Goal: Task Accomplishment & Management: Use online tool/utility

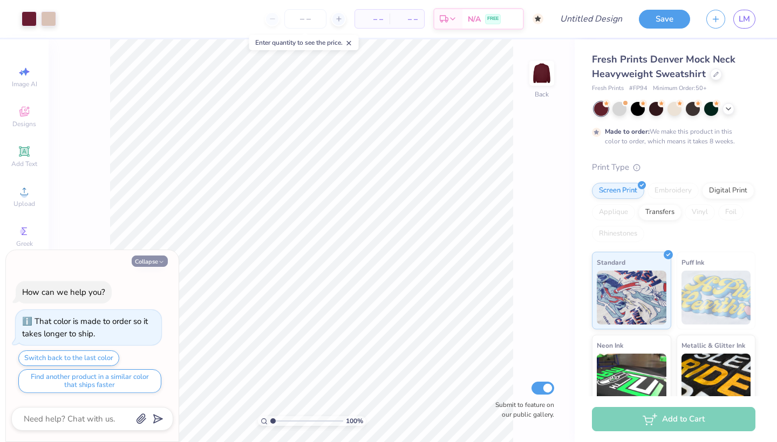
click at [149, 262] on button "Collapse" at bounding box center [150, 261] width 36 height 11
type textarea "x"
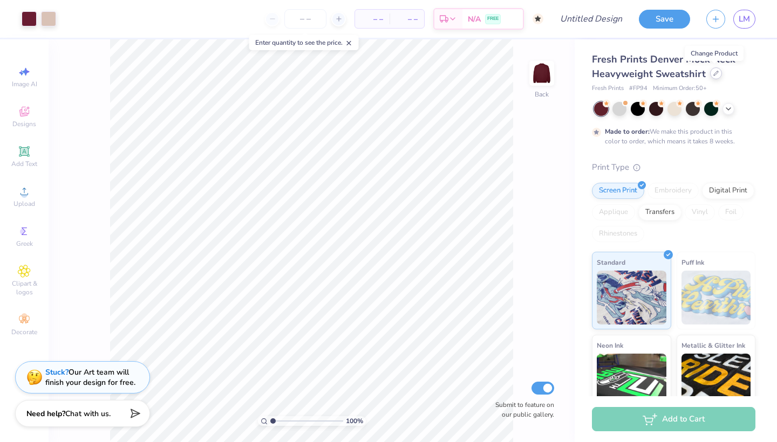
click at [714, 71] on icon at bounding box center [715, 73] width 5 height 5
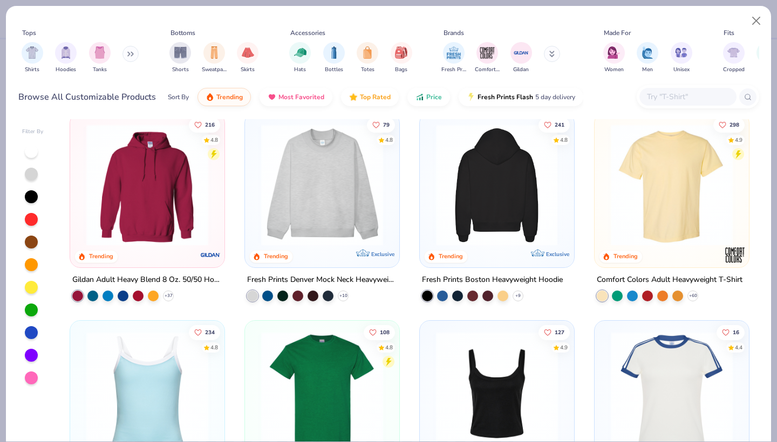
scroll to position [9, 0]
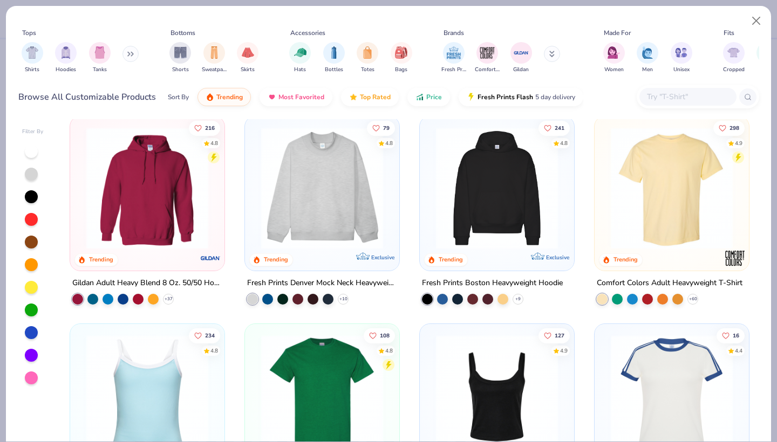
click at [705, 176] on img at bounding box center [671, 188] width 133 height 122
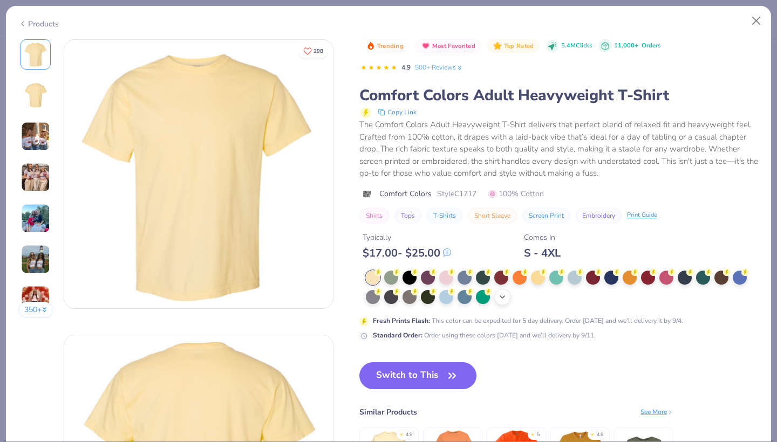
click at [506, 295] on icon at bounding box center [502, 297] width 9 height 9
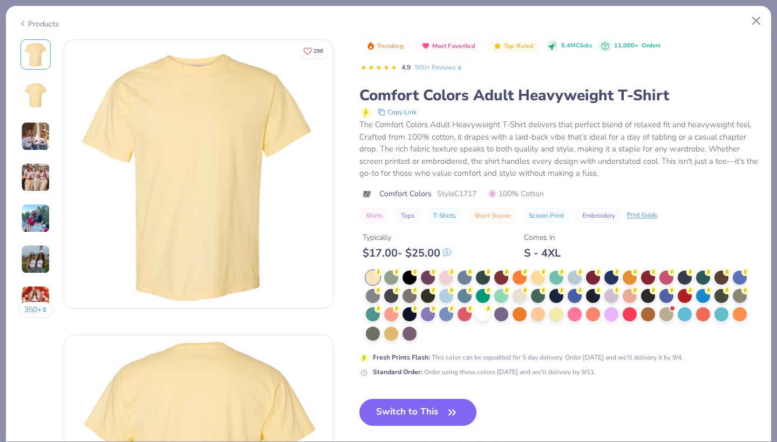
click at [33, 24] on div "Products" at bounding box center [38, 23] width 40 height 11
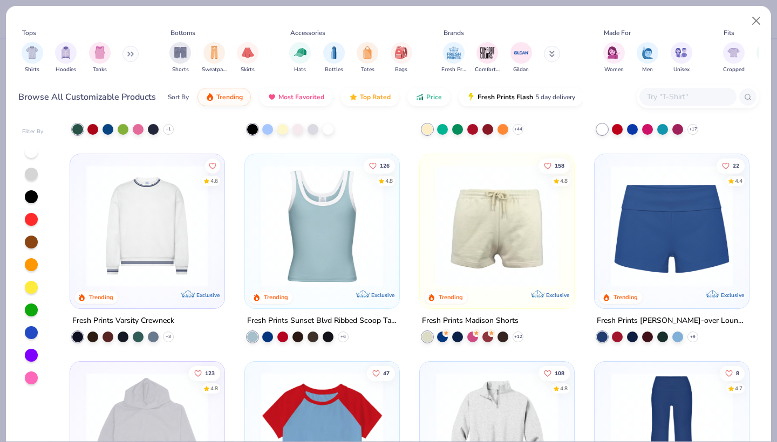
scroll to position [1094, 0]
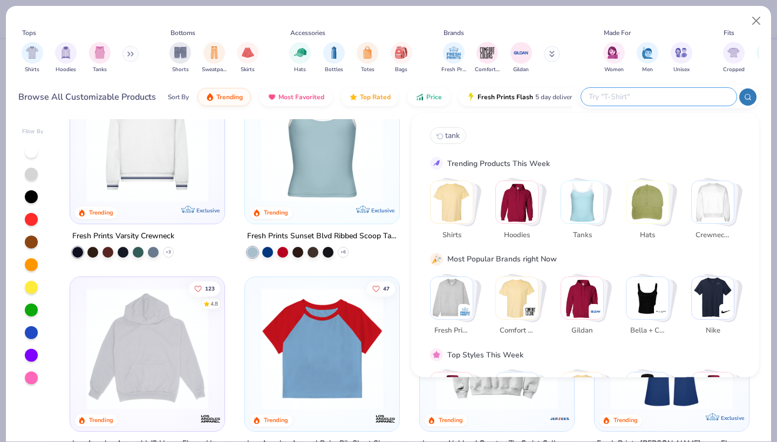
click at [672, 94] on input "text" at bounding box center [658, 97] width 141 height 12
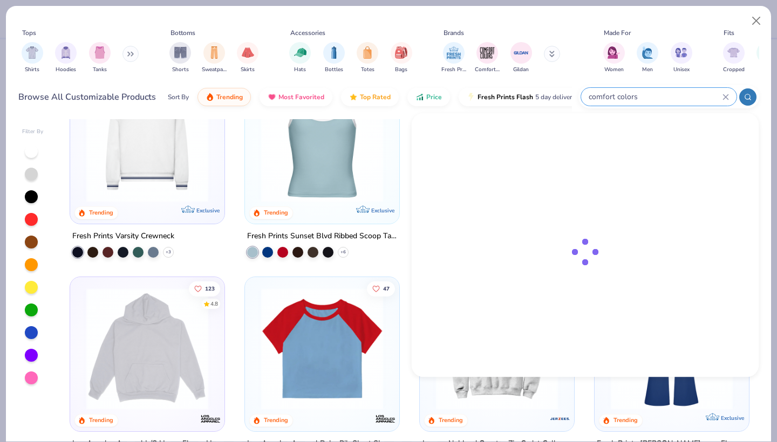
type input "comfort colors"
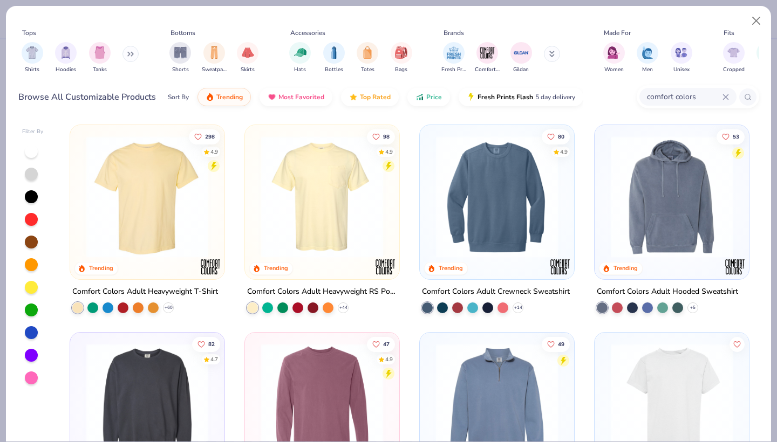
scroll to position [0, 0]
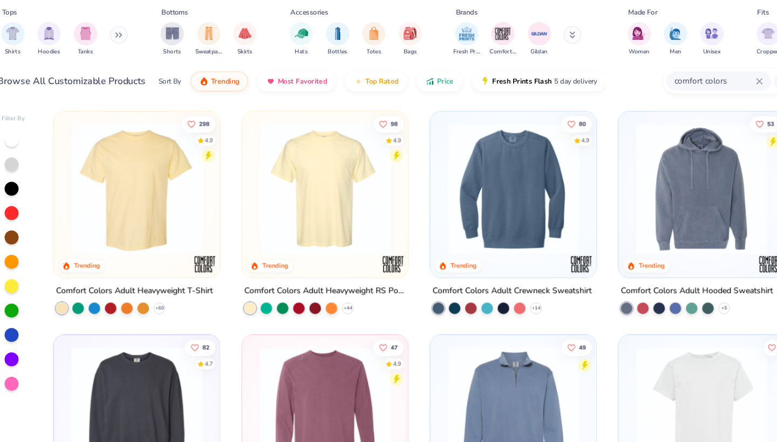
click at [298, 178] on img at bounding box center [322, 197] width 133 height 122
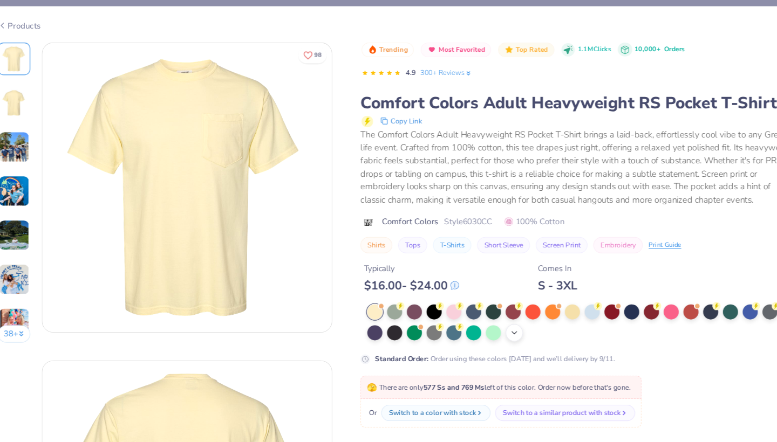
click at [494, 305] on icon at bounding box center [498, 309] width 9 height 9
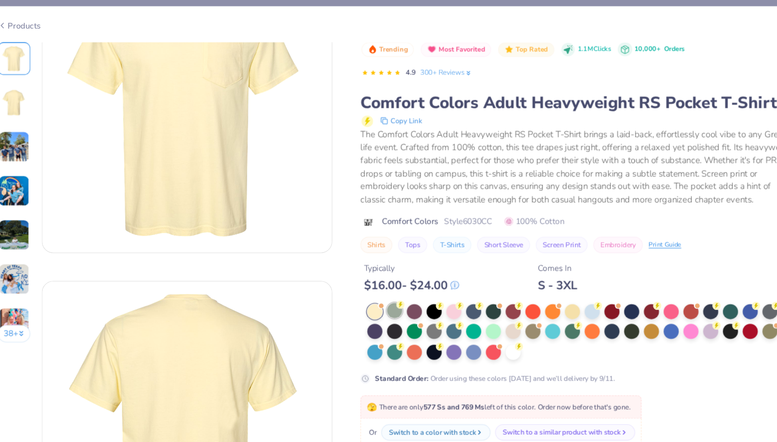
scroll to position [85, 0]
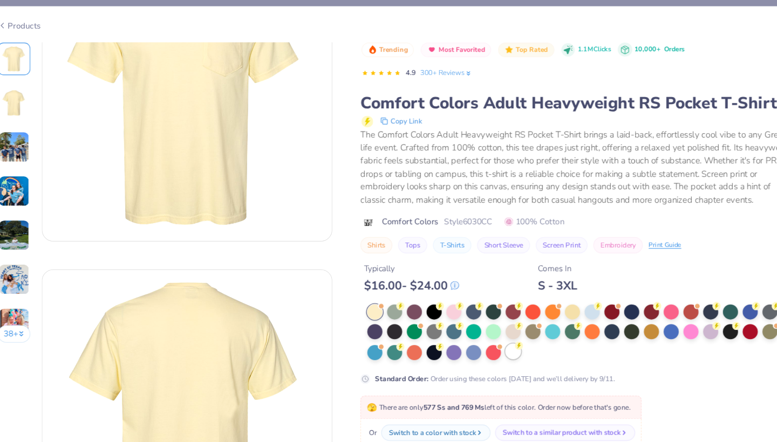
click at [490, 325] on div at bounding box center [497, 326] width 14 height 14
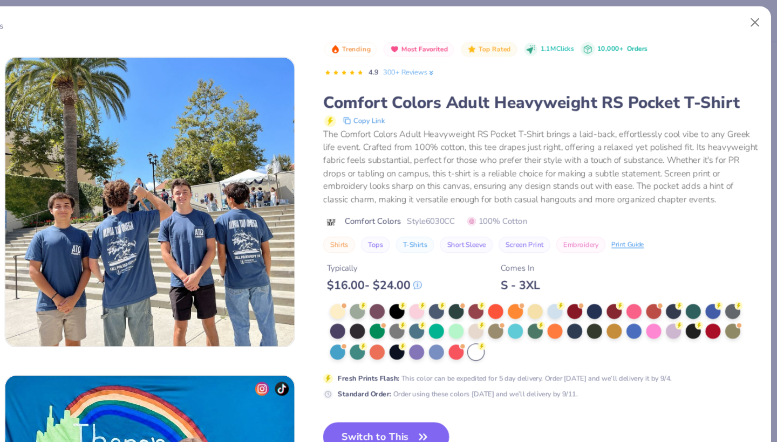
scroll to position [574, 0]
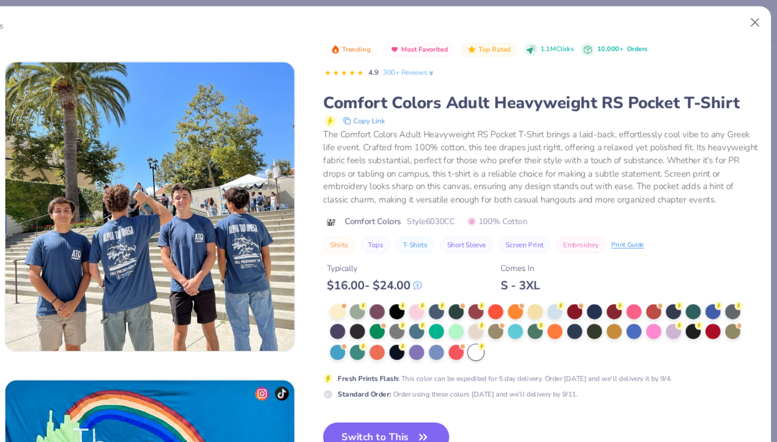
click at [440, 406] on icon "button" at bounding box center [447, 406] width 15 height 15
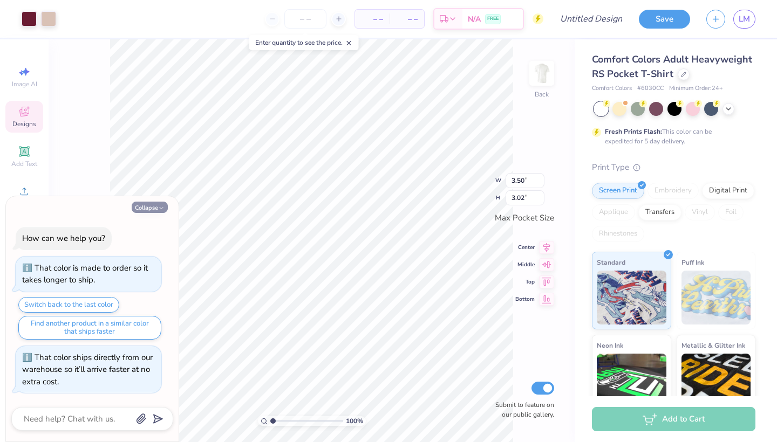
click at [159, 206] on button "Collapse" at bounding box center [150, 207] width 36 height 11
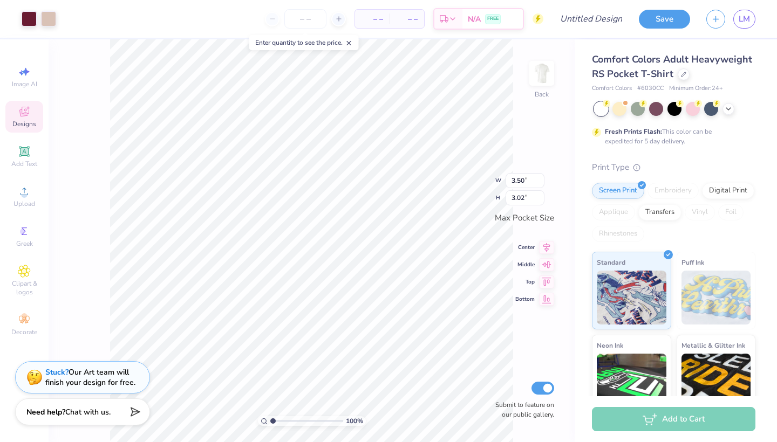
click at [96, 412] on span "Chat with us." at bounding box center [87, 412] width 45 height 10
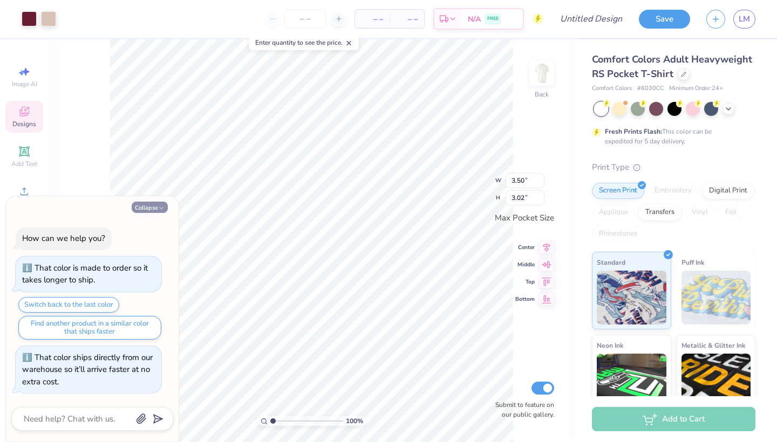
click at [139, 212] on button "Collapse" at bounding box center [150, 207] width 36 height 11
type textarea "x"
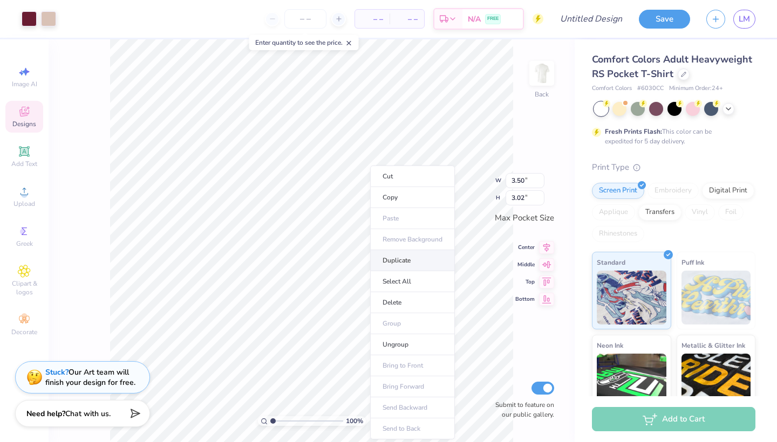
click at [392, 264] on li "Duplicate" at bounding box center [412, 260] width 85 height 21
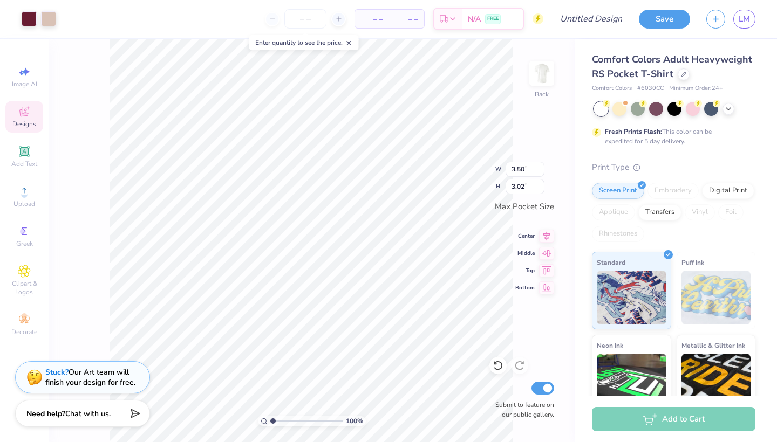
type input "3.43"
type input "2.96"
click at [531, 114] on div "100 % Back W 3.43 3.43 " H 2.96 2.96 " Max Pocket Size Center Middle Top Bottom…" at bounding box center [312, 240] width 526 height 403
click at [541, 84] on div "100 % Back W 3.43 3.43 " H 2.96 2.96 " Max Pocket Size Center Middle Top Bottom…" at bounding box center [312, 240] width 526 height 403
click at [379, 190] on div "100 % Back W 3.43 H 2.96 Y Center Middle Top Bottom Submit to feature on our pu…" at bounding box center [312, 240] width 526 height 403
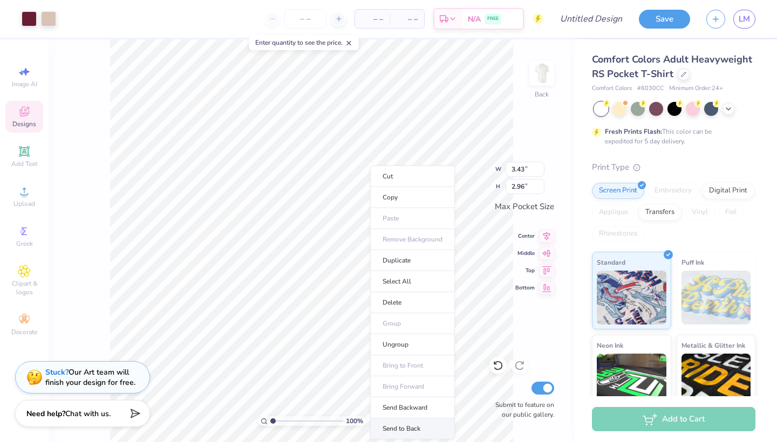
click at [408, 428] on li "Send to Back" at bounding box center [412, 429] width 85 height 21
type input "3.50"
type input "3.02"
click at [25, 104] on div "Designs" at bounding box center [24, 117] width 38 height 32
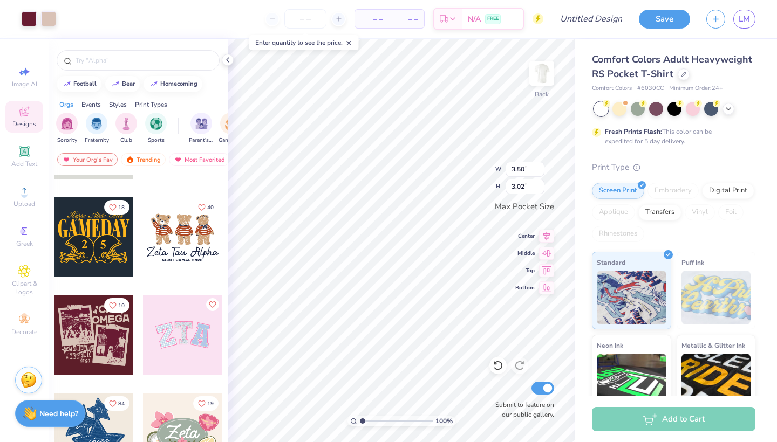
scroll to position [109, 0]
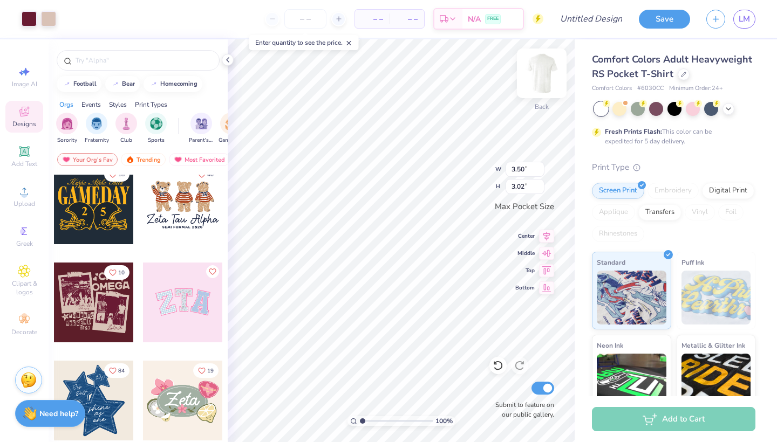
click at [543, 69] on img at bounding box center [541, 73] width 43 height 43
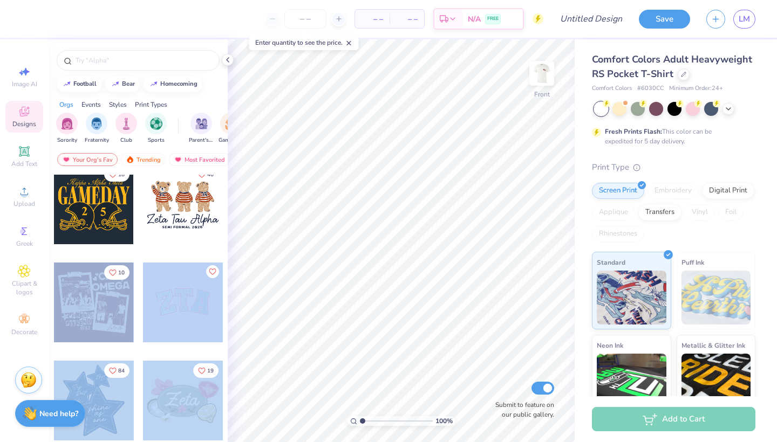
click at [350, 232] on div "– – Per Item – – Total Est. Delivery N/A FREE Design Title Save LM Image AI Des…" at bounding box center [388, 221] width 777 height 442
click at [72, 331] on div at bounding box center [94, 303] width 80 height 80
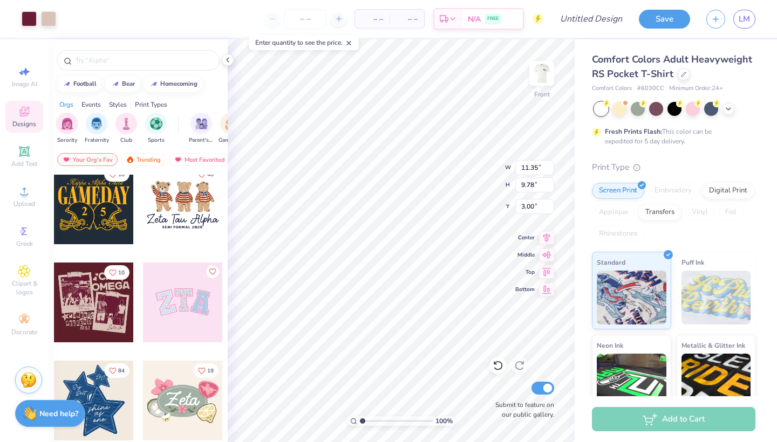
type input "12.42"
type input "10.70"
type input "14.23"
type input "12.27"
type input "4.80"
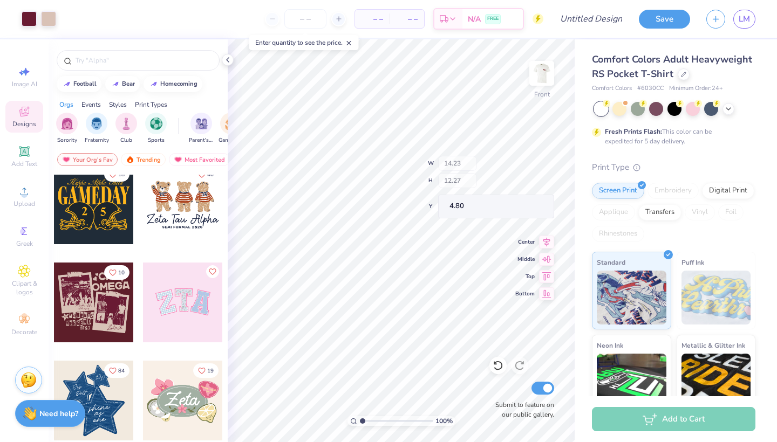
type input "3.47"
type input "1.54"
type input "4.94"
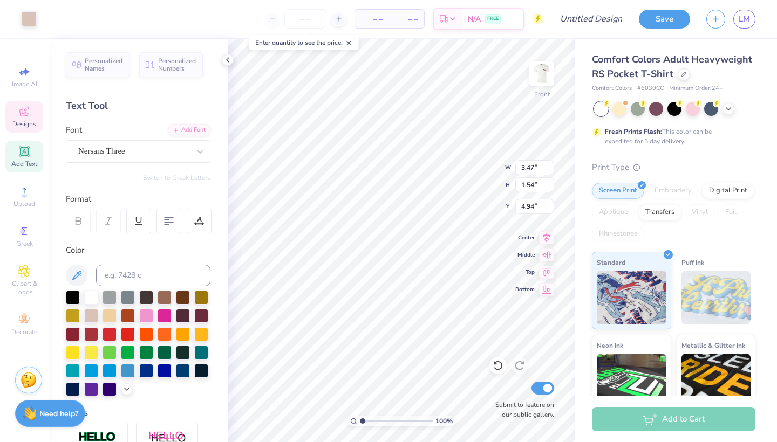
type input "7.52"
type input "1.87"
type input "6.76"
type textarea "Mu"
type input "3.47"
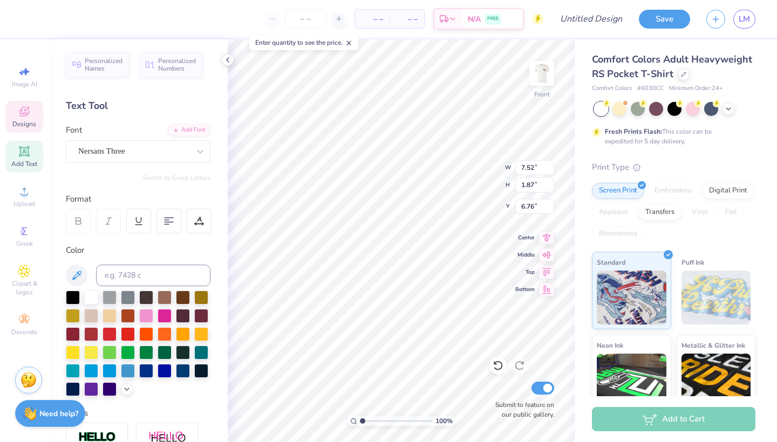
type input "1.54"
type input "4.94"
type textarea "Phi"
type input "6.57"
type input "3.55"
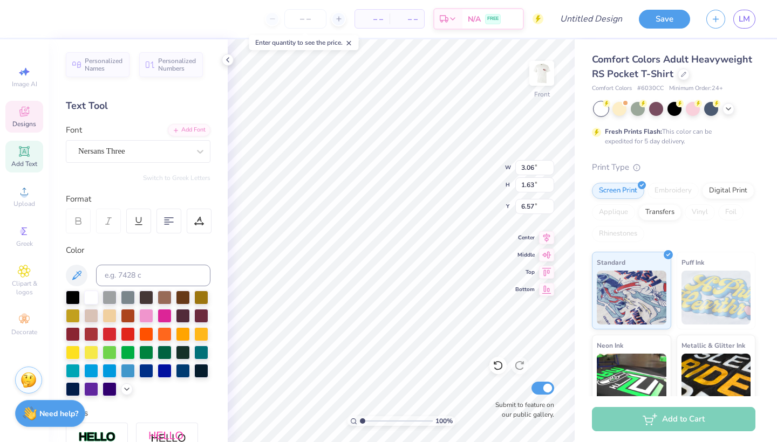
type input "1.48"
type input "4.98"
type input "3.65"
type input "1.77"
type input "4.82"
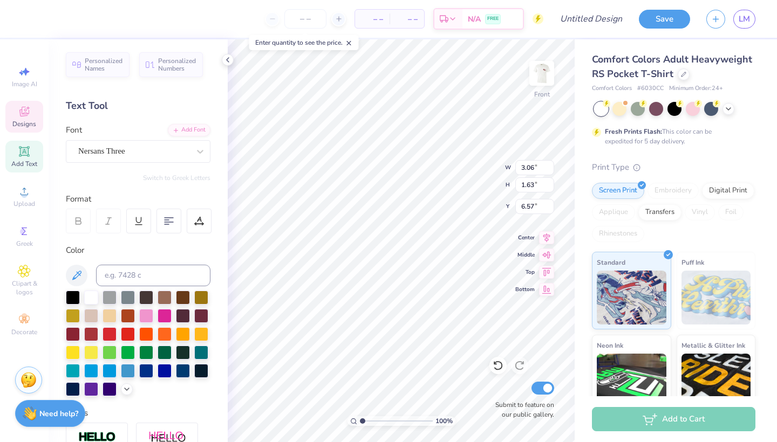
type input "6.60"
type input "3.09"
type input "1.79"
type input "6.52"
type input "6.19"
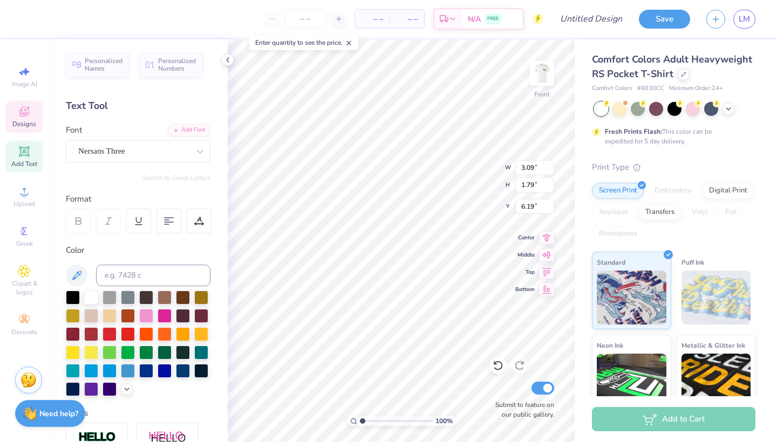
type input "6.60"
type input "6.09"
type input "5.38"
type input "6.19"
type input "3.65"
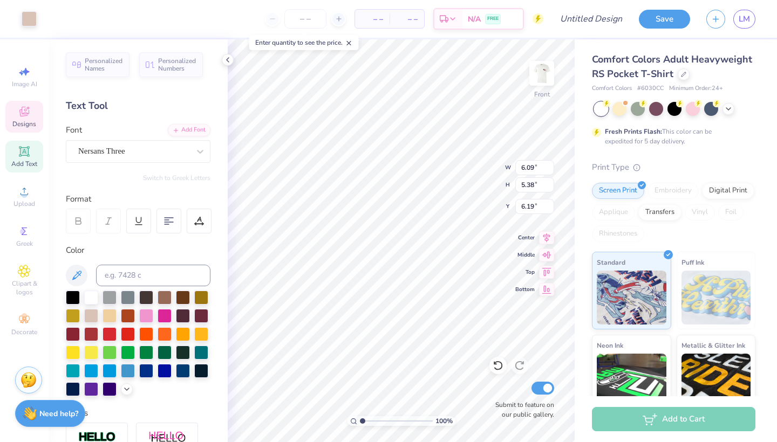
type input "1.77"
type input "4.82"
click at [230, 63] on icon at bounding box center [227, 60] width 9 height 9
click at [53, 23] on div at bounding box center [48, 17] width 15 height 15
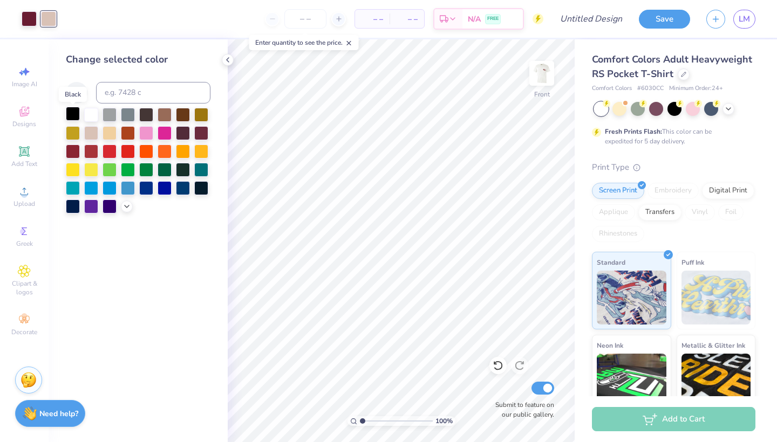
click at [74, 114] on div at bounding box center [73, 114] width 14 height 14
click at [73, 151] on div at bounding box center [73, 151] width 14 height 14
click at [30, 15] on div at bounding box center [29, 17] width 15 height 15
click at [68, 114] on div at bounding box center [73, 114] width 14 height 14
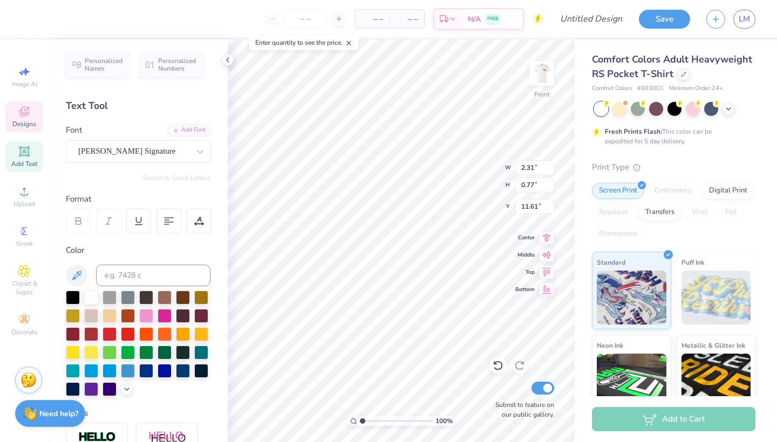
type input "11.56"
click at [31, 22] on div at bounding box center [29, 17] width 15 height 15
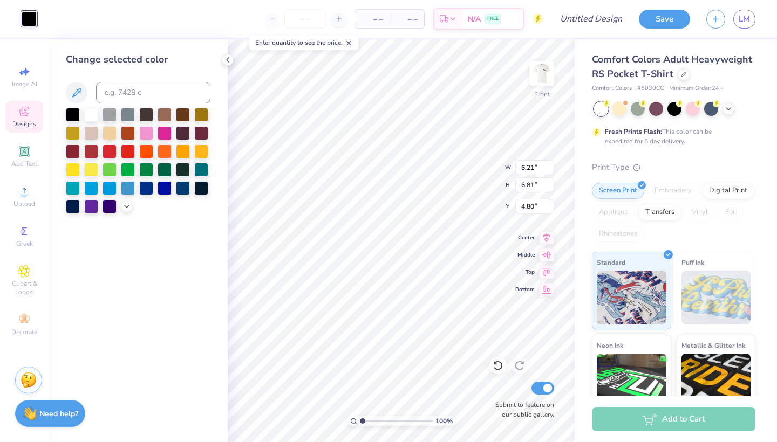
type input "6.25"
type input "6.96"
type input "8.58"
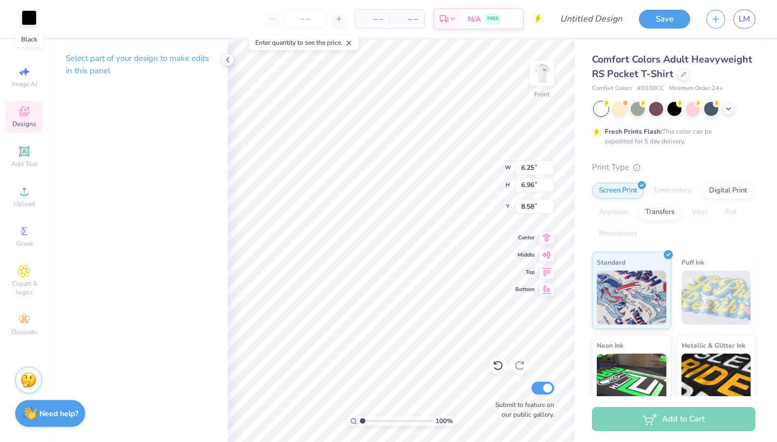
click at [31, 19] on div at bounding box center [29, 17] width 15 height 15
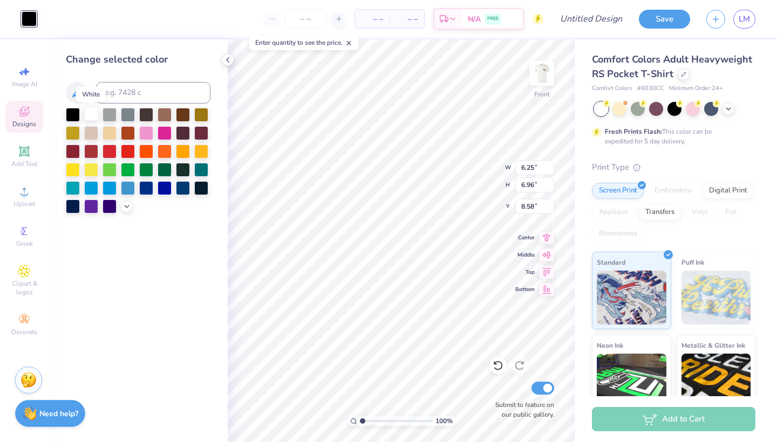
click at [96, 118] on div at bounding box center [91, 114] width 14 height 14
click at [129, 204] on icon at bounding box center [126, 205] width 9 height 9
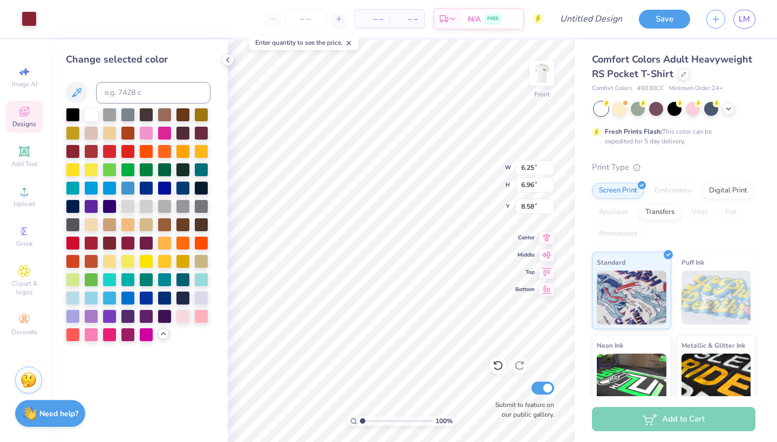
type input "7.34"
type input "8.48"
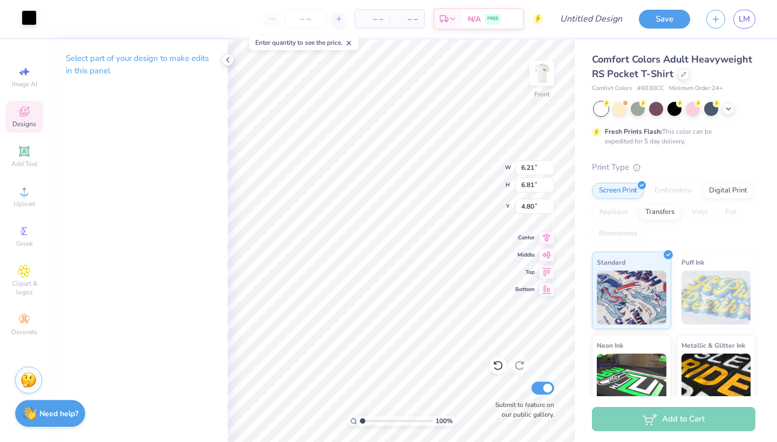
click at [25, 22] on div at bounding box center [29, 17] width 15 height 15
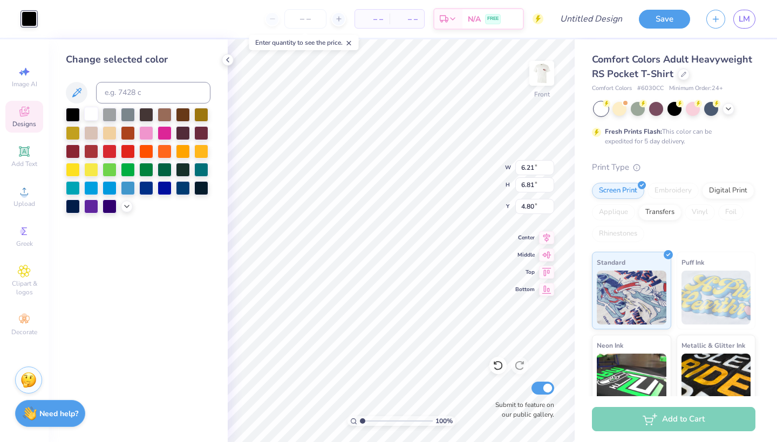
click at [88, 110] on div at bounding box center [91, 114] width 14 height 14
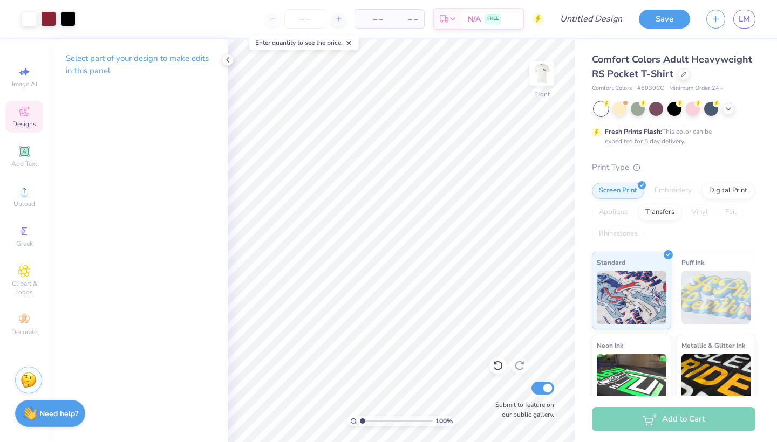
click at [18, 120] on span "Designs" at bounding box center [24, 124] width 24 height 9
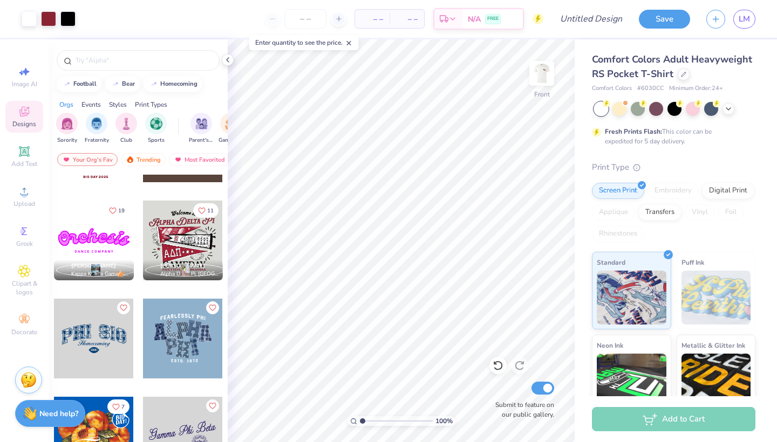
scroll to position [464, 0]
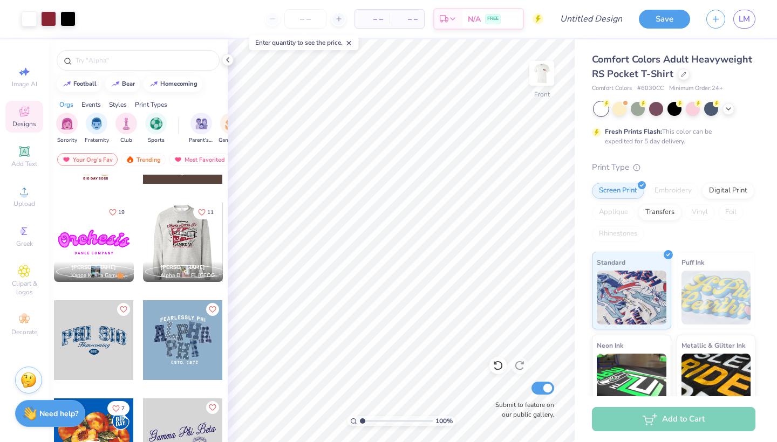
click at [208, 248] on div at bounding box center [183, 242] width 240 height 80
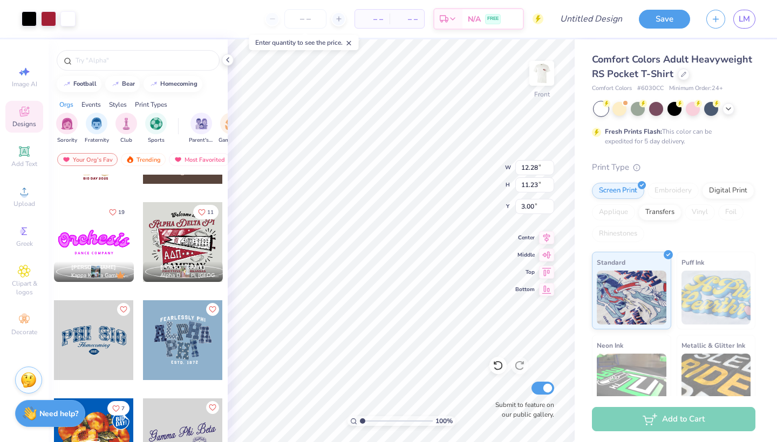
click at [416, 160] on div at bounding box center [388, 221] width 777 height 442
type input "15.36"
type input "3.65"
type input "1.77"
type input "4.82"
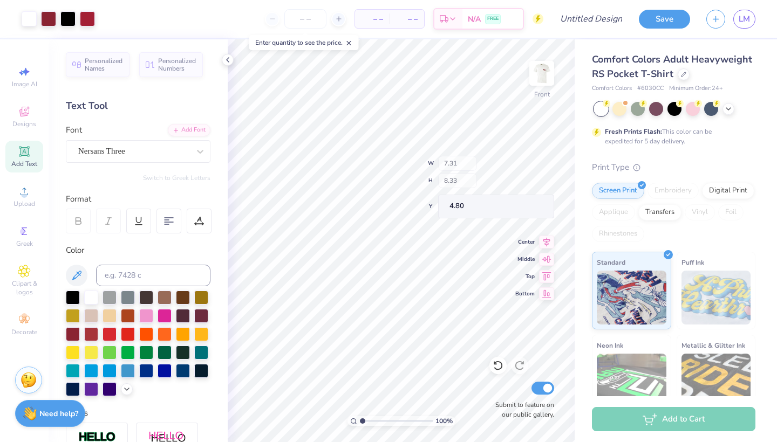
type input "6.25"
type input "6.96"
type input "8.58"
type input "3.09"
type input "1.79"
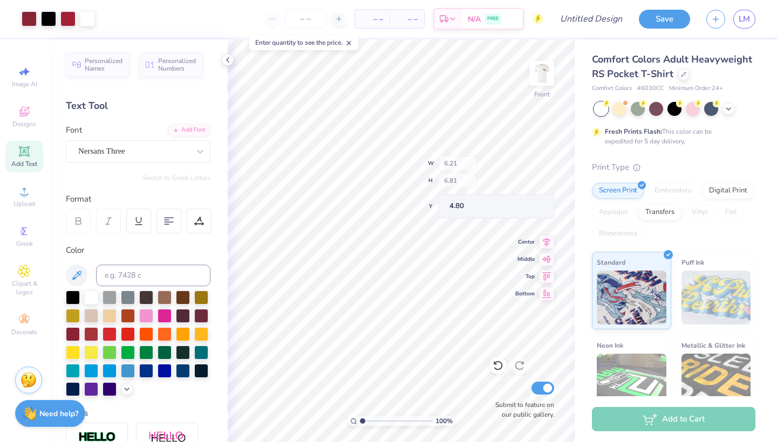
type input "6.60"
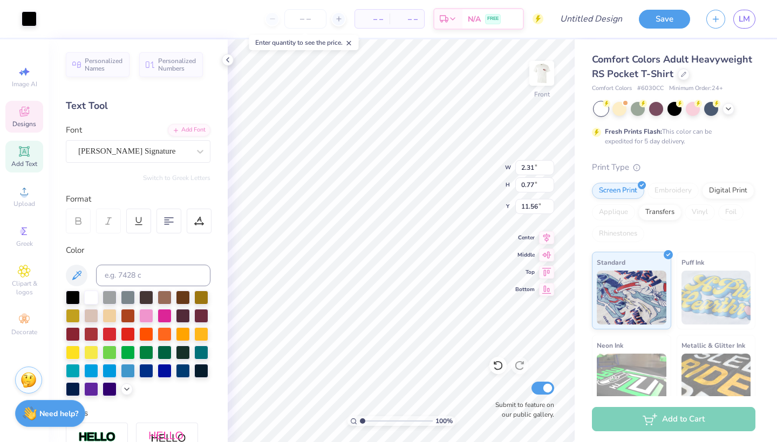
type input "2.31"
type input "0.77"
type input "11.56"
type input "1.96"
type input "1.26"
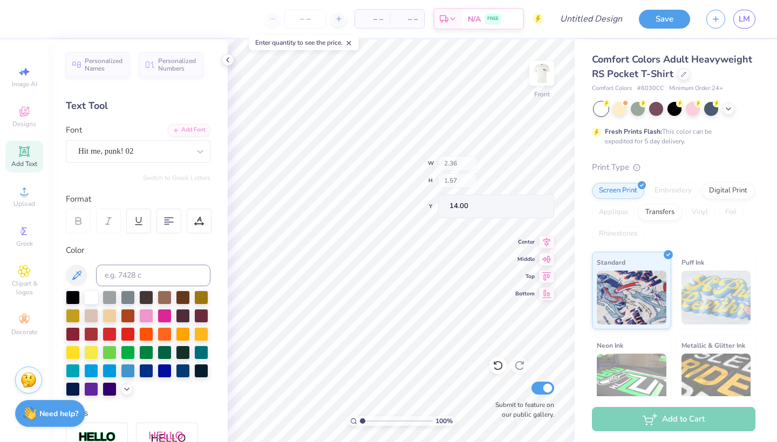
type input "14.42"
type input "4.89"
type input "1.53"
type input "12.71"
type input "0.78"
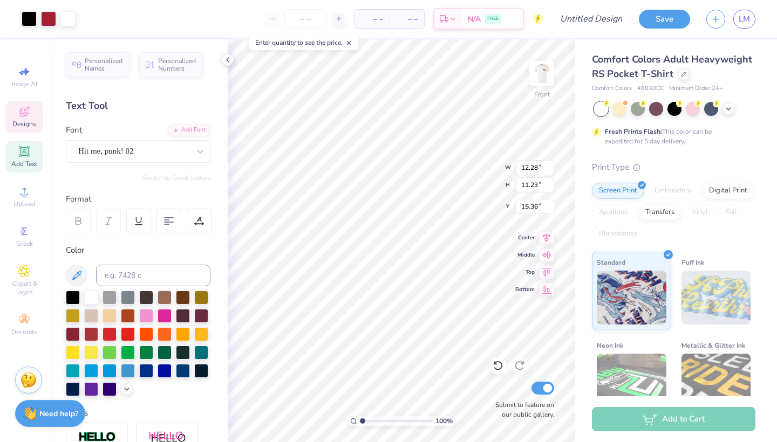
type input "0.84"
type input "5.79"
type input "1.51"
type input "1.57"
type input "5.30"
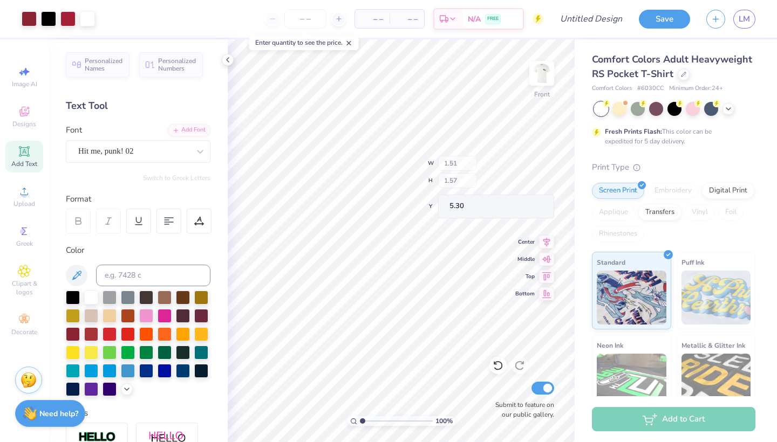
type input "3.20"
type input "0.65"
type input "11.24"
type input "3.00"
type input "1.99"
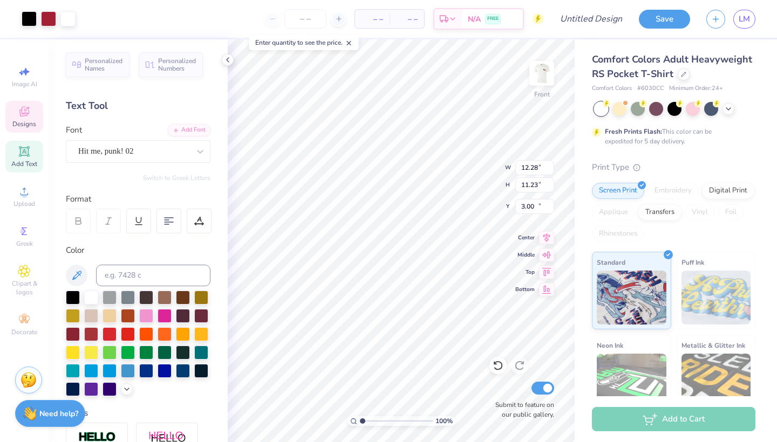
type input "0.81"
type input "15.57"
type input "3.26"
type input "1.16"
type input "15.36"
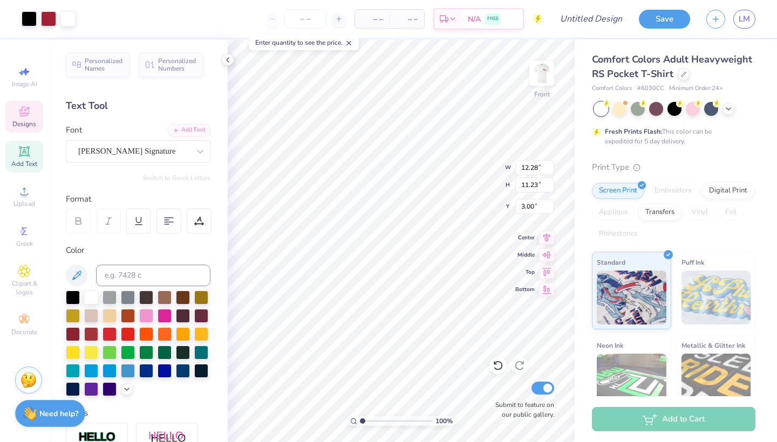
type input "13.29"
type input "12.15"
type input "14.21"
type input "13.00"
type input "5.24"
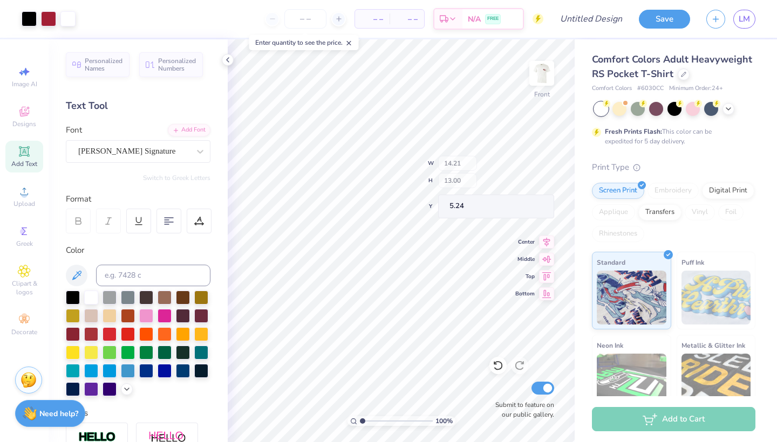
type input "13.97"
type input "2.16"
type input "6.64"
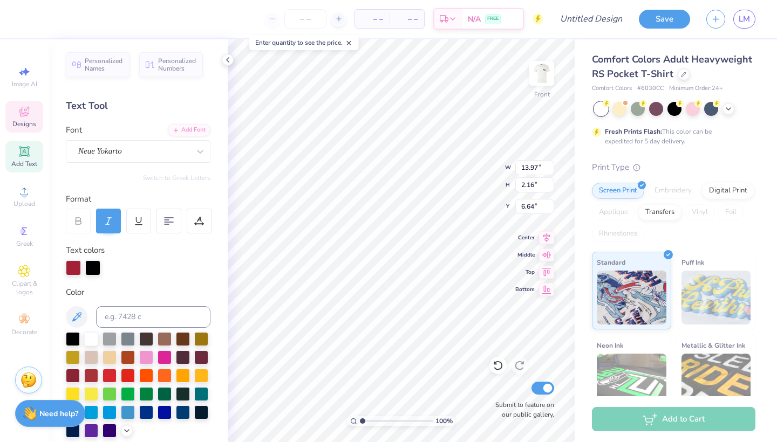
scroll to position [0, 0]
type textarea "A"
type textarea "Phi Mu"
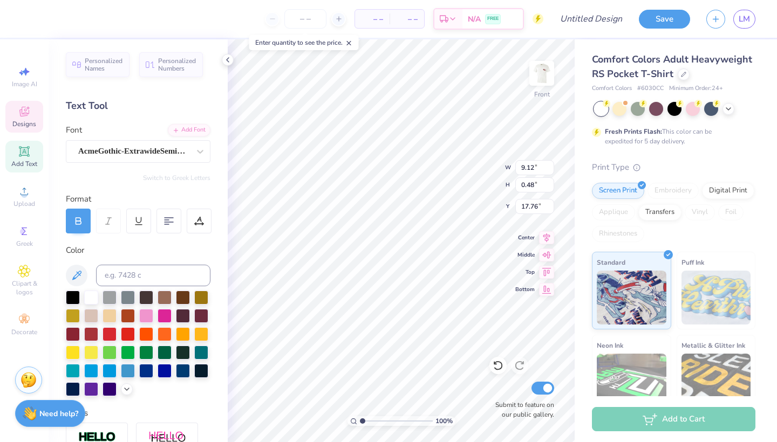
scroll to position [0, 0]
type textarea "F"
type textarea "C"
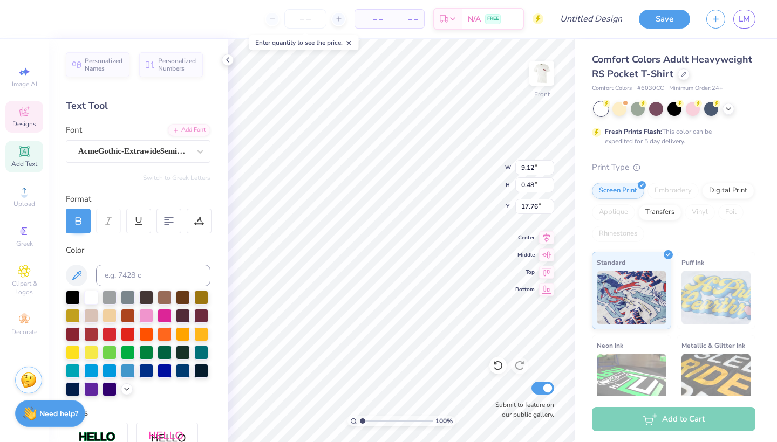
type textarea "UNIVERSITY OF SOUTH CAROLINA"
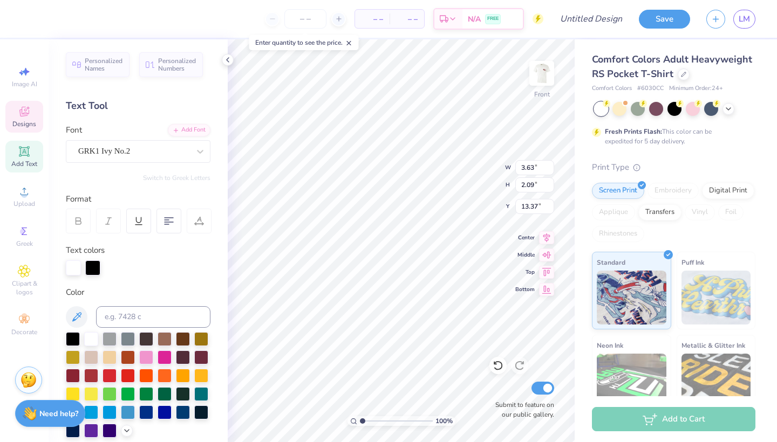
type textarea "A"
type input "9.88"
type input "4.03"
type input "12.41"
click at [498, 364] on icon at bounding box center [498, 365] width 11 height 11
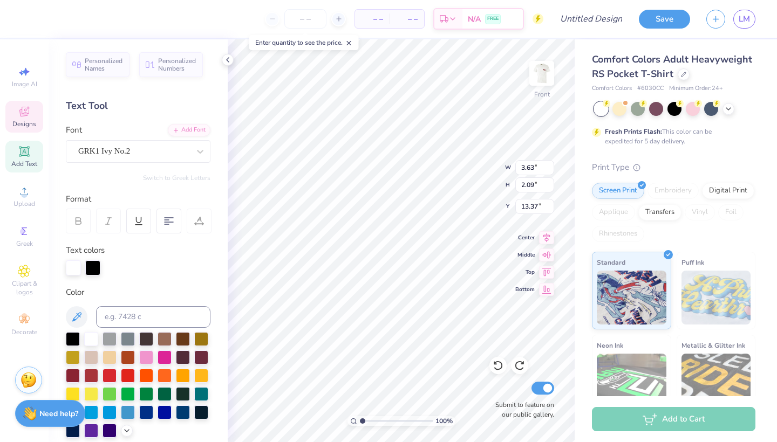
scroll to position [0, 0]
type input "9.88"
type input "4.03"
type input "12.41"
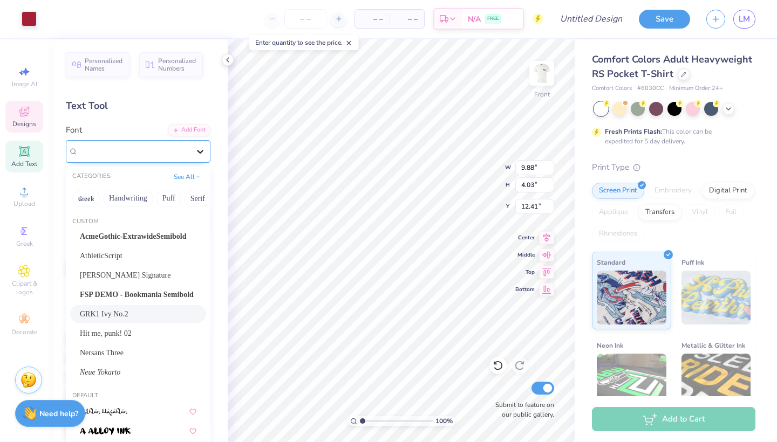
click at [192, 149] on div at bounding box center [199, 151] width 19 height 19
click at [142, 118] on div "Personalized Names Personalized Numbers Text Tool Add Font Font option GRK1 Ivy…" at bounding box center [138, 240] width 179 height 403
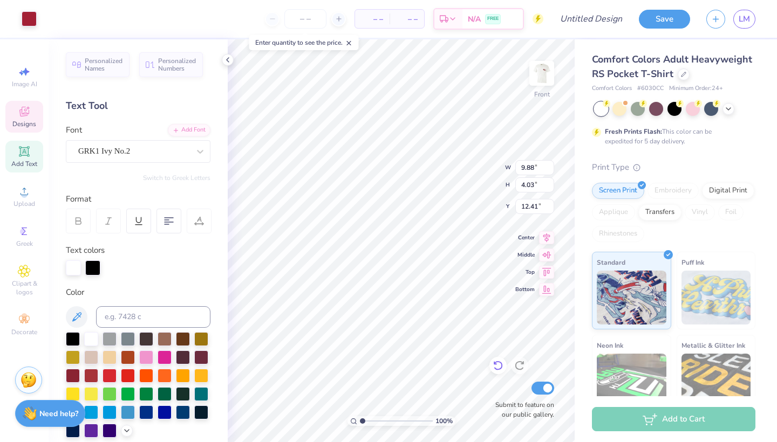
click at [496, 372] on div at bounding box center [497, 365] width 17 height 17
click at [43, 21] on div at bounding box center [48, 17] width 15 height 15
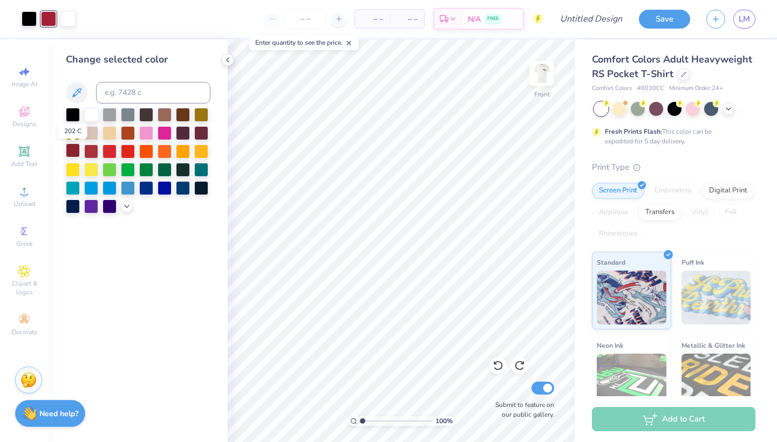
click at [73, 154] on div at bounding box center [73, 151] width 14 height 14
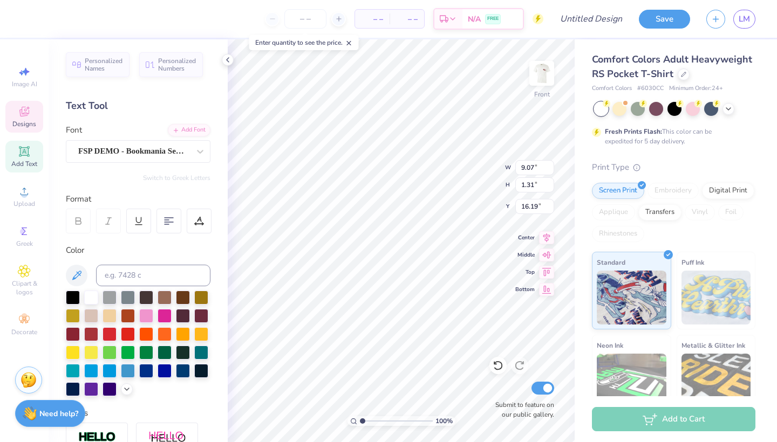
type textarea "P"
type textarea "FAMILY WEEKEND"
click at [302, 21] on input "number" at bounding box center [305, 18] width 42 height 19
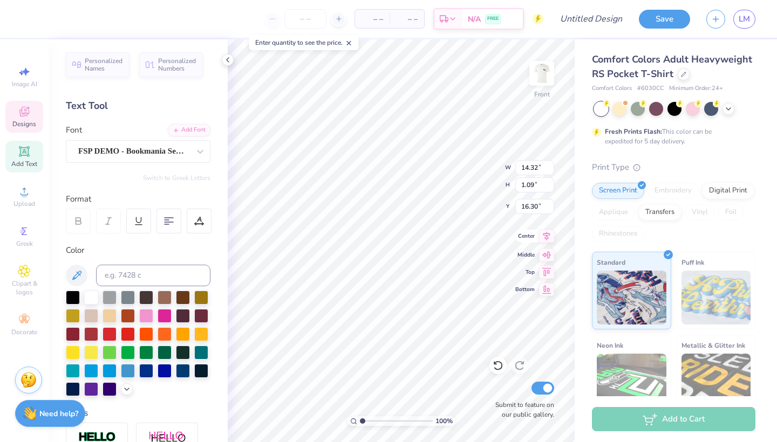
type input "12.76"
type input "0.97"
type input "16.64"
type input "17.93"
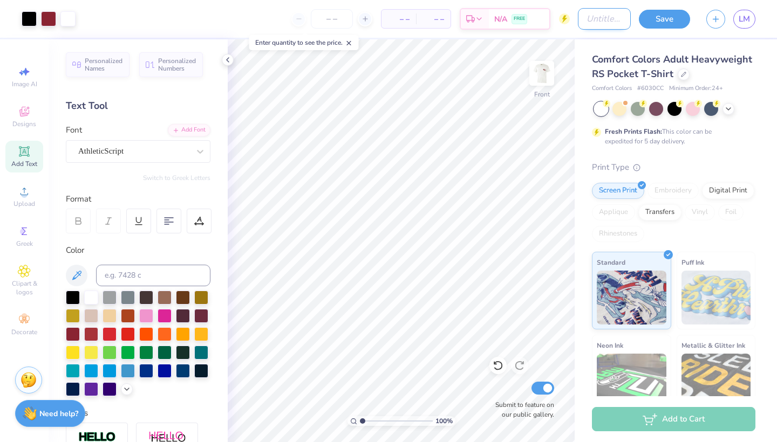
click at [594, 23] on input "Design Title" at bounding box center [604, 19] width 53 height 22
type input "Family Weekend 1"
click at [581, 63] on div "Comfort Colors Adult Heavyweight RS Pocket T-Shirt Comfort Colors # 6030CC Mini…" at bounding box center [676, 267] width 202 height 456
click at [540, 84] on img at bounding box center [541, 73] width 43 height 43
click at [541, 81] on img at bounding box center [541, 73] width 43 height 43
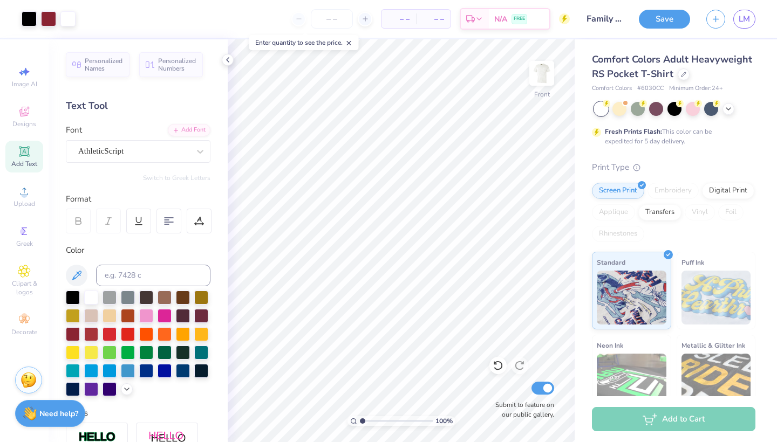
drag, startPoint x: 665, startPoint y: 18, endPoint x: 677, endPoint y: 21, distance: 12.8
click at [664, 18] on button "Save" at bounding box center [664, 19] width 51 height 19
click at [338, 24] on input "number" at bounding box center [332, 18] width 42 height 19
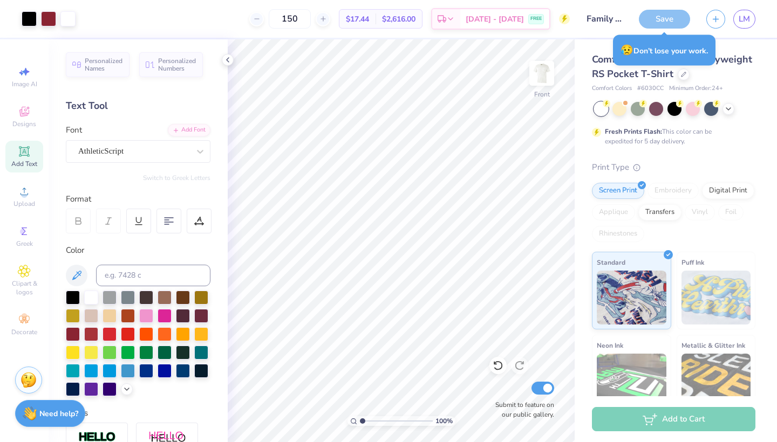
type input "150"
click at [561, 32] on div "150 $17.44 Per Item $2,616.00 Total Est. Delivery Sep 8 - 11 FREE" at bounding box center [327, 19] width 486 height 38
click at [499, 22] on span "Sep 8 - 11" at bounding box center [495, 20] width 58 height 11
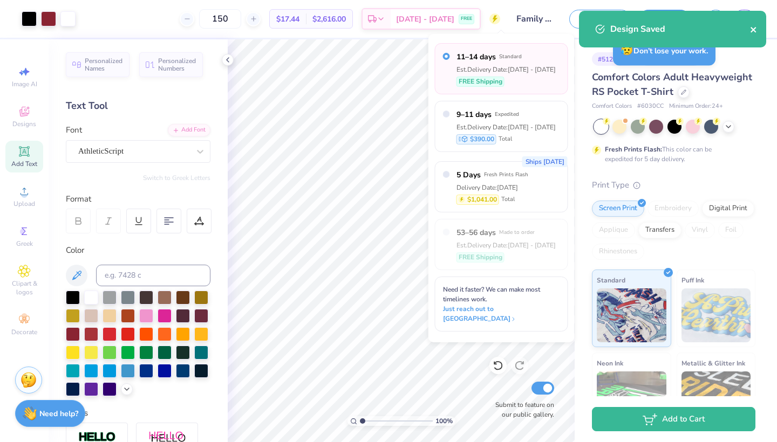
click at [754, 30] on icon "close" at bounding box center [754, 29] width 8 height 9
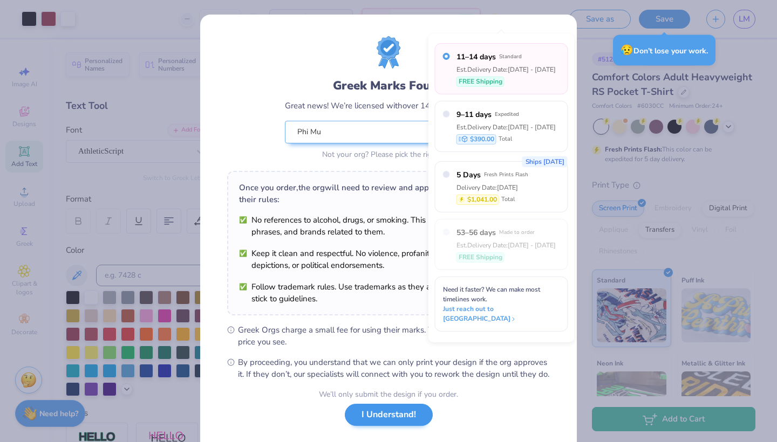
click at [387, 423] on button "I Understand!" at bounding box center [389, 415] width 88 height 22
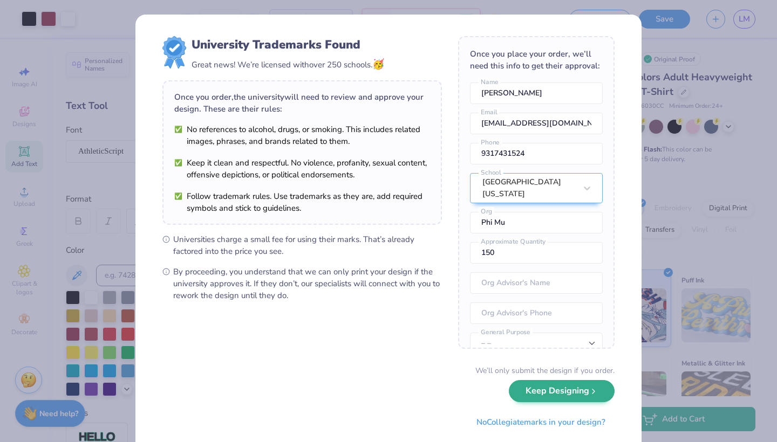
click at [547, 399] on button "Keep Designing" at bounding box center [562, 391] width 106 height 22
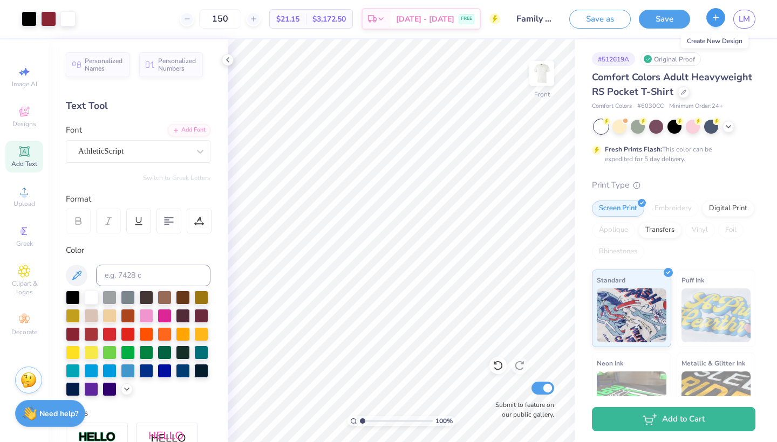
click at [718, 22] on icon "button" at bounding box center [715, 17] width 9 height 9
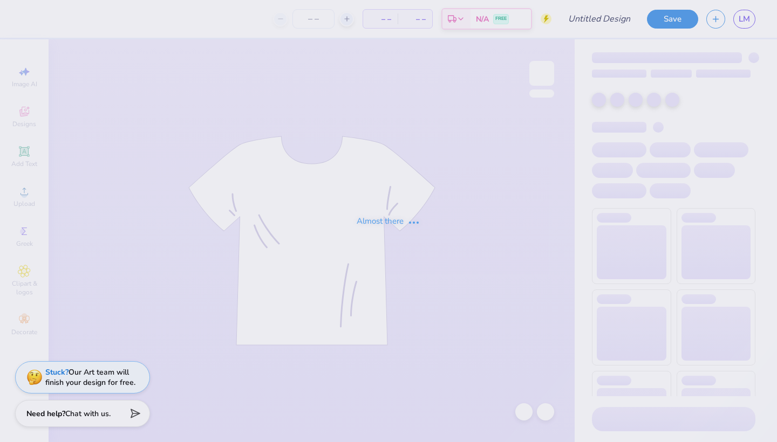
type input "150"
type input "Family Weekend 1"
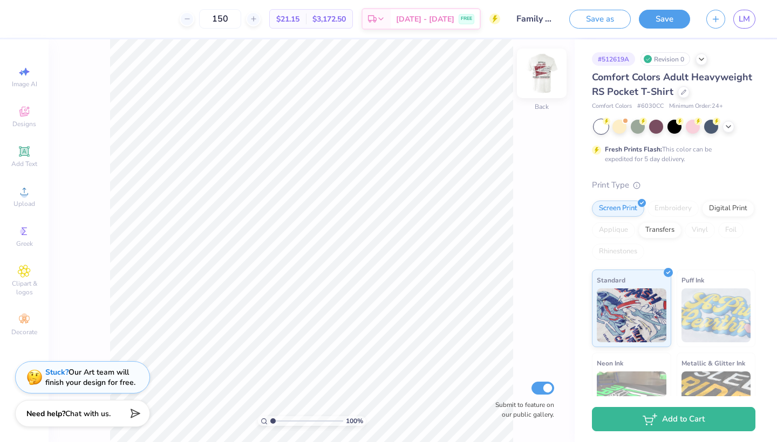
click at [543, 72] on img at bounding box center [541, 73] width 43 height 43
click at [729, 128] on icon at bounding box center [728, 125] width 9 height 9
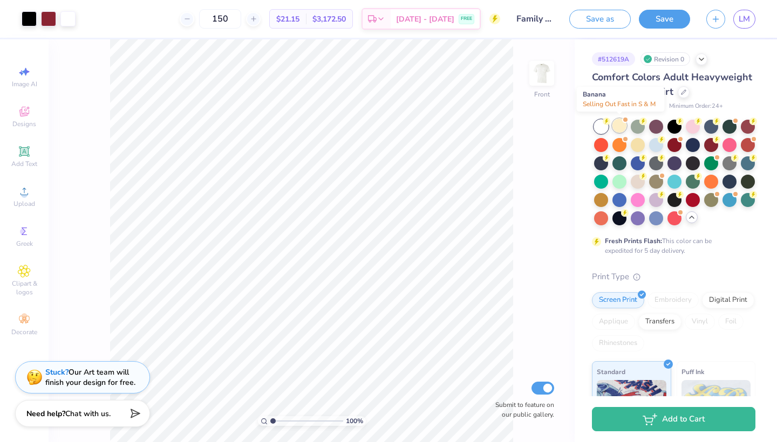
click at [616, 125] on div at bounding box center [619, 126] width 14 height 14
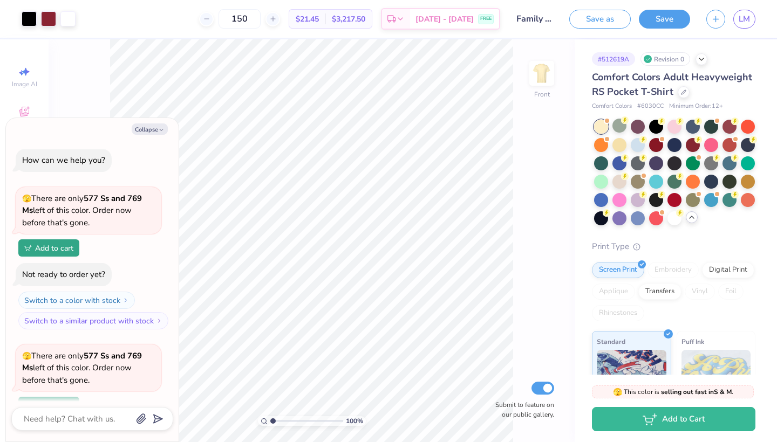
scroll to position [91, 0]
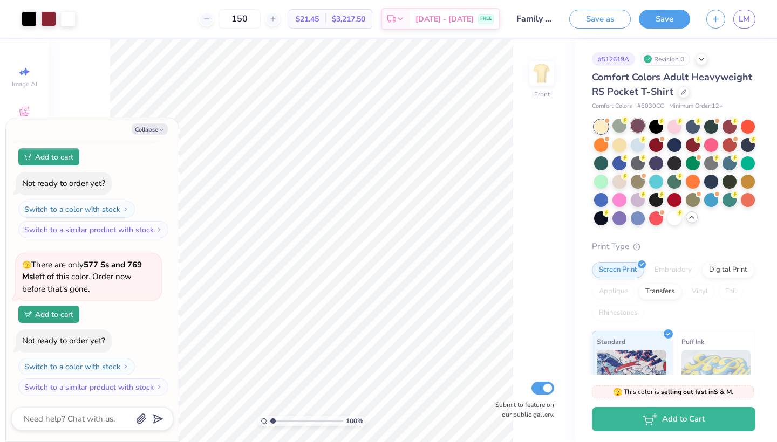
click at [632, 124] on div at bounding box center [638, 126] width 14 height 14
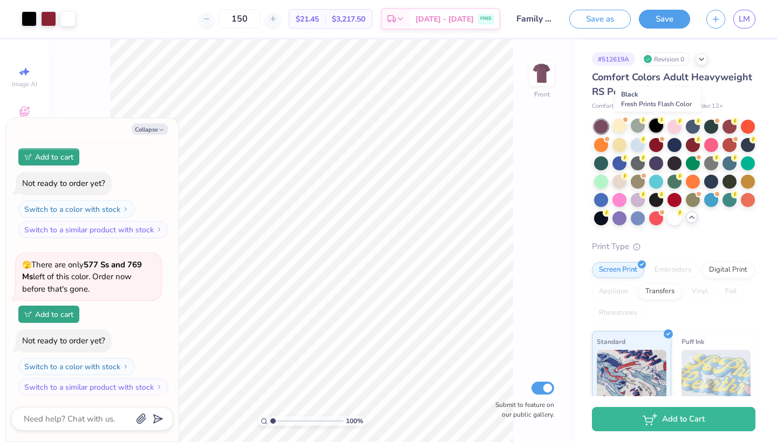
click at [647, 122] on circle at bounding box center [643, 121] width 8 height 8
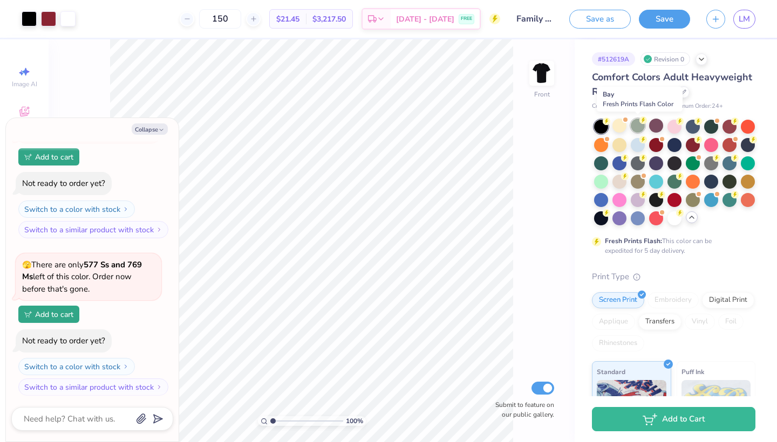
click at [634, 124] on div at bounding box center [638, 126] width 14 height 14
click at [672, 127] on div at bounding box center [674, 126] width 14 height 14
click at [694, 129] on div at bounding box center [693, 126] width 14 height 14
click at [708, 126] on div at bounding box center [711, 126] width 14 height 14
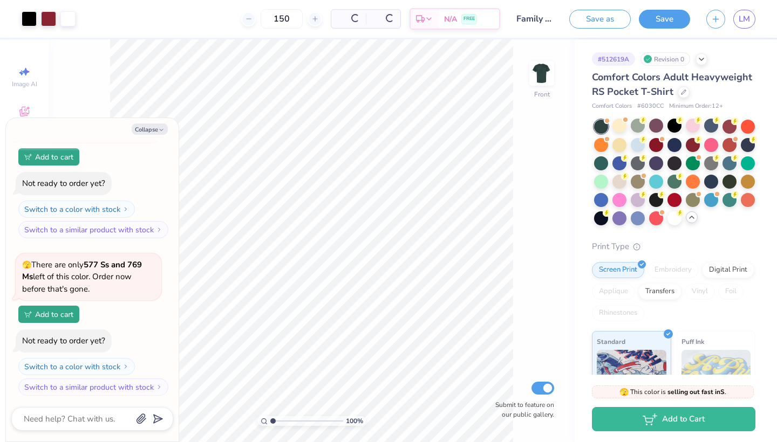
scroll to position [236, 0]
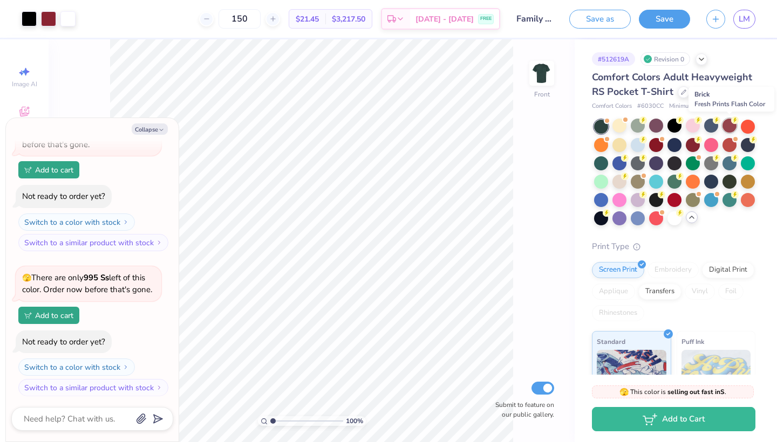
click at [729, 127] on div at bounding box center [729, 126] width 14 height 14
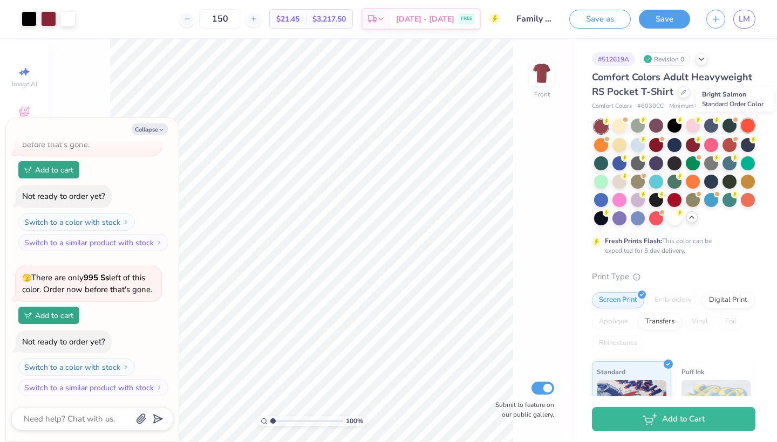
click at [749, 124] on div at bounding box center [748, 126] width 14 height 14
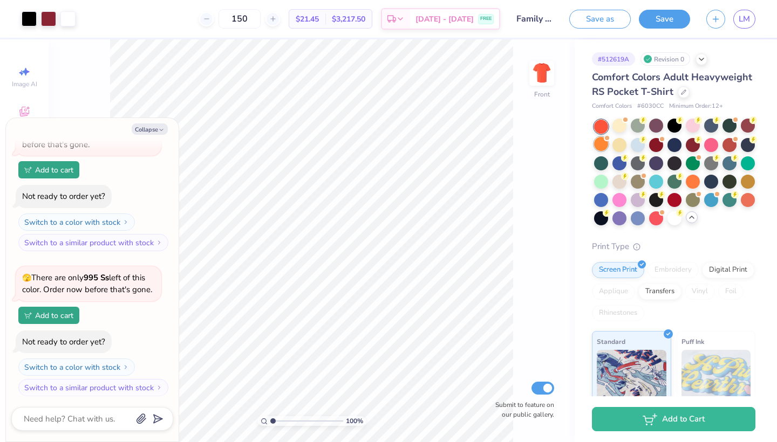
click at [605, 139] on div at bounding box center [607, 138] width 4 height 4
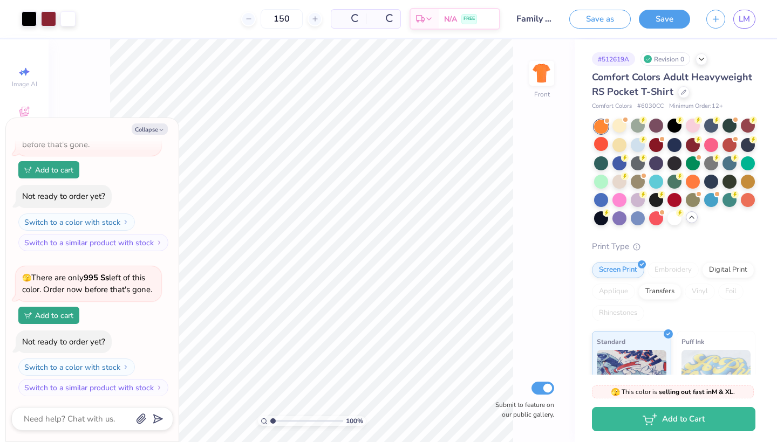
scroll to position [392, 0]
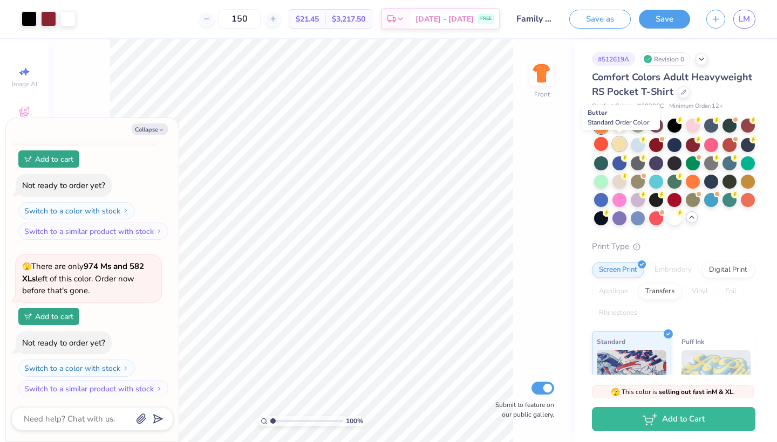
click at [621, 140] on div at bounding box center [619, 144] width 14 height 14
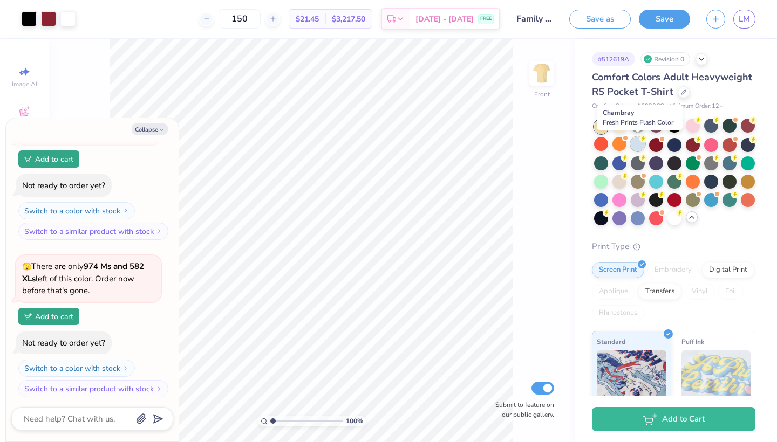
click at [640, 142] on div at bounding box center [638, 144] width 14 height 14
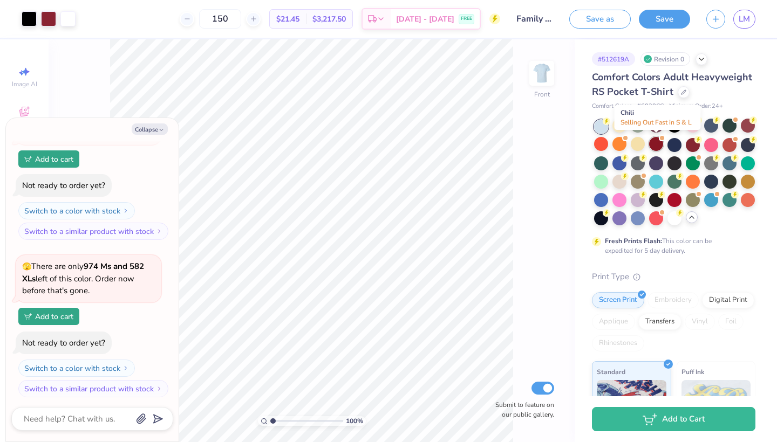
click at [654, 143] on div at bounding box center [656, 144] width 14 height 14
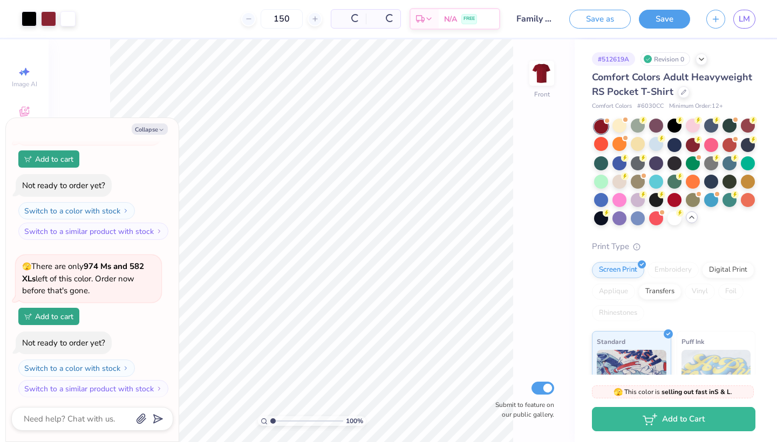
scroll to position [549, 0]
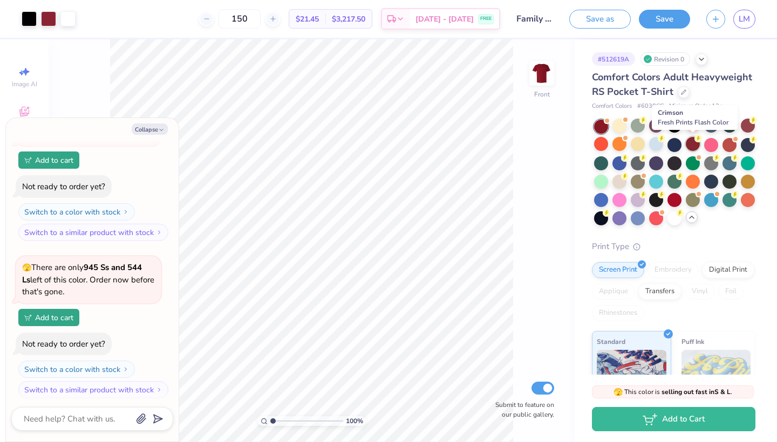
click at [692, 146] on div at bounding box center [693, 144] width 14 height 14
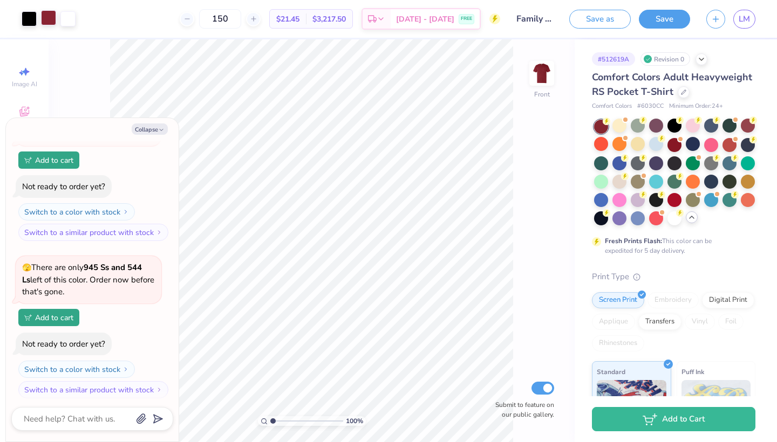
click at [47, 23] on div at bounding box center [48, 17] width 15 height 15
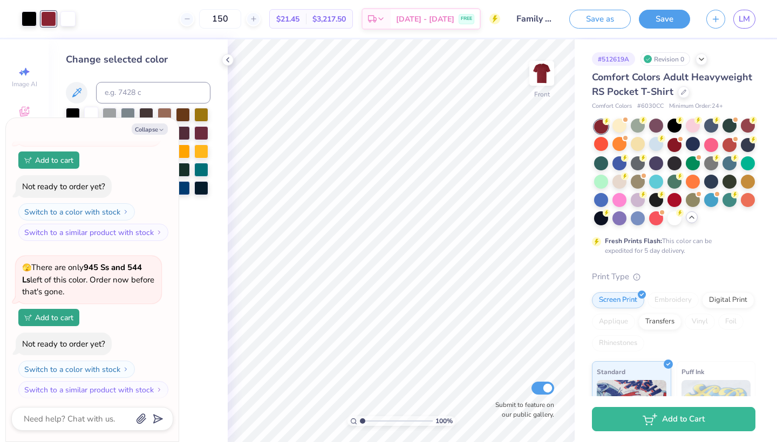
click at [90, 110] on div at bounding box center [91, 114] width 14 height 14
click at [149, 129] on button "Collapse" at bounding box center [150, 129] width 36 height 11
type textarea "x"
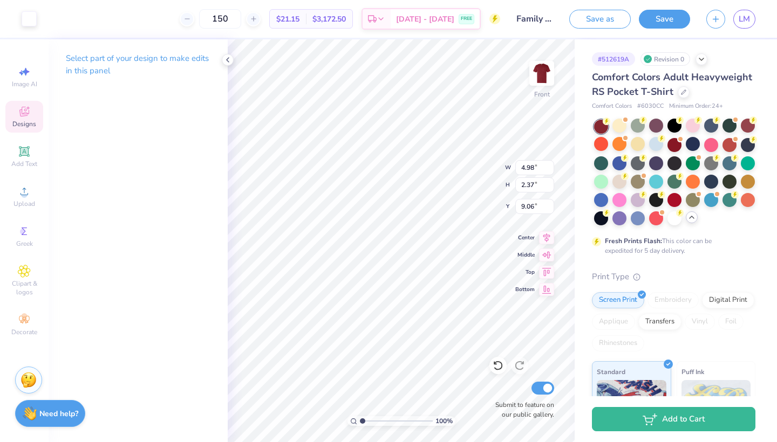
type input "9.06"
type input "3.45"
type input "8.81"
click at [26, 18] on div at bounding box center [29, 17] width 15 height 15
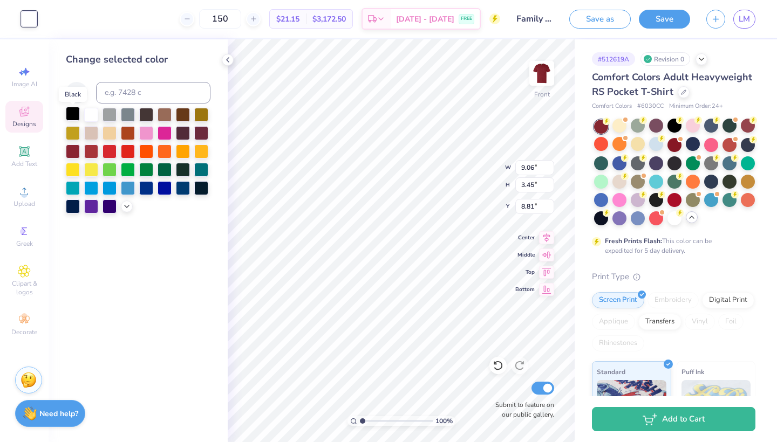
click at [76, 112] on div at bounding box center [73, 114] width 14 height 14
type input "6.45"
type input "2.47"
type input "10.69"
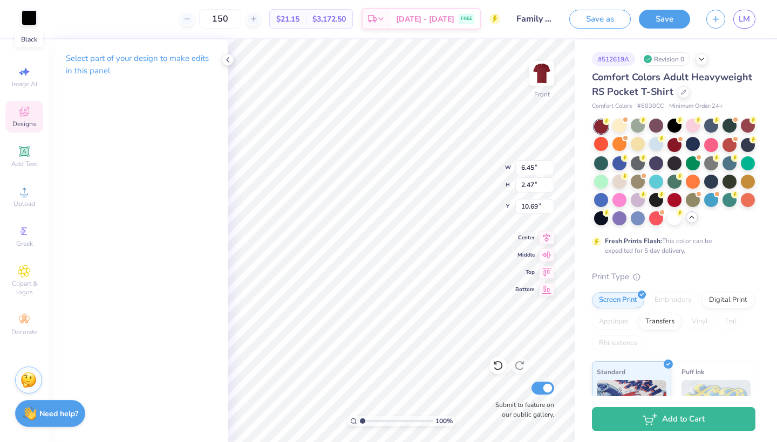
click at [31, 25] on div at bounding box center [29, 17] width 15 height 15
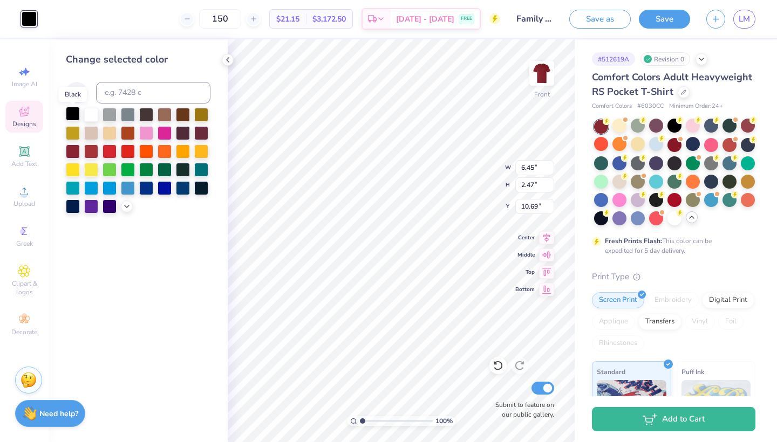
click at [73, 121] on div at bounding box center [73, 114] width 14 height 14
type input "10.24"
type input "2.81"
type input "10.57"
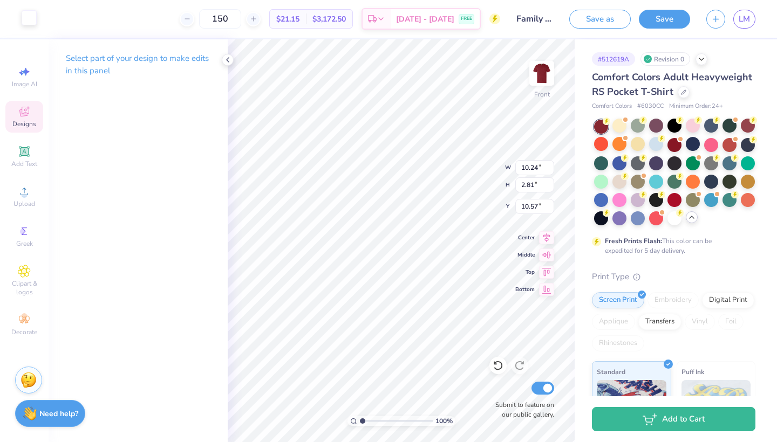
click at [29, 21] on div at bounding box center [29, 17] width 15 height 15
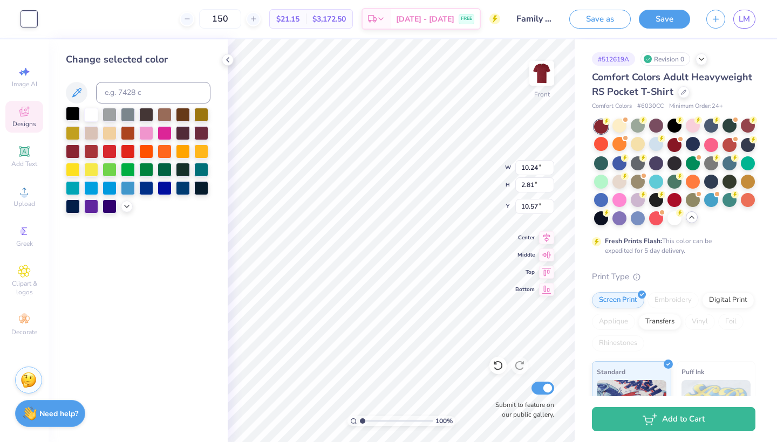
click at [74, 113] on div at bounding box center [73, 114] width 14 height 14
type input "6.45"
type input "2.47"
type input "10.69"
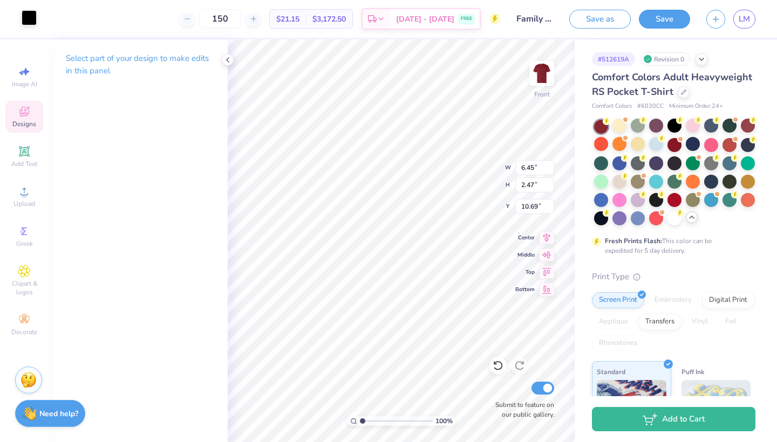
click at [26, 23] on div at bounding box center [29, 17] width 15 height 15
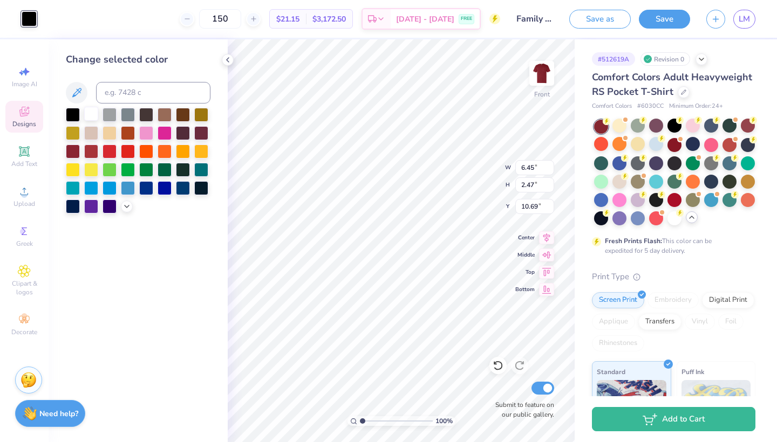
click at [91, 118] on div at bounding box center [91, 114] width 14 height 14
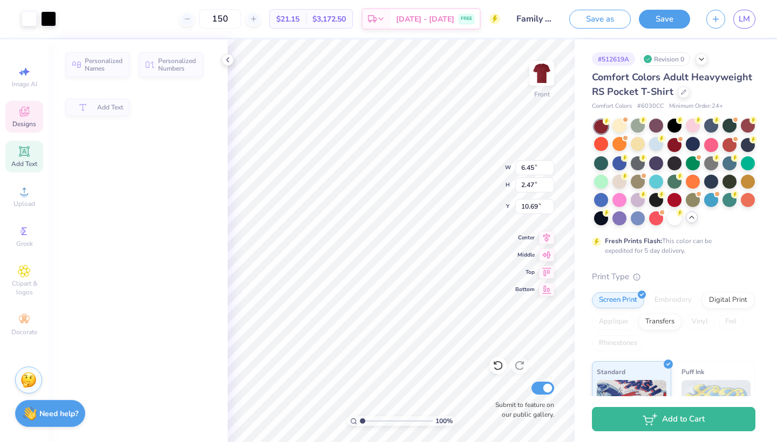
type input "3.63"
type input "2.09"
type input "13.37"
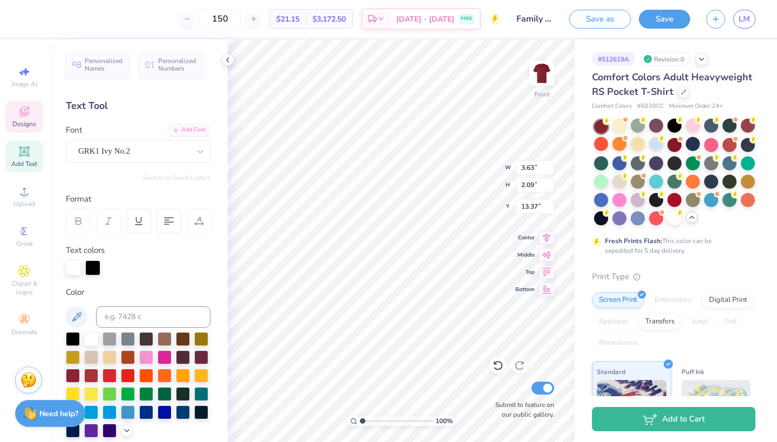
type input "9.88"
type input "4.03"
type input "12.41"
click at [33, 20] on div at bounding box center [29, 17] width 15 height 15
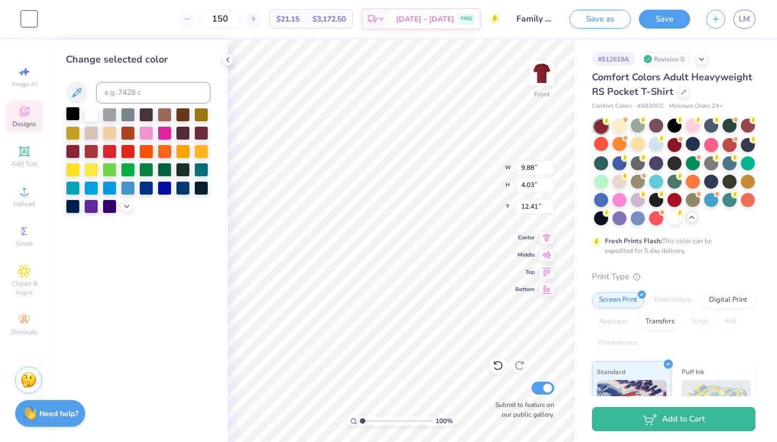
click at [71, 117] on div at bounding box center [73, 114] width 14 height 14
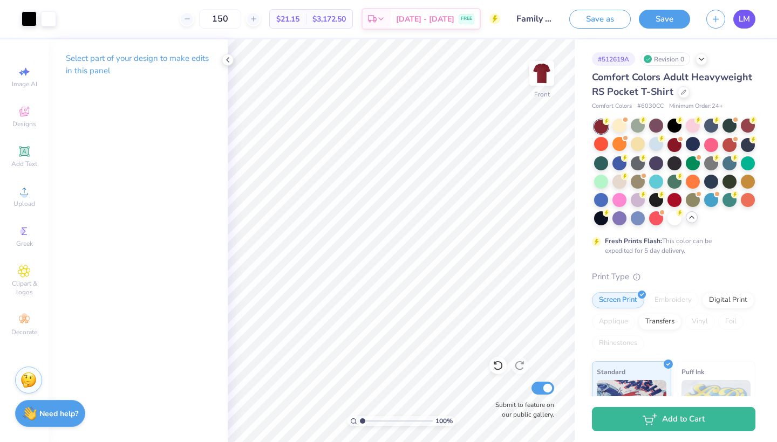
click at [745, 25] on span "LM" at bounding box center [744, 19] width 11 height 12
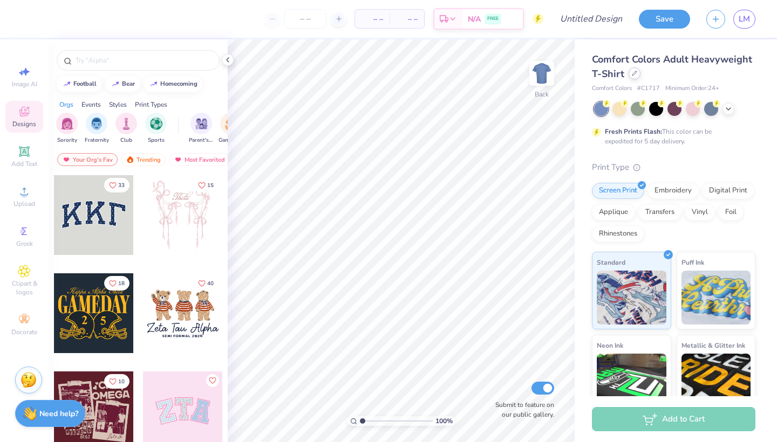
click at [638, 76] on div at bounding box center [635, 73] width 12 height 12
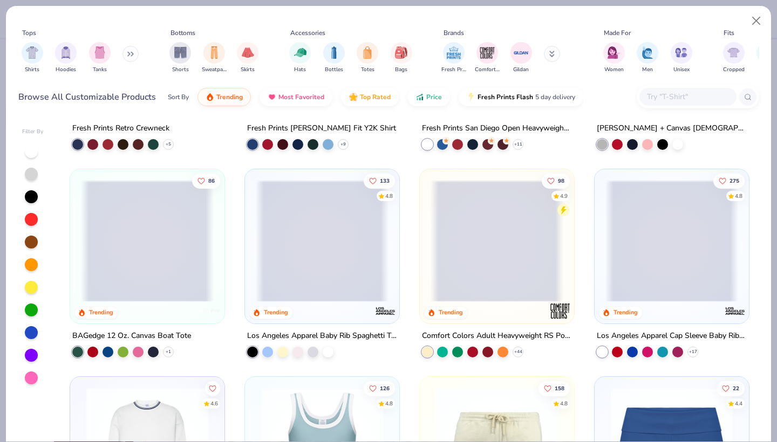
scroll to position [787, 0]
click at [506, 259] on span at bounding box center [497, 241] width 133 height 122
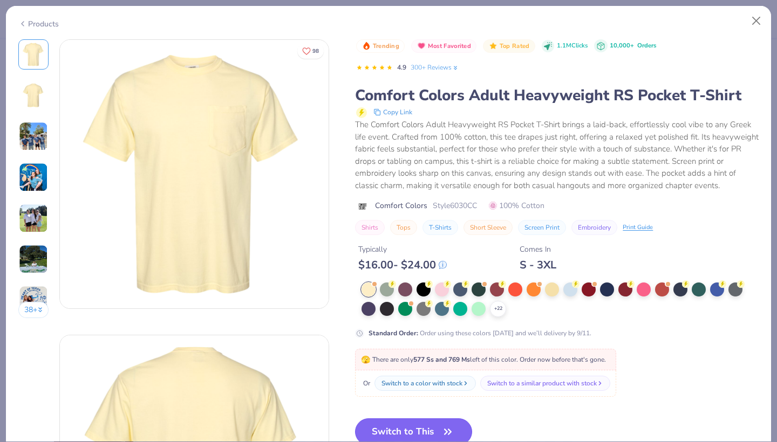
click at [429, 427] on button "Switch to This" at bounding box center [413, 432] width 117 height 27
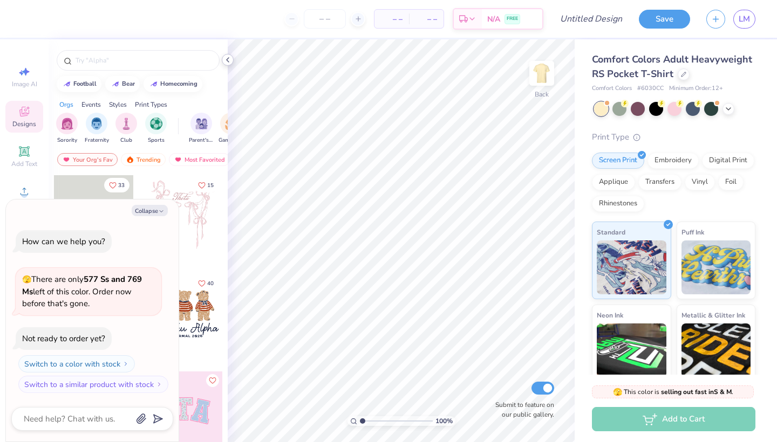
click at [224, 59] on icon at bounding box center [227, 60] width 9 height 9
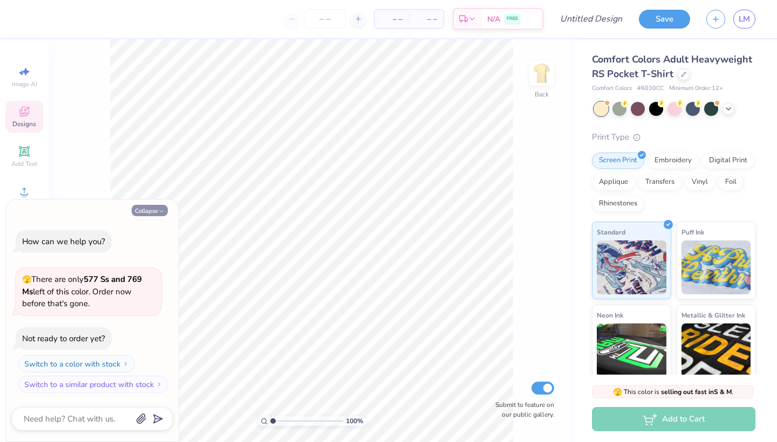
click at [151, 213] on button "Collapse" at bounding box center [150, 210] width 36 height 11
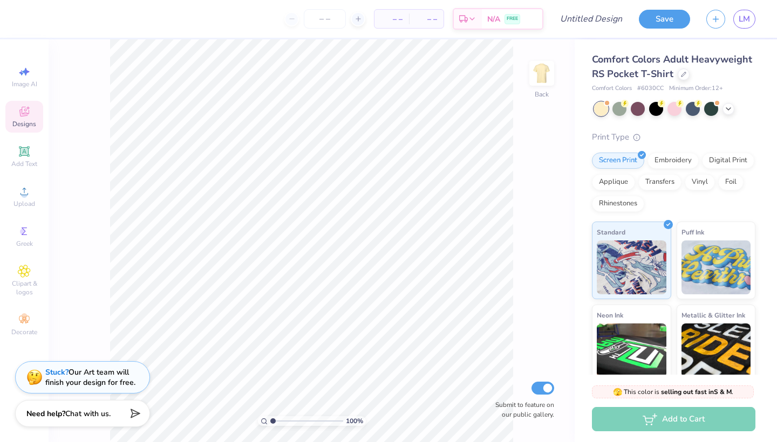
type textarea "x"
click at [544, 72] on img at bounding box center [541, 73] width 43 height 43
click at [730, 107] on polyline at bounding box center [728, 108] width 4 height 2
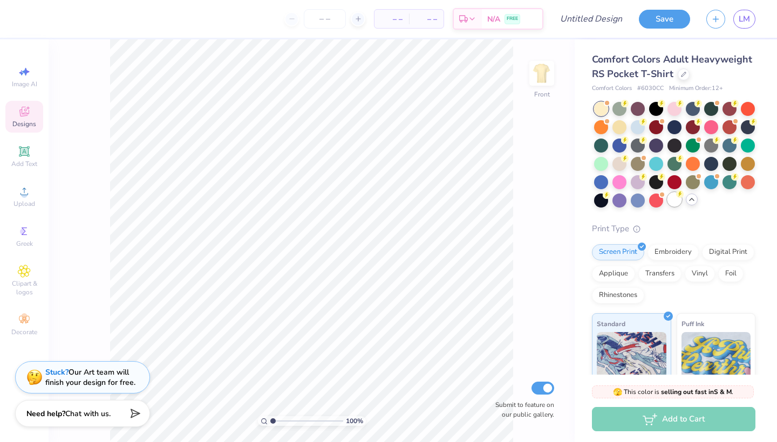
click at [673, 199] on div at bounding box center [674, 200] width 14 height 14
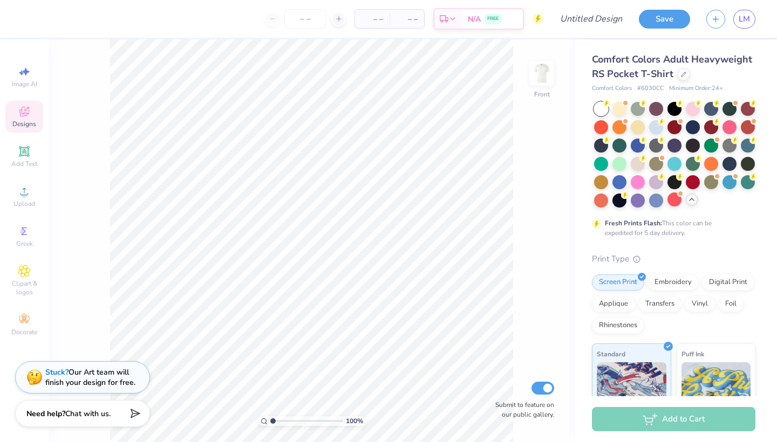
click at [18, 121] on span "Designs" at bounding box center [24, 124] width 24 height 9
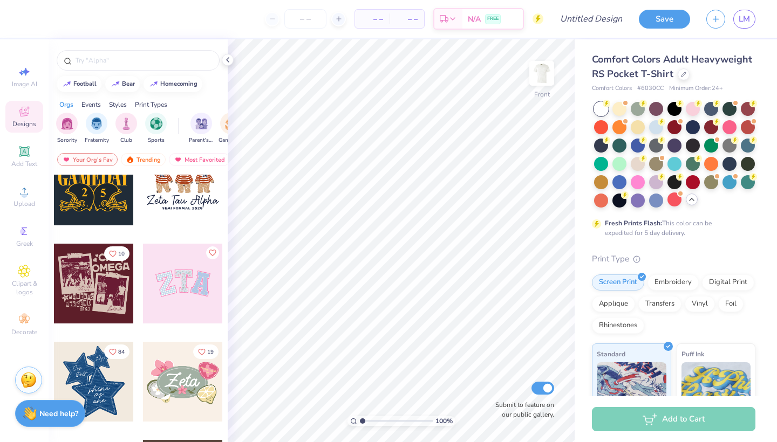
scroll to position [122, 0]
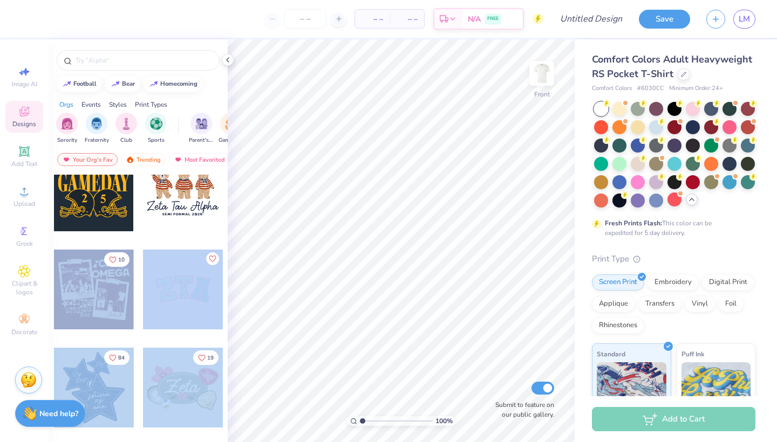
click at [369, 241] on div "– – Per Item – – Total Est. Delivery N/A FREE Design Title Save LM Image AI Des…" at bounding box center [388, 221] width 777 height 442
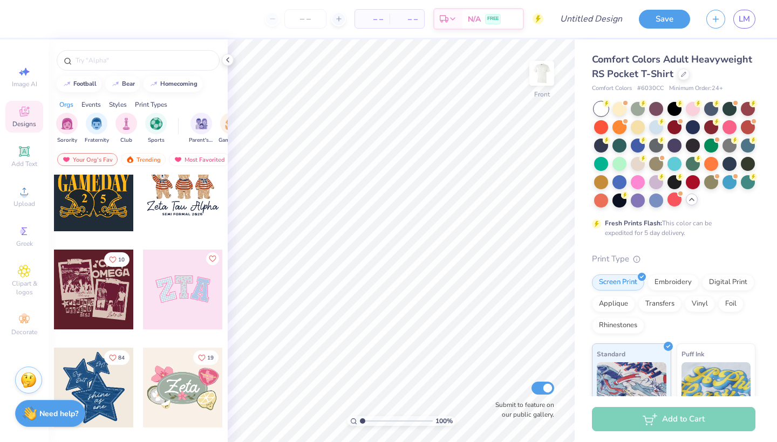
click at [125, 274] on div at bounding box center [94, 290] width 80 height 80
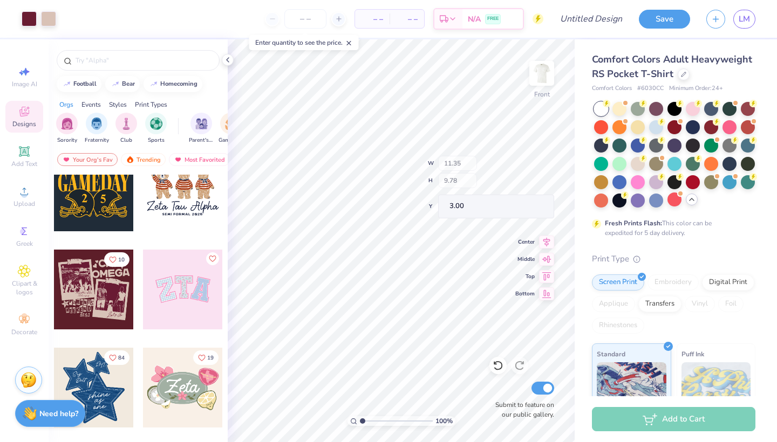
type input "4.47"
type input "5.61"
click at [31, 22] on div at bounding box center [29, 17] width 15 height 15
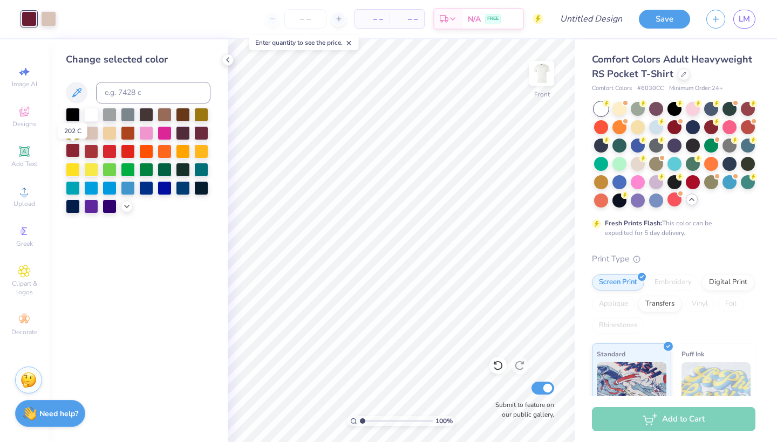
click at [75, 152] on div at bounding box center [73, 151] width 14 height 14
click at [50, 22] on div at bounding box center [48, 17] width 15 height 15
click at [73, 118] on div at bounding box center [73, 114] width 14 height 14
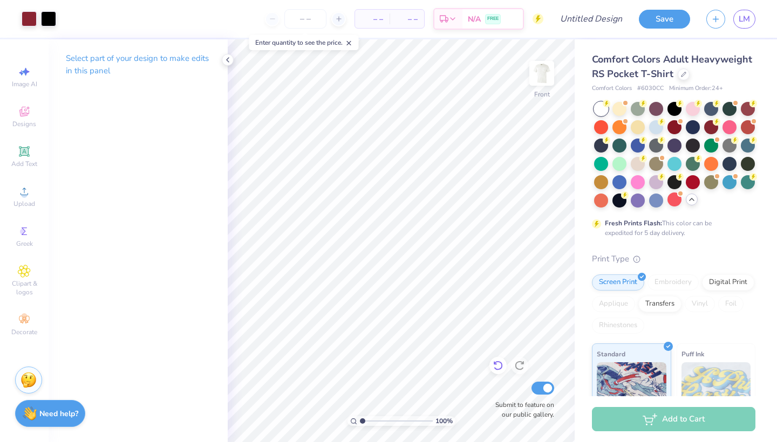
click at [496, 371] on icon at bounding box center [498, 365] width 11 height 11
click at [498, 369] on icon at bounding box center [498, 365] width 11 height 11
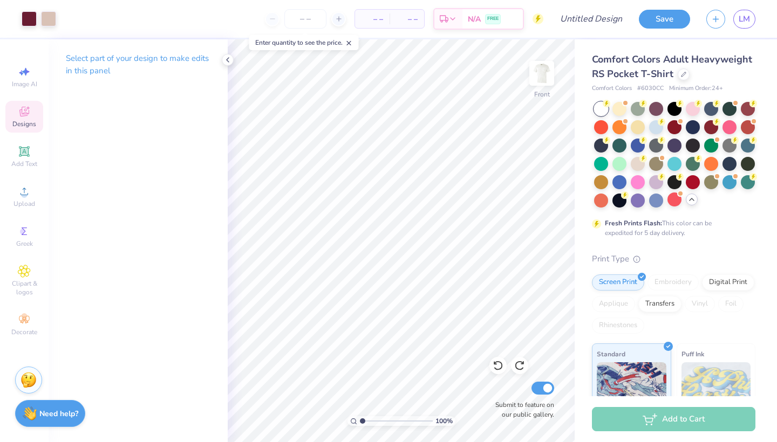
click at [27, 114] on icon at bounding box center [24, 112] width 10 height 10
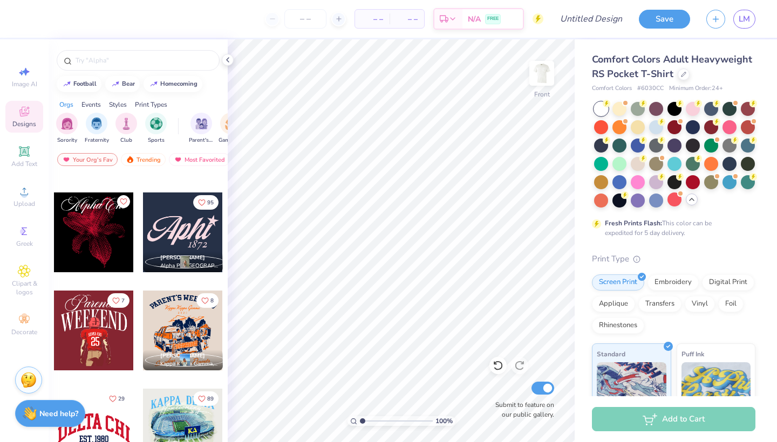
scroll to position [1162, 0]
click at [175, 338] on div at bounding box center [183, 330] width 80 height 80
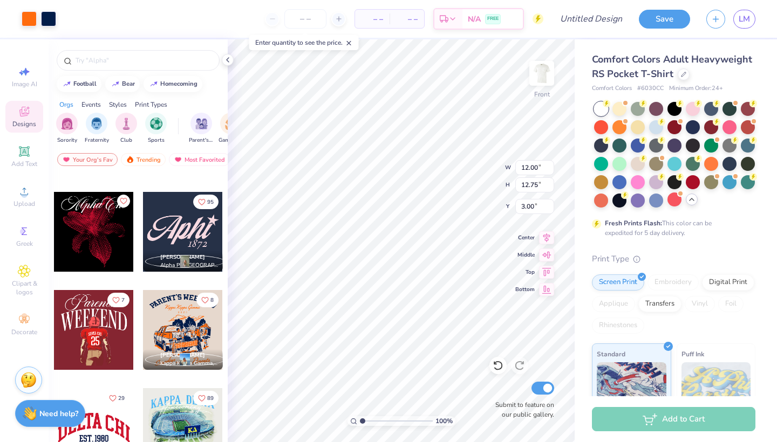
type input "13.12"
type input "13.94"
type input "14.17"
type input "15.05"
type input "4.34"
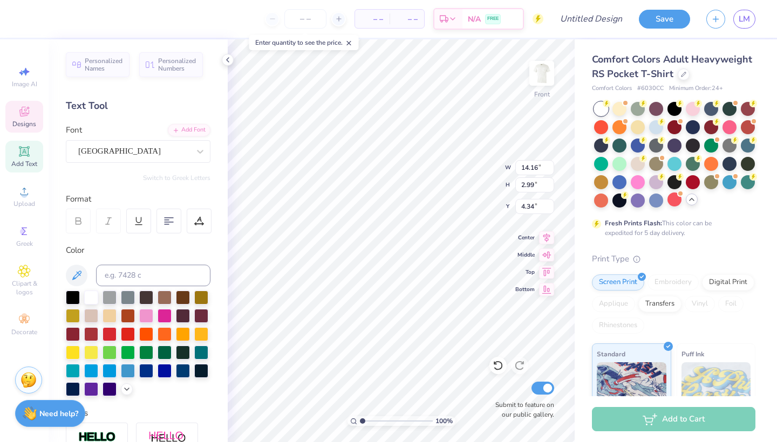
scroll to position [0, 1]
type textarea "Family WEEKEND"
type input "11.90"
type input "2.62"
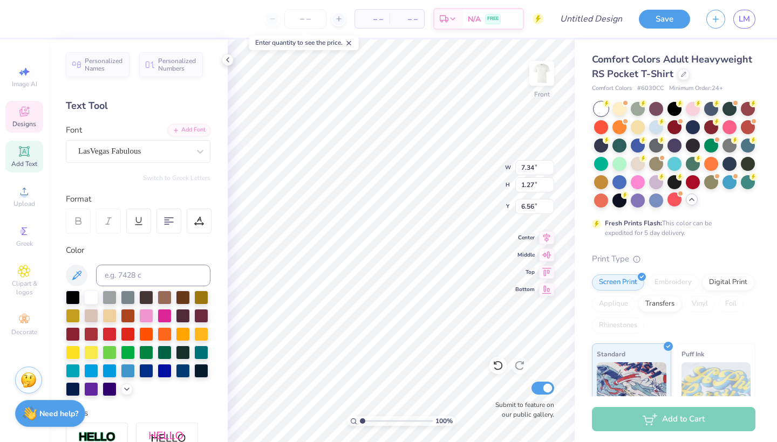
type input "4.52"
type input "7.34"
type input "1.27"
type input "6.56"
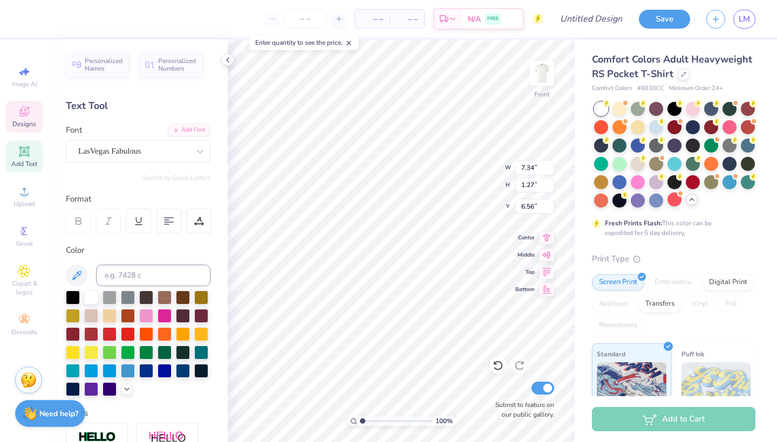
type textarea "K"
type textarea "Phi Mu"
click at [137, 149] on span "Viridian College" at bounding box center [119, 151] width 83 height 12
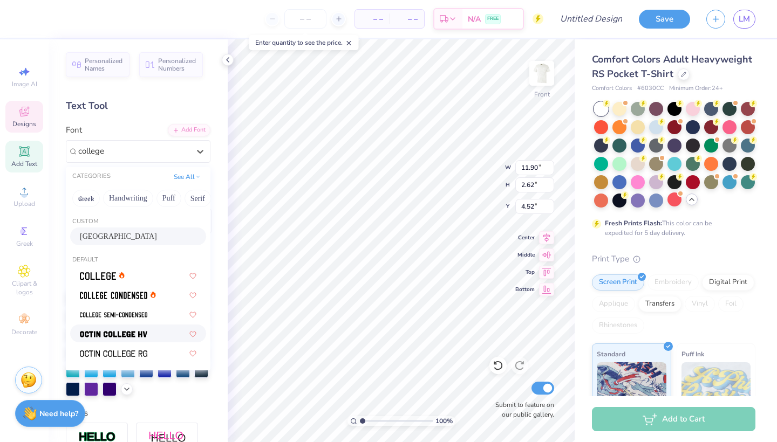
scroll to position [18, 0]
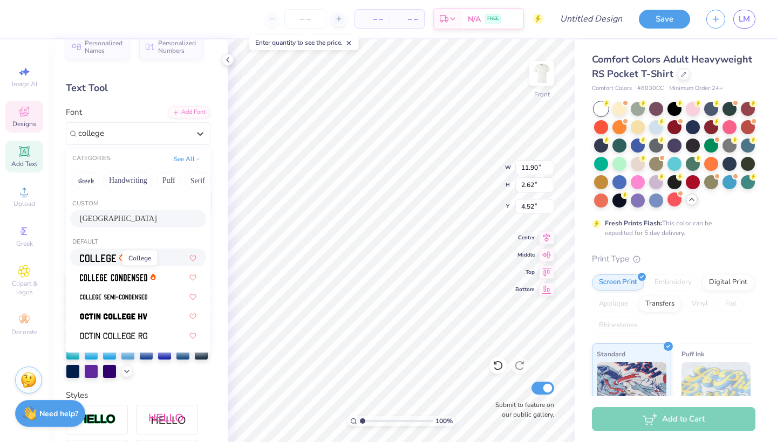
click at [105, 263] on span at bounding box center [98, 257] width 36 height 11
type input "college"
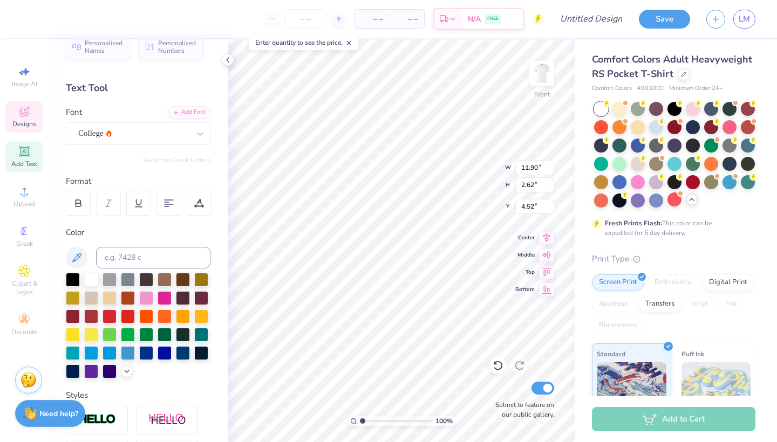
type input "9.21"
type input "1.93"
type input "4.85"
click at [494, 358] on div at bounding box center [497, 365] width 17 height 17
type input "11.90"
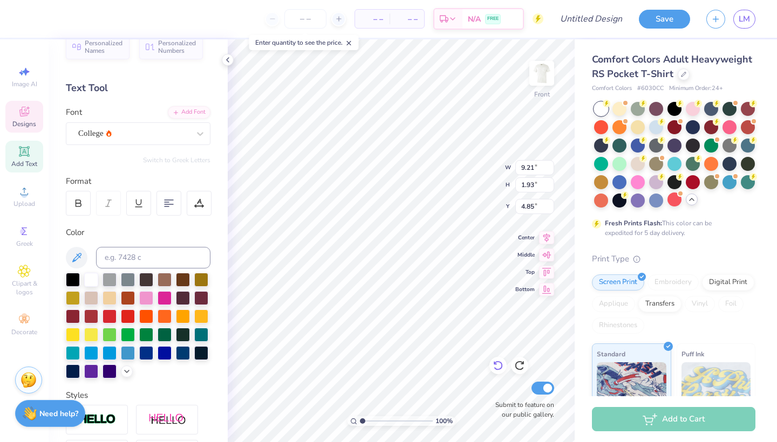
type input "2.62"
type input "4.52"
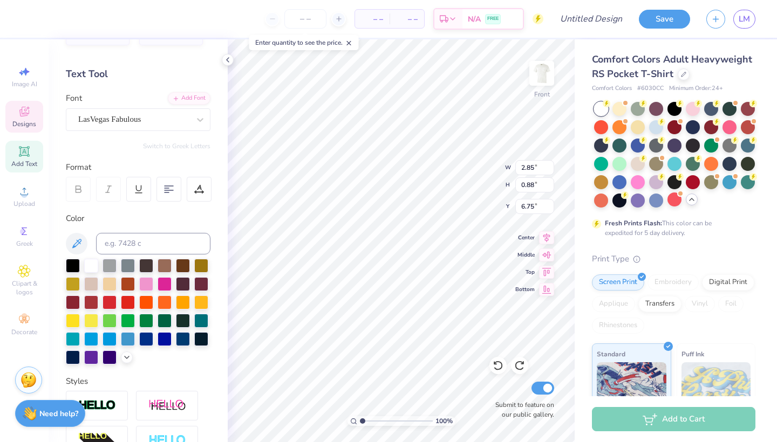
scroll to position [174, 0]
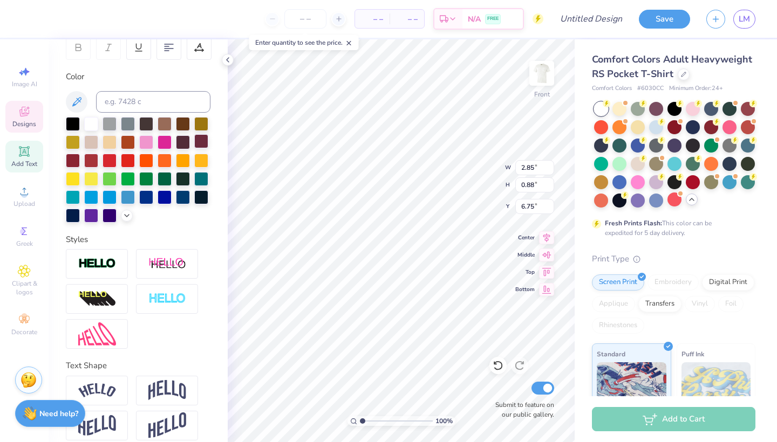
type input "4.86"
type input "1.49"
type input "5.83"
type input "6.05"
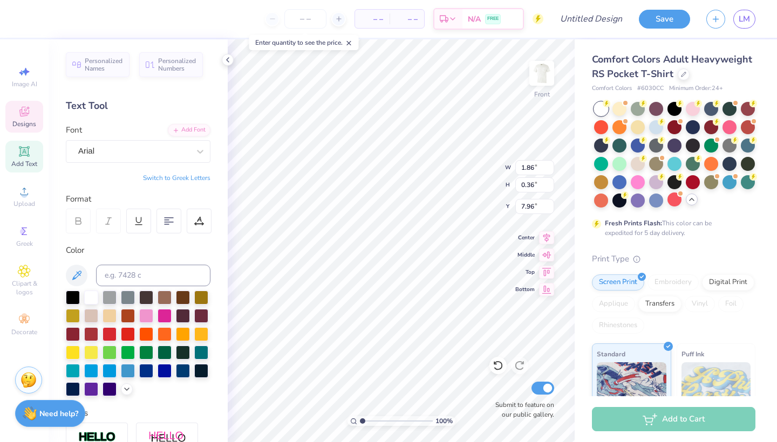
scroll to position [0, 0]
click at [141, 163] on div "Personalized Names Personalized Numbers Text Tool Add Font Font Arial Switch to…" at bounding box center [138, 240] width 179 height 403
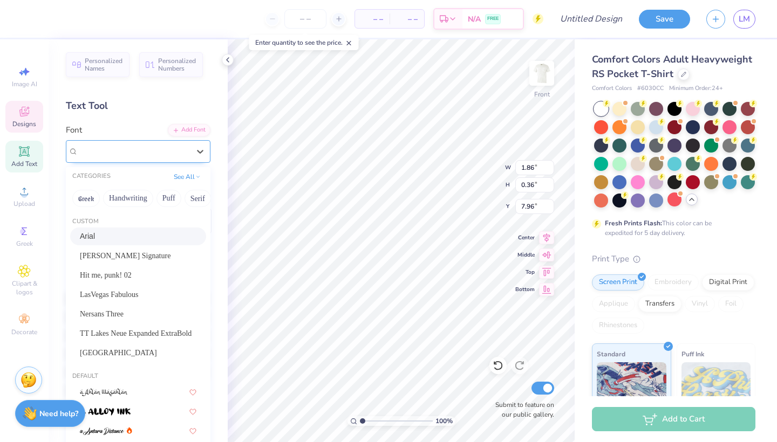
click at [137, 158] on div at bounding box center [133, 151] width 111 height 15
click at [133, 207] on button "Handwriting" at bounding box center [128, 198] width 50 height 17
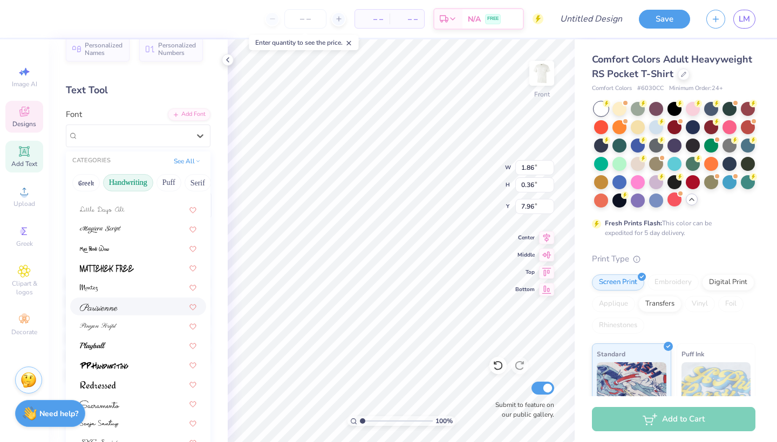
scroll to position [19, 0]
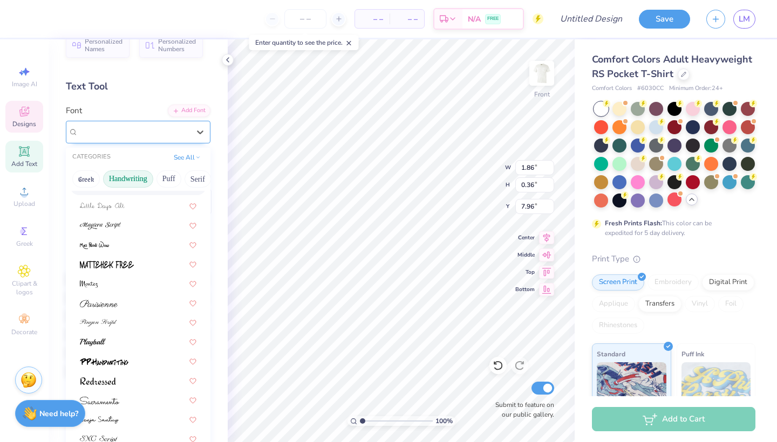
click at [153, 128] on div "Arial" at bounding box center [133, 132] width 111 height 12
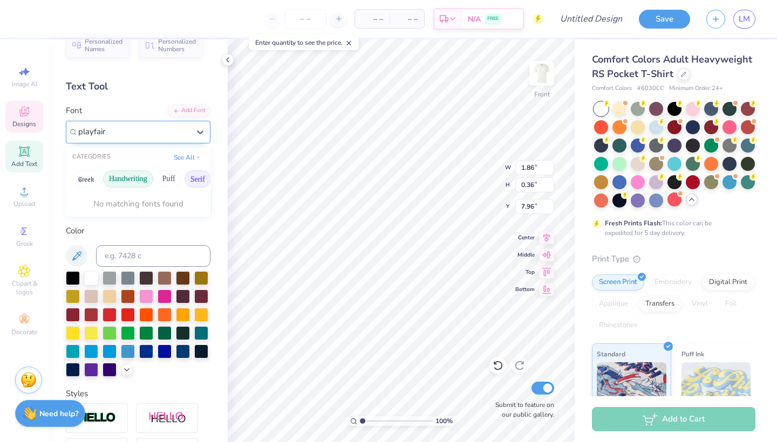
click at [205, 182] on button "Serif" at bounding box center [198, 178] width 26 height 17
click at [139, 221] on div at bounding box center [138, 217] width 117 height 11
type input "playfair"
type input "1.65"
type input "0.35"
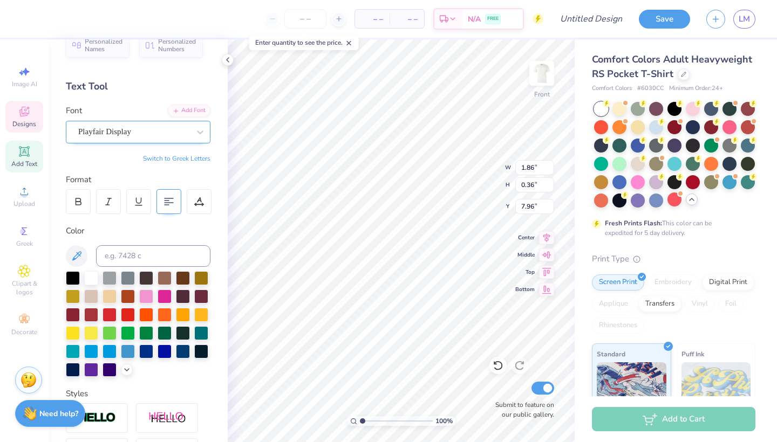
type input "8.01"
type input "1.68"
type input "0.34"
type input "3.00"
type input "0.61"
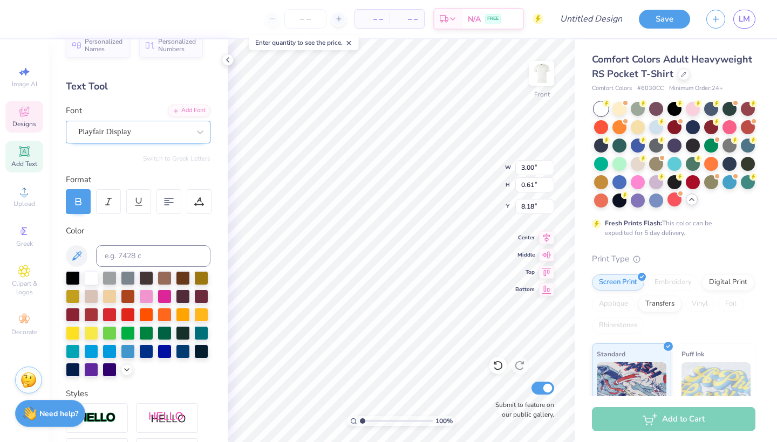
type input "7.83"
click at [466, 167] on div "100 % Front W 3.00 3.00 " H 0.61 0.61 " Y 7.83 8.18 " Center Middle Top Bottom …" at bounding box center [401, 240] width 347 height 403
type input "4.48"
type input "4.86"
type input "1.49"
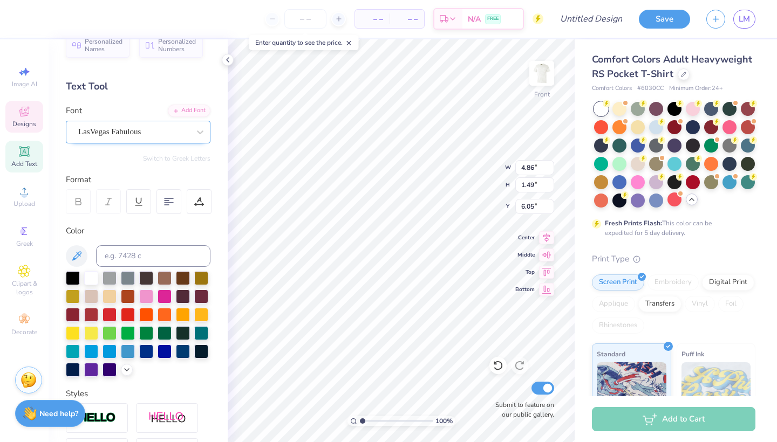
type input "6.10"
click at [453, 161] on div "100 % Front W 4.86 4.86 " H 1.49 1.49 " Y 6.10 6.05 " Center Middle Top Bottom …" at bounding box center [401, 240] width 347 height 403
type input "3.01"
type input "6.13"
type input "3.43"
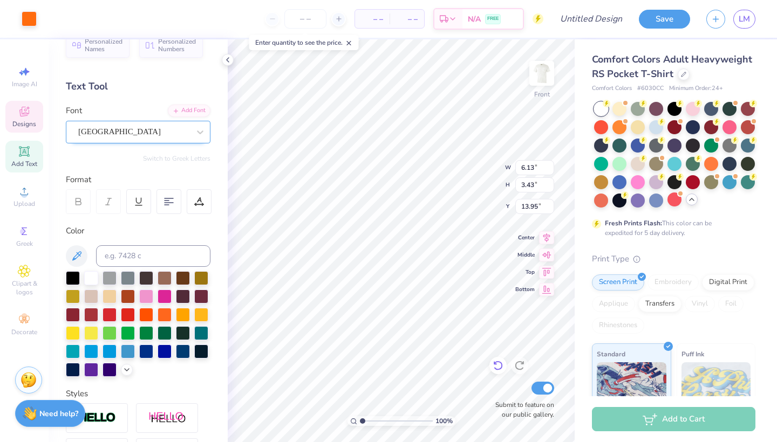
click at [499, 364] on icon at bounding box center [498, 365] width 11 height 11
type input "13.84"
click at [540, 238] on icon at bounding box center [546, 236] width 15 height 13
click at [551, 240] on icon at bounding box center [546, 236] width 15 height 13
click at [545, 252] on icon at bounding box center [546, 253] width 9 height 7
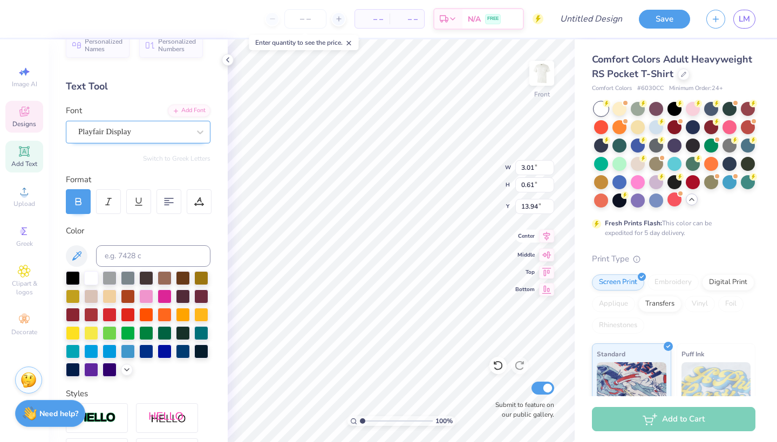
click at [547, 237] on icon at bounding box center [546, 236] width 15 height 13
click at [495, 366] on icon at bounding box center [498, 365] width 11 height 11
type input "7.83"
type input "11.90"
type input "2.62"
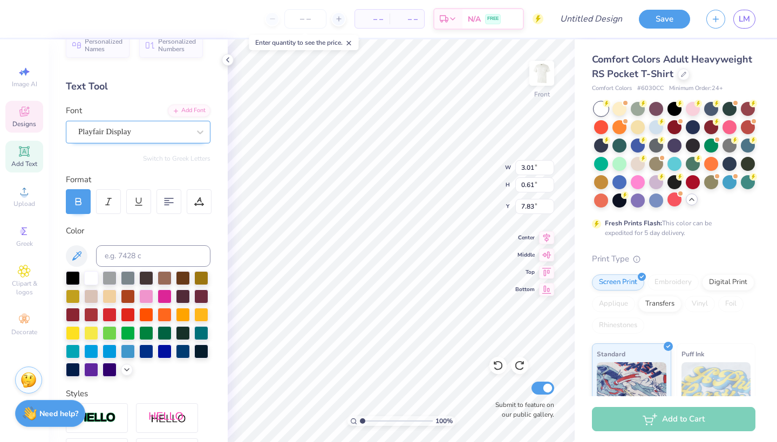
type input "4.48"
click at [544, 240] on icon at bounding box center [546, 236] width 15 height 13
click at [473, 173] on div "100 % Front W 11.90 H 2.62 Y 4.48 Center Middle Top Bottom Submit to feature on…" at bounding box center [401, 240] width 347 height 403
click at [548, 239] on icon at bounding box center [546, 236] width 15 height 13
type input "2.78"
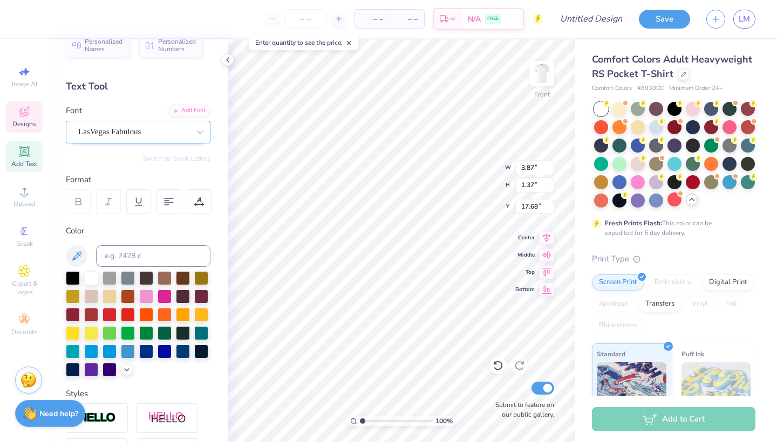
type input "0.32"
type input "18.59"
type textarea "FOR"
type input "17.39"
type textarea "Family"
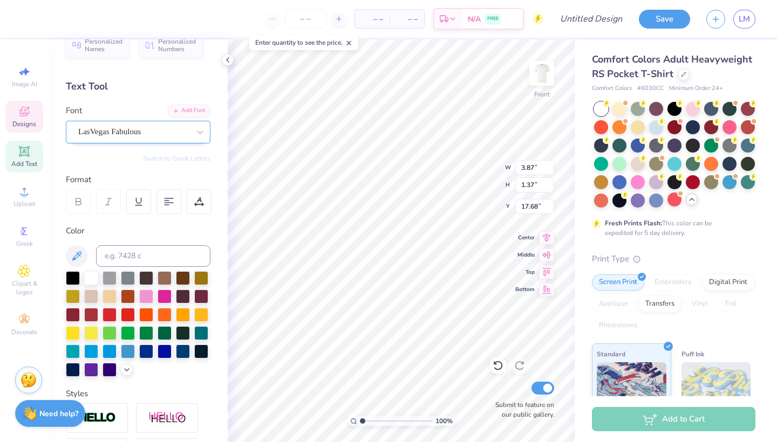
scroll to position [0, 1]
type input "5.04"
type input "2.19"
type input "1.27"
type input "0.32"
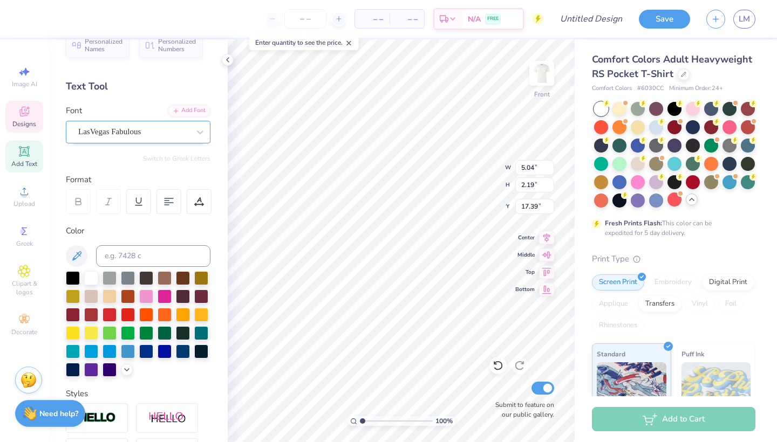
type input "18.59"
click at [148, 127] on span "TT Lakes Neue Expanded ExtraBold" at bounding box center [133, 132] width 111 height 12
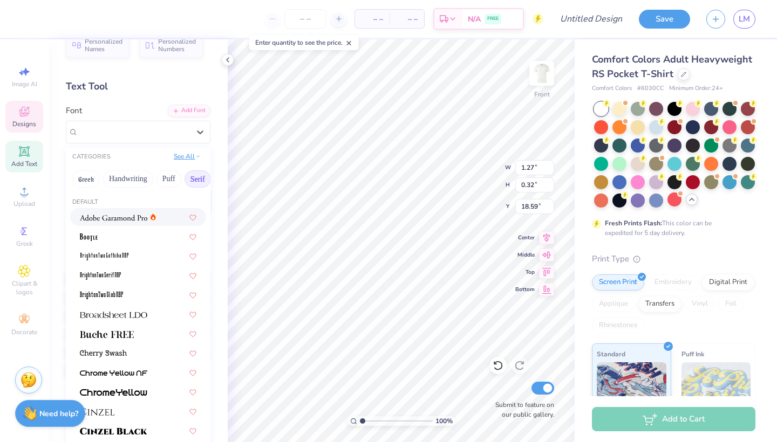
click at [186, 161] on button "See All" at bounding box center [186, 156] width 33 height 11
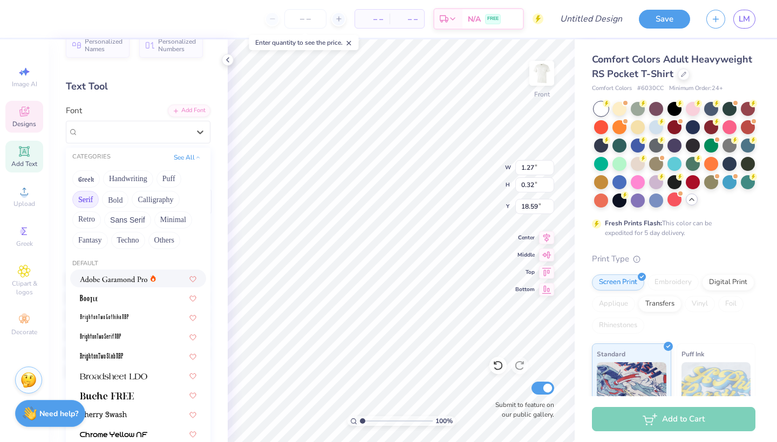
click at [83, 203] on button "Serif" at bounding box center [85, 199] width 26 height 17
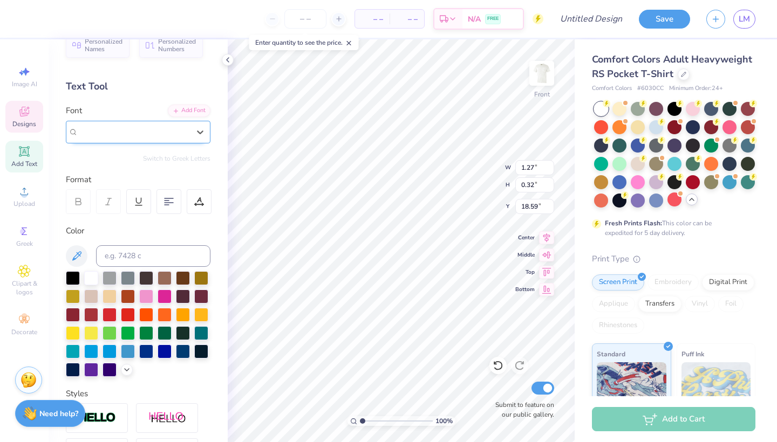
click at [141, 127] on span "TT Lakes Neue Expanded ExtraBold" at bounding box center [133, 132] width 111 height 12
click at [133, 214] on div "Playfair Display" at bounding box center [138, 217] width 117 height 11
type input "playfa"
type input "0.88"
type input "0.34"
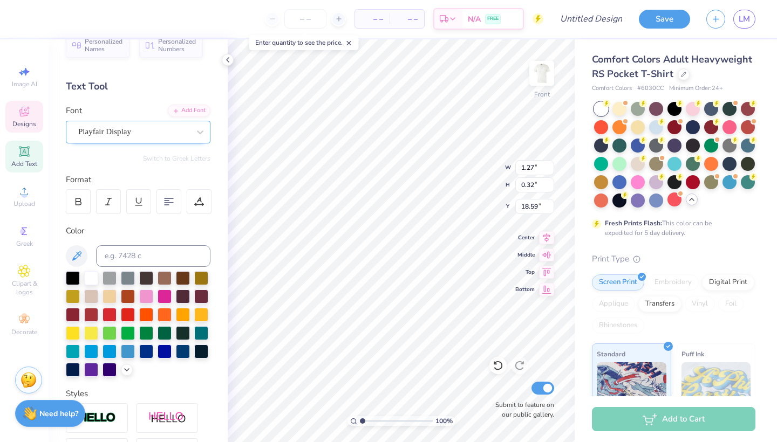
type input "18.58"
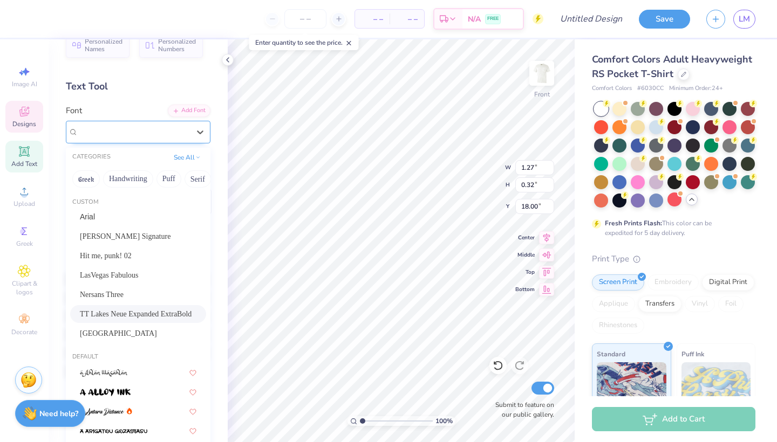
click at [165, 139] on div "TT Lakes Neue Expanded ExtraBold" at bounding box center [133, 132] width 113 height 17
click at [135, 128] on span "TT Lakes Neue Expanded ExtraBold" at bounding box center [133, 132] width 111 height 12
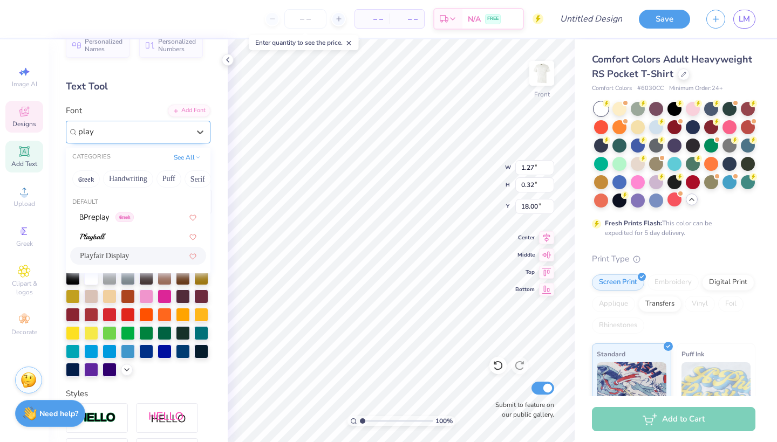
click at [122, 261] on span "Playfair Display" at bounding box center [104, 255] width 49 height 11
type input "play"
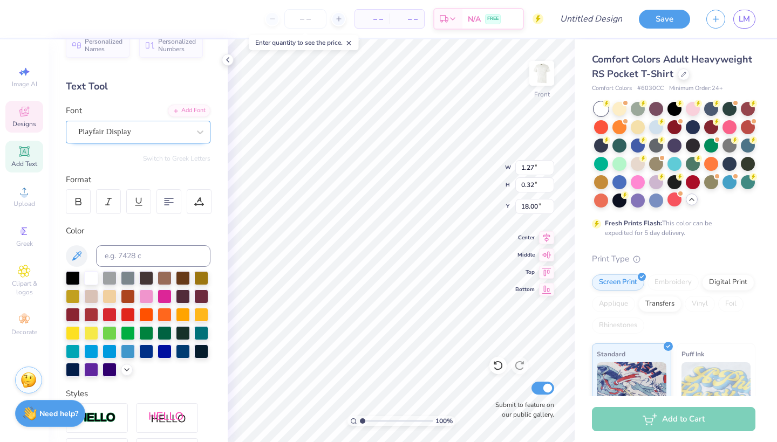
type input "0.84"
type input "0.33"
click at [78, 196] on div at bounding box center [78, 201] width 25 height 25
type input "0.89"
click at [87, 192] on div at bounding box center [78, 201] width 25 height 25
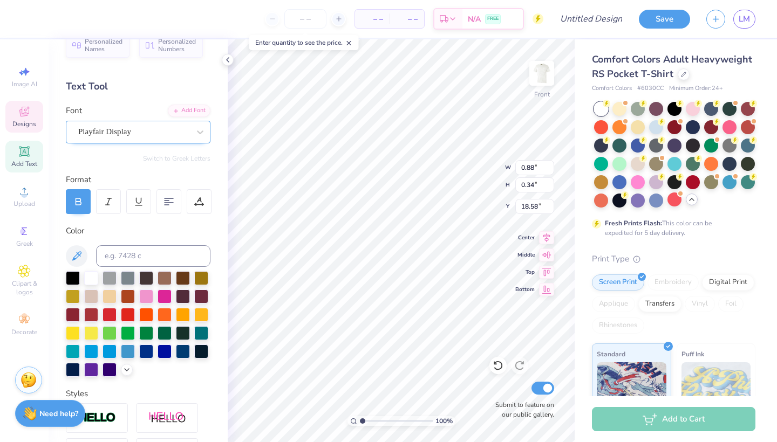
type input "0.94"
type input "5.04"
type input "2.19"
type input "17.39"
type input "5.56"
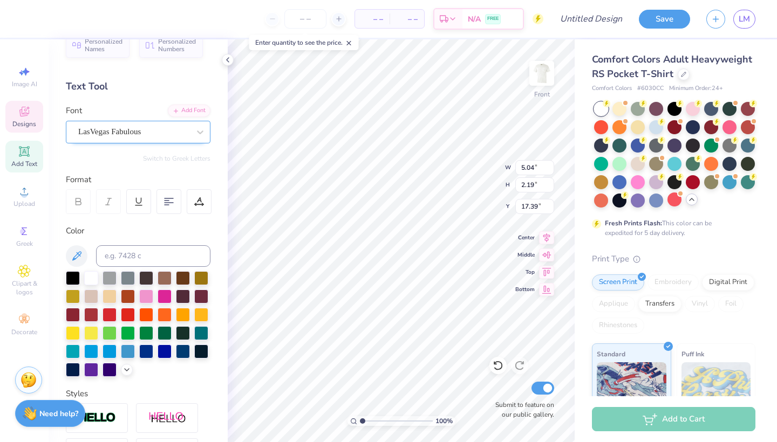
type input "2.41"
type input "3.43"
type input "1.86"
type input "17.44"
type input "0.94"
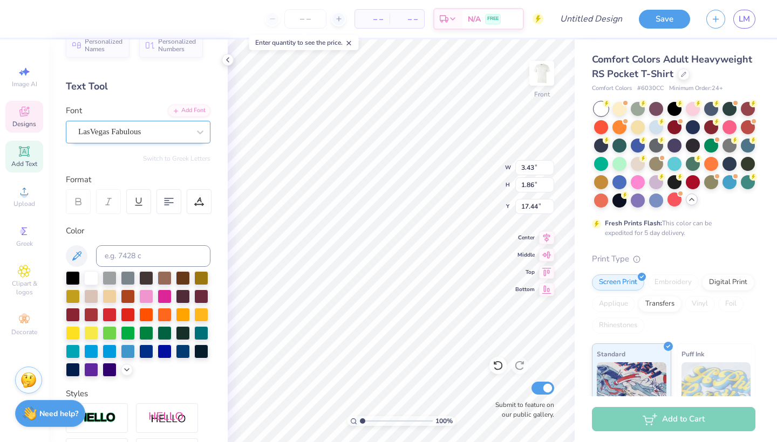
type input "0.34"
type input "18.37"
type input "17.39"
type input "19.25"
type input "1.68"
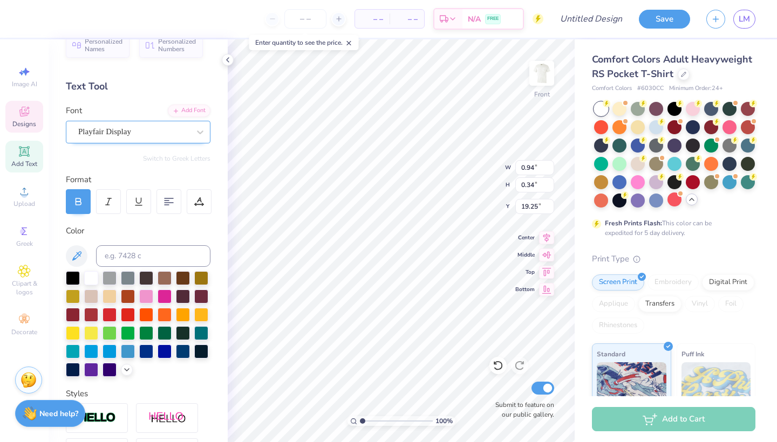
type input "0.60"
type input "19.35"
type input "0.89"
type input "0.33"
type input "18.00"
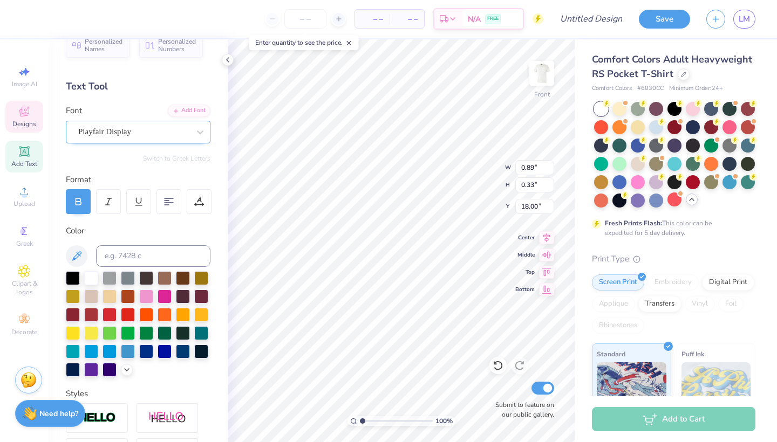
type input "1.86"
type input "0.69"
type input "18.94"
type input "3.43"
type input "1.86"
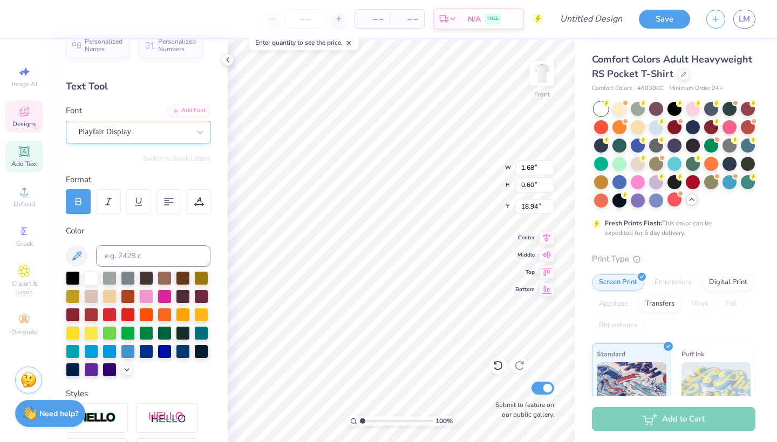
type input "17.39"
type input "4.42"
type input "2.40"
type input "17.18"
type input "5.59"
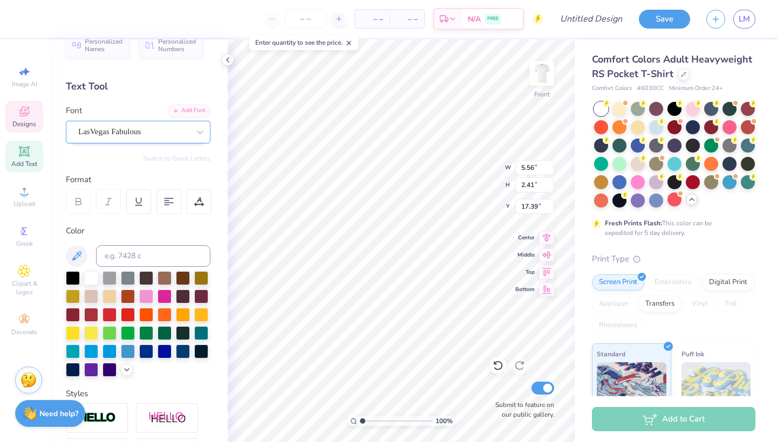
type input "2.29"
type input "17.39"
type input "5.59"
type input "2.29"
type input "17.80"
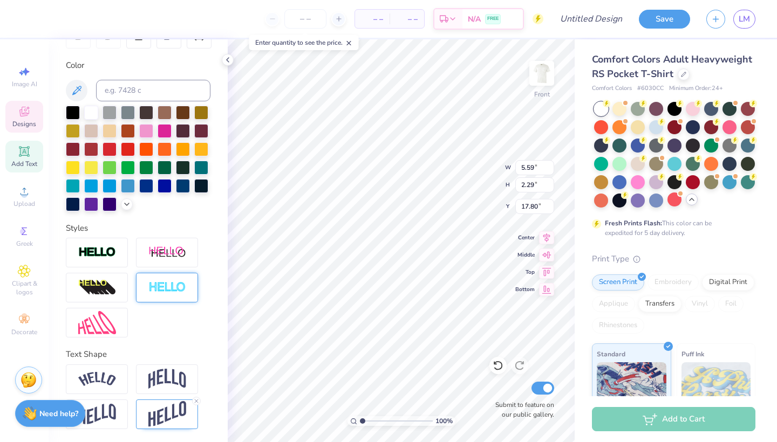
scroll to position [185, 0]
click at [196, 406] on div at bounding box center [167, 415] width 62 height 30
click at [195, 401] on icon at bounding box center [196, 401] width 6 height 6
type input "5.56"
type input "2.04"
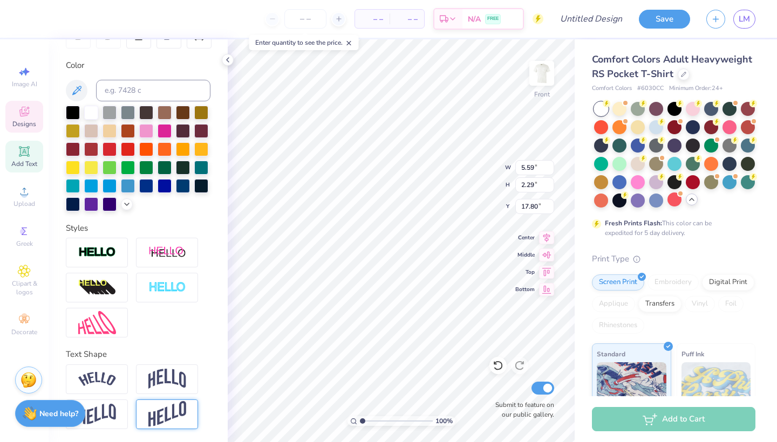
type input "17.94"
type input "5.55"
type input "1.93"
type input "17.97"
type input "1.86"
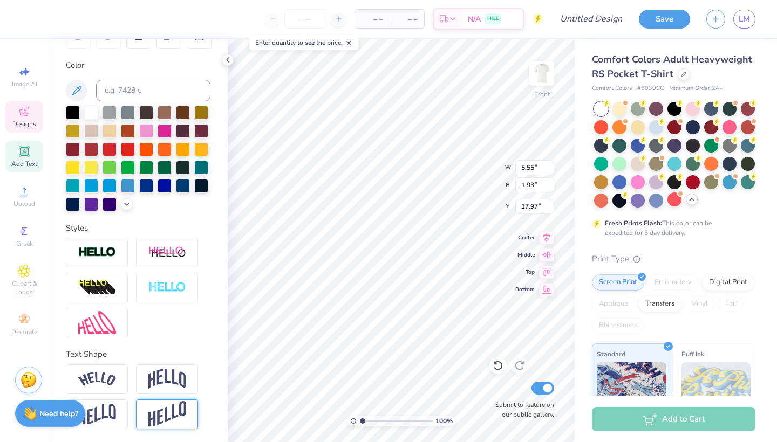
type input "0.69"
type input "18.00"
type input "5.55"
type input "1.93"
type input "17.39"
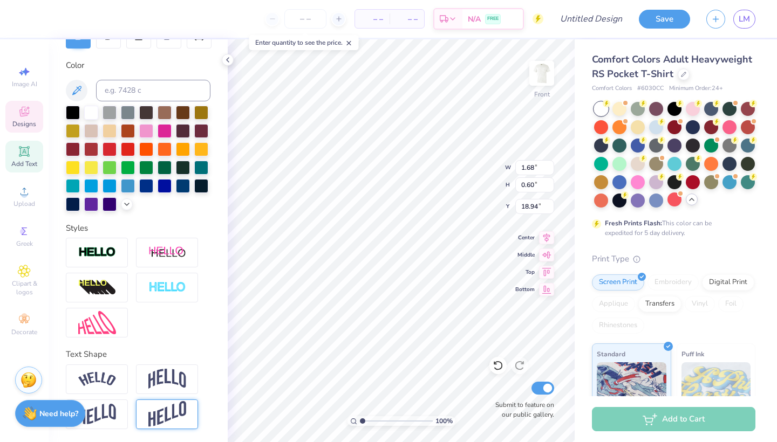
type input "18.97"
type input "16.92"
type input "5.55"
type input "1.93"
type input "17.64"
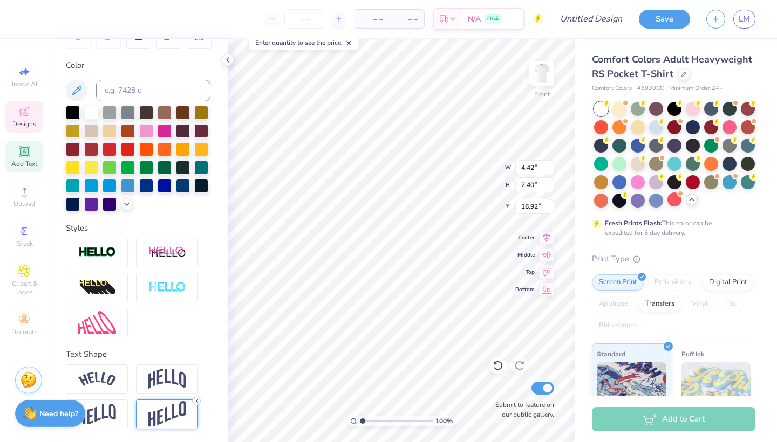
click at [197, 400] on icon at bounding box center [196, 401] width 6 height 6
type input "2.35"
type input "16.94"
type input "17.39"
type input "1.86"
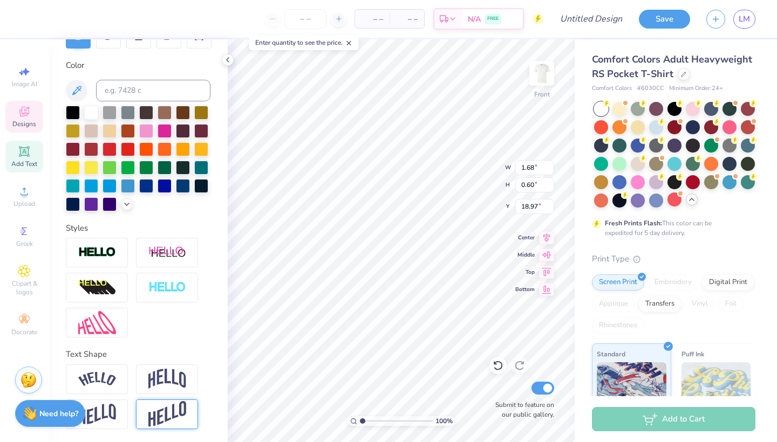
type input "0.69"
type input "17.87"
type input "1.68"
type input "0.60"
type input "19.14"
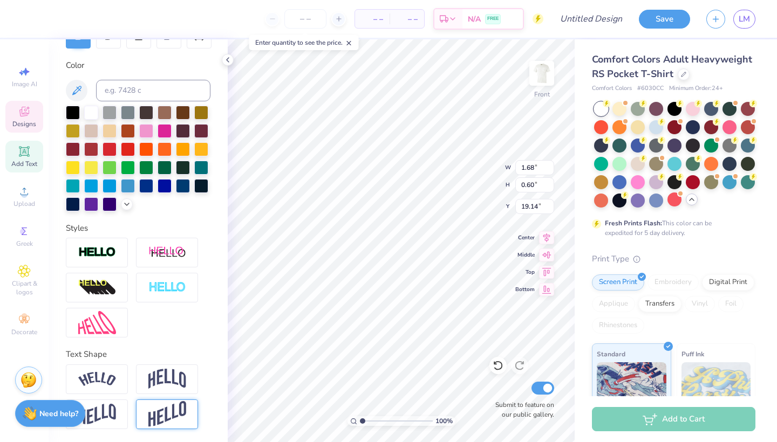
type input "18.97"
type input "4.42"
type input "2.35"
type input "17.39"
type input "1.68"
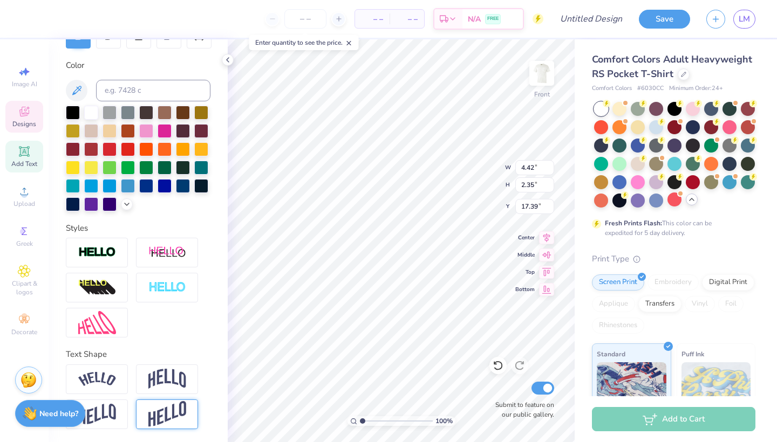
type input "0.60"
type input "18.97"
type input "1.94"
type input "0.70"
type input "19.00"
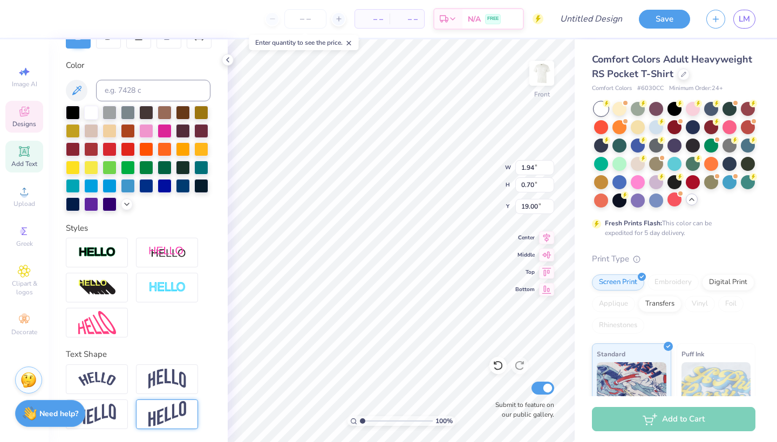
type input "18.88"
type input "19.04"
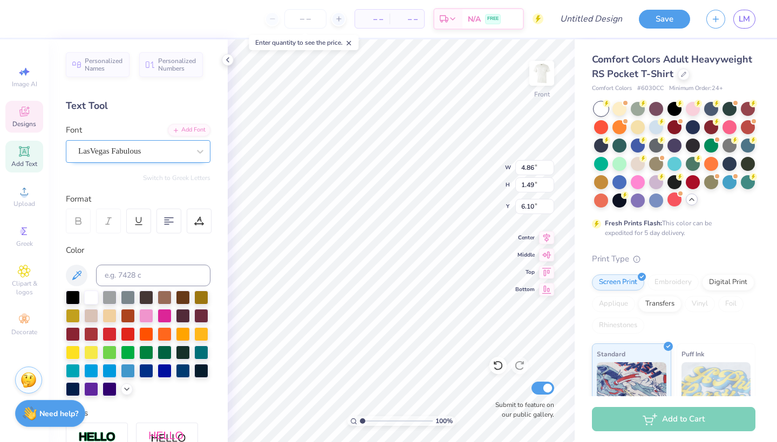
scroll to position [0, 0]
click at [107, 151] on span "LasVegas Fabulous" at bounding box center [109, 151] width 63 height 12
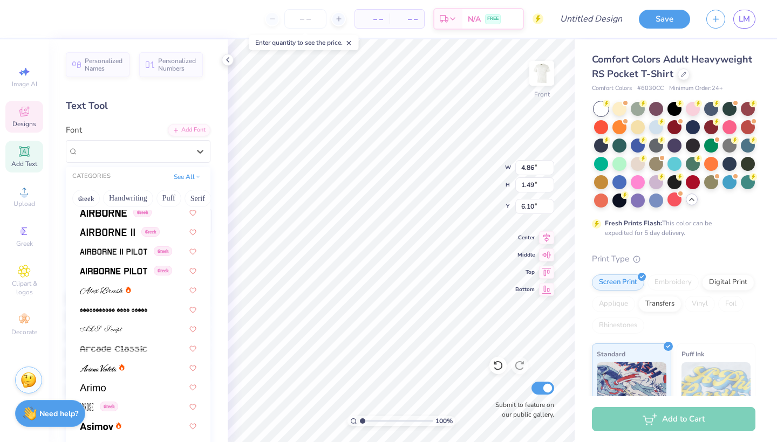
scroll to position [399, 0]
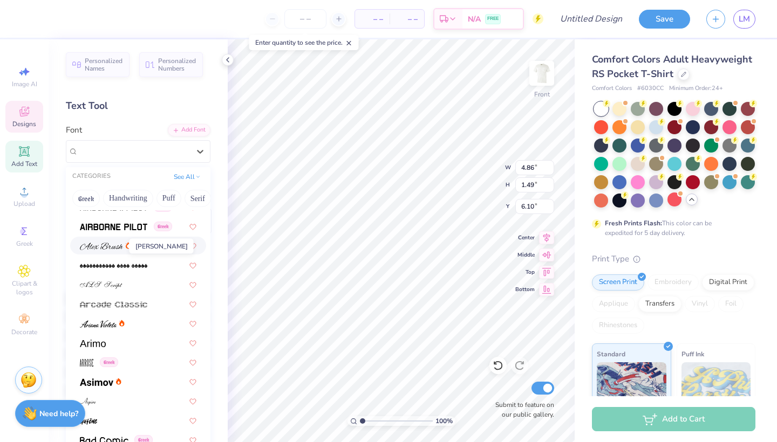
click at [107, 248] on img at bounding box center [101, 247] width 43 height 8
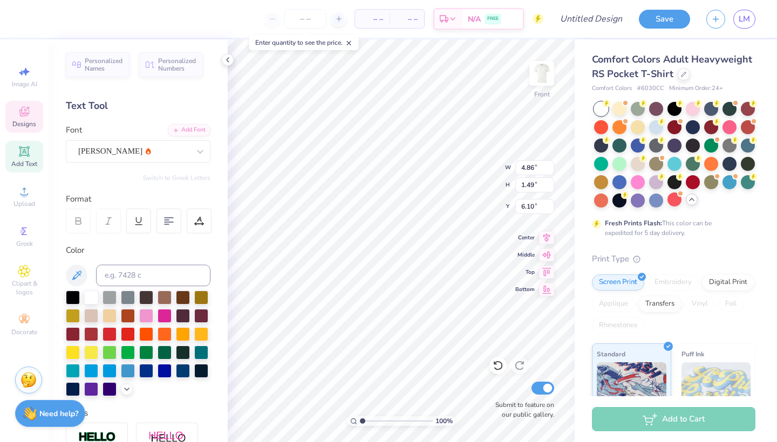
type input "6.87"
type input "1.53"
type input "5.55"
type input "1.93"
type input "17.64"
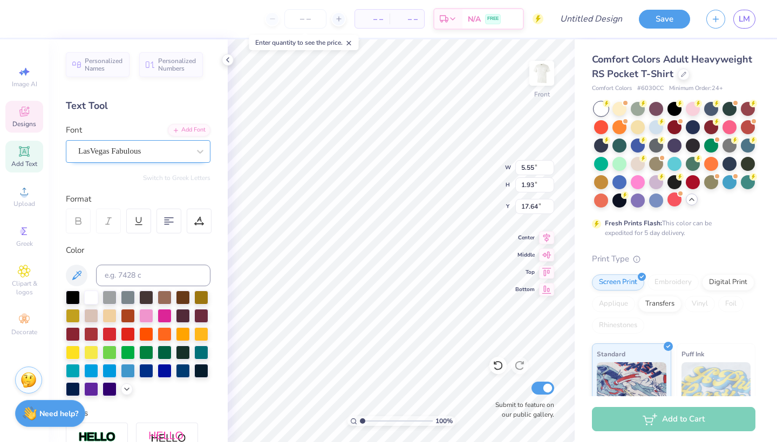
click at [114, 157] on div at bounding box center [133, 151] width 111 height 15
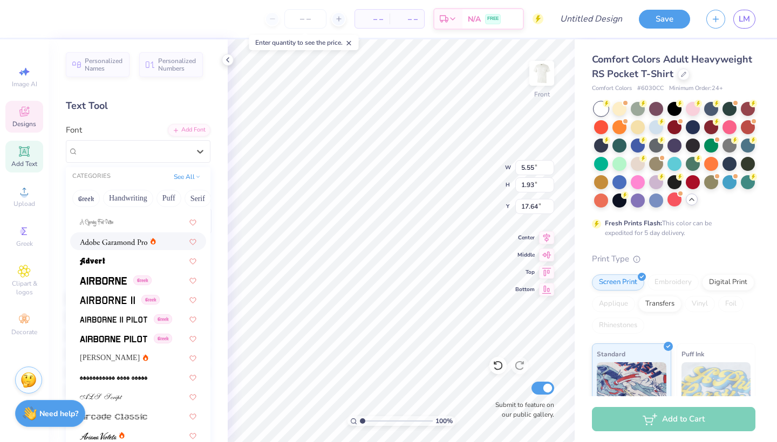
scroll to position [322, 0]
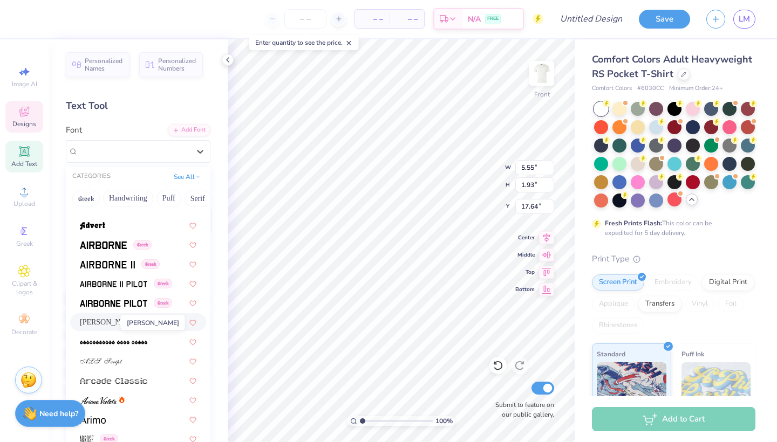
click at [99, 324] on span "Alex Brush" at bounding box center [110, 322] width 60 height 11
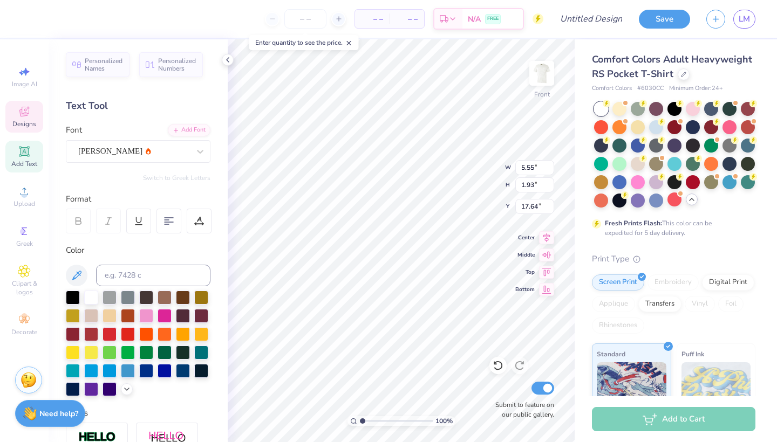
type input "7.54"
type input "1.49"
type input "17.89"
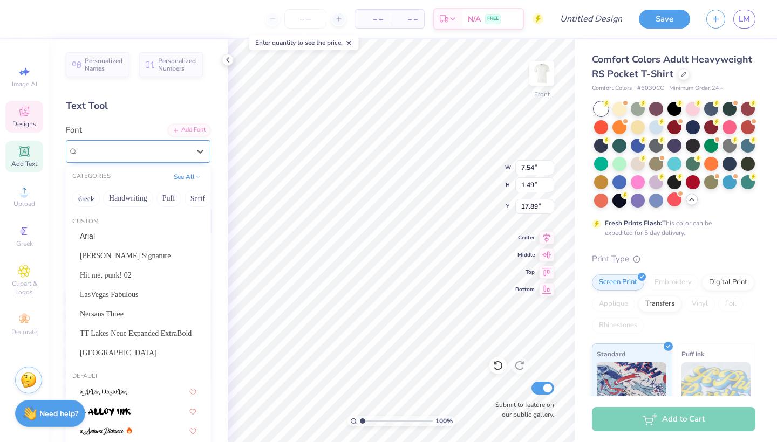
click at [128, 162] on div "Alex Brush" at bounding box center [138, 151] width 145 height 23
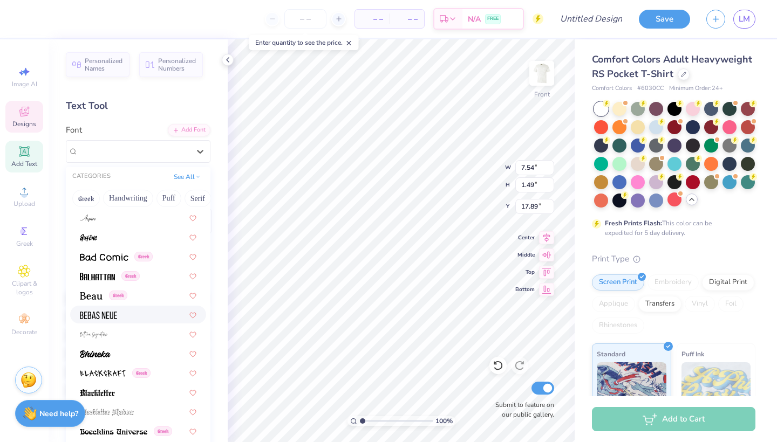
scroll to position [595, 0]
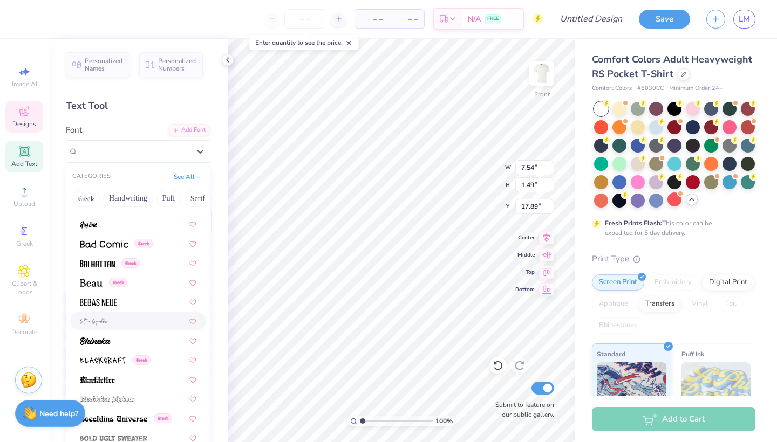
click at [159, 323] on div at bounding box center [138, 321] width 117 height 11
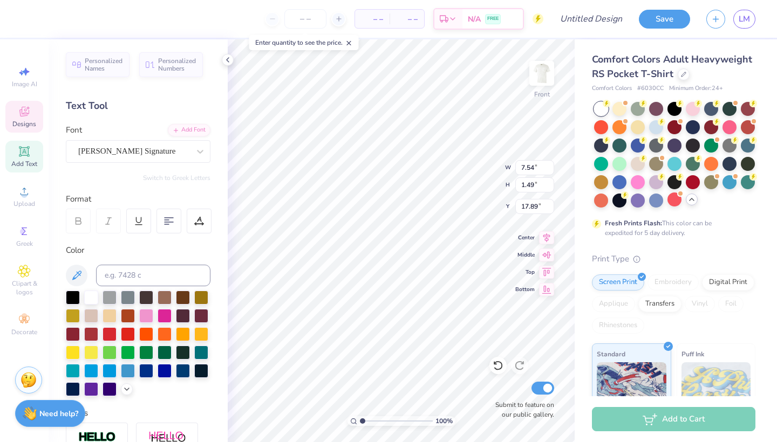
type input "11.67"
type input "5.20"
type input "16.02"
type input "19.74"
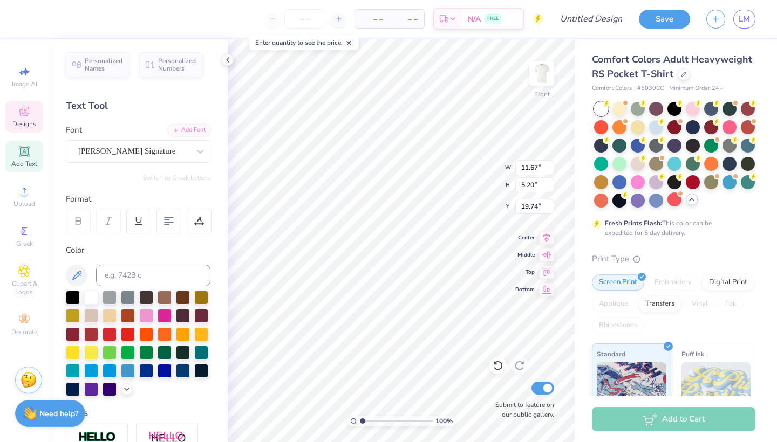
type input "5.58"
type input "2.49"
type input "19.78"
type input "17.39"
type input "4.42"
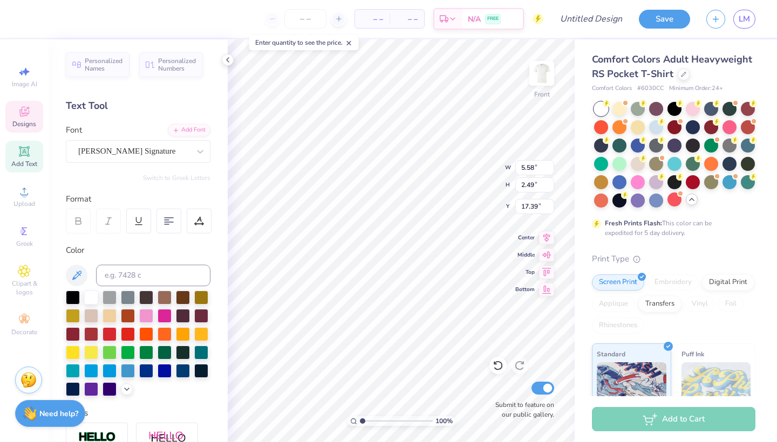
type input "2.35"
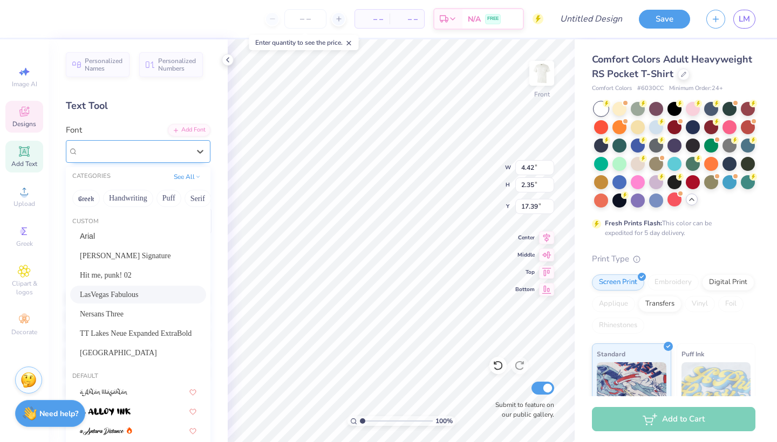
click at [187, 151] on div "LasVegas Fabulous" at bounding box center [133, 151] width 113 height 17
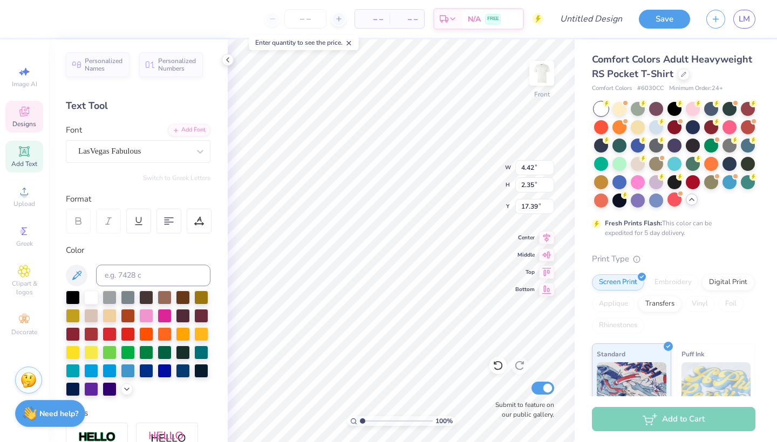
type input "5.58"
type input "2.49"
type input "4.42"
type input "2.35"
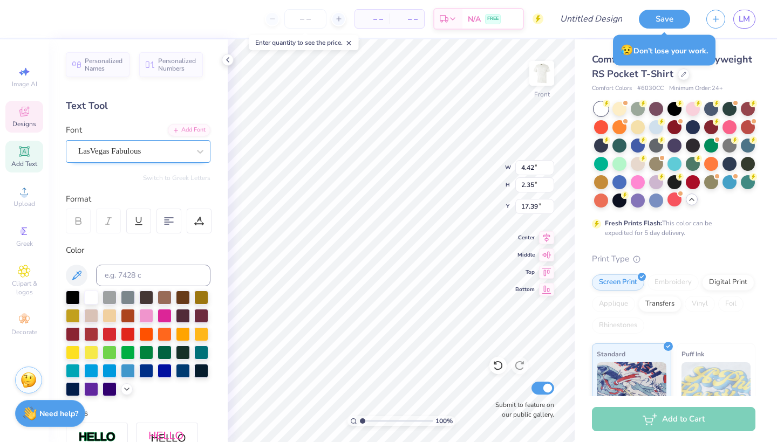
click at [154, 148] on div "LasVegas Fabulous" at bounding box center [133, 151] width 113 height 17
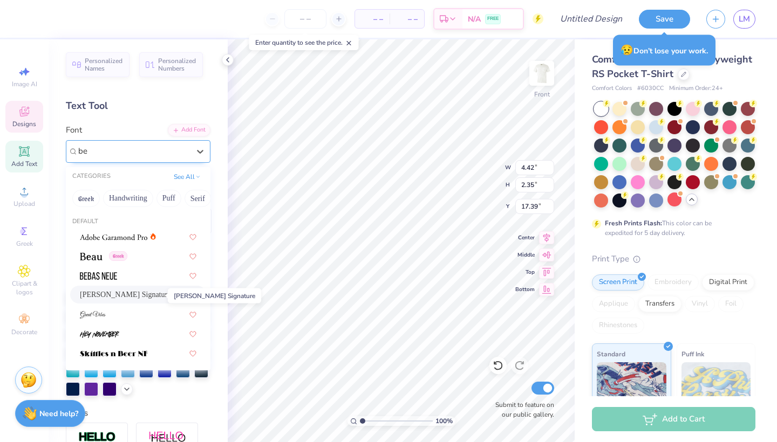
click at [138, 299] on span "Bettina Signature" at bounding box center [125, 294] width 91 height 11
type input "be"
type input "10.58"
type input "5.74"
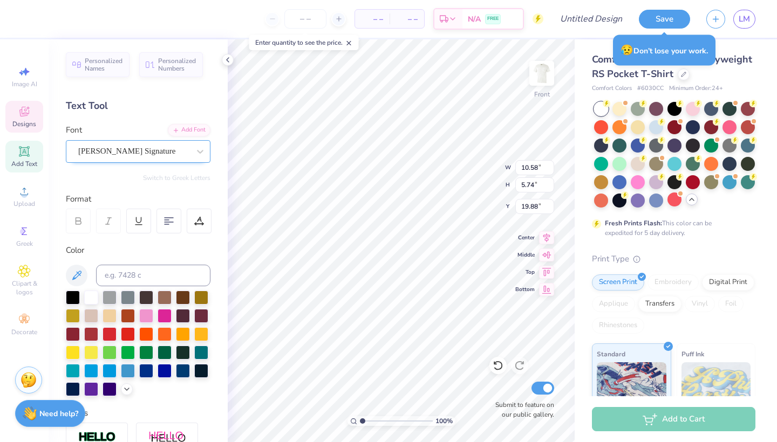
type input "18.63"
type input "5.68"
type input "3.08"
type input "21.13"
type input "4.63"
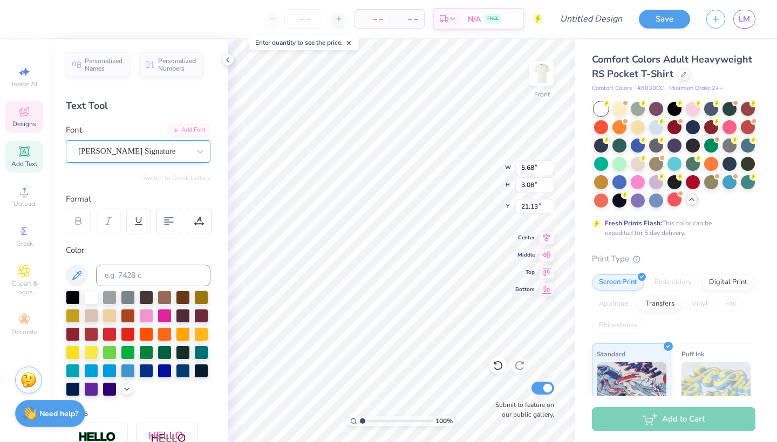
type input "2.51"
type input "17.39"
type input "4.90"
type input "2.66"
type input "1.86"
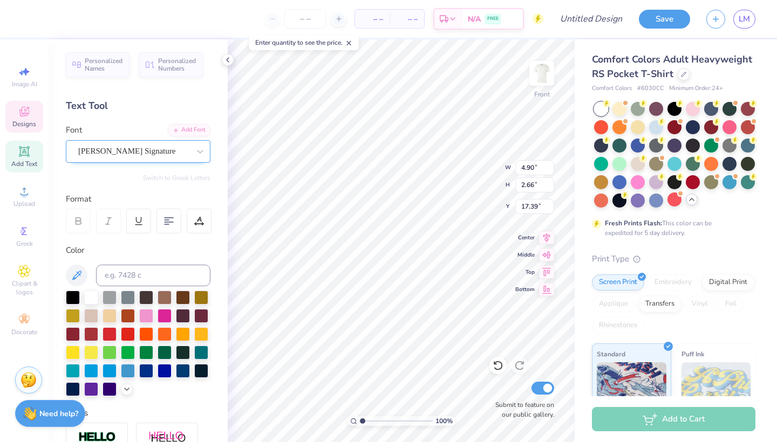
type input "0.69"
type input "18.03"
type input "1.94"
type input "0.70"
type input "19.18"
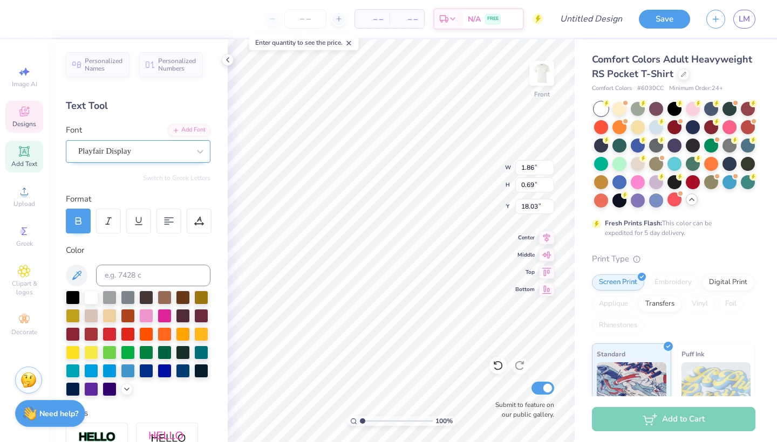
type input "21.71"
type input "5.03"
type input "2.24"
type input "1.86"
type input "0.69"
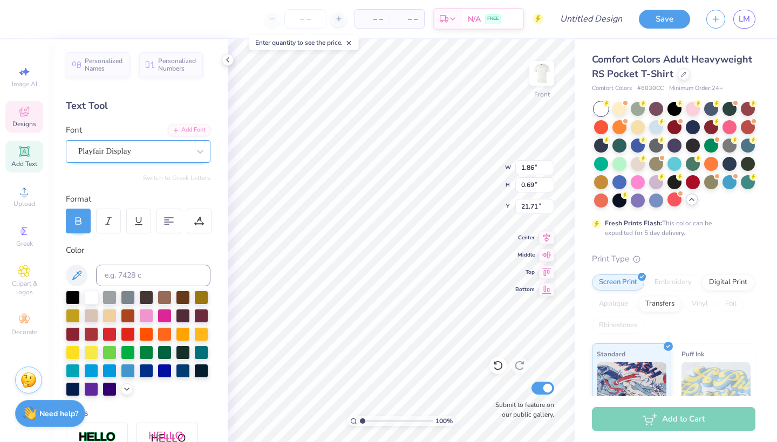
type input "18.03"
type input "5.10"
type input "2.77"
type input "5.03"
type input "2.24"
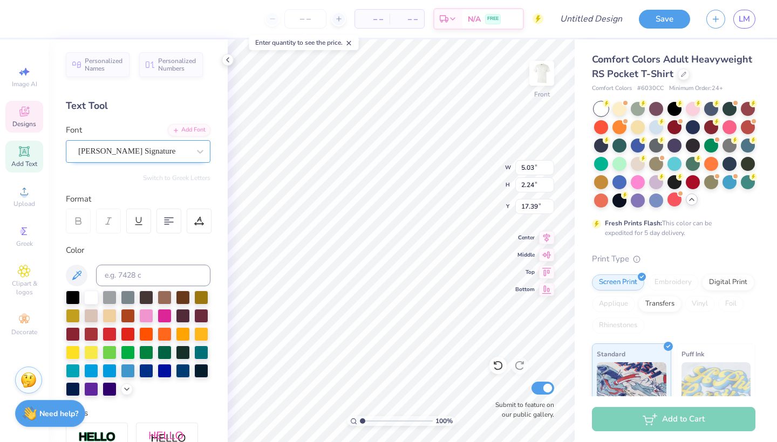
type input "5.54"
type input "2.47"
type textarea "A"
type textarea "are for"
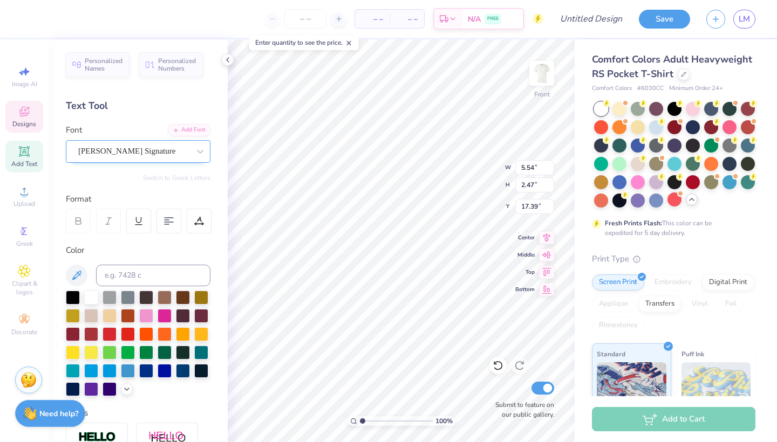
scroll to position [0, 5]
click at [164, 153] on div "Viridian College" at bounding box center [133, 151] width 113 height 17
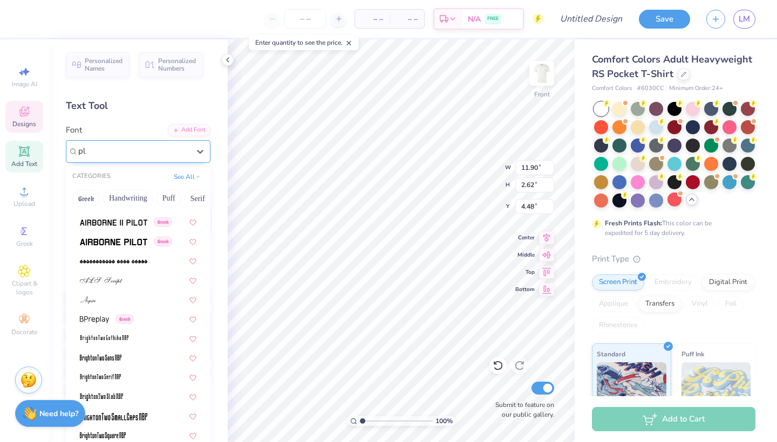
scroll to position [0, 0]
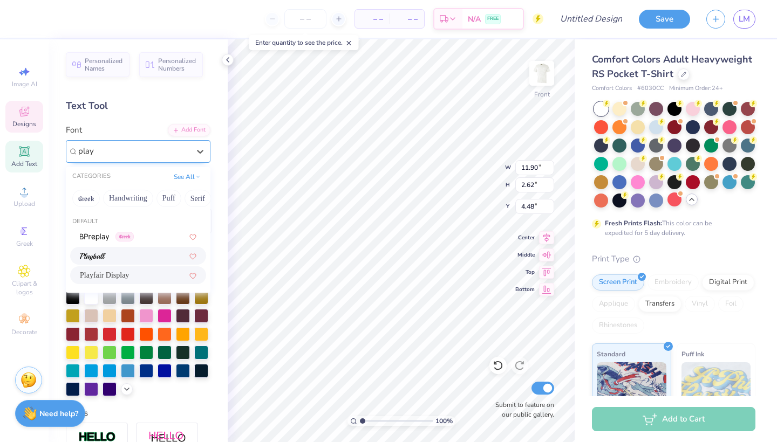
click at [117, 276] on span "Playfair Display" at bounding box center [104, 275] width 49 height 11
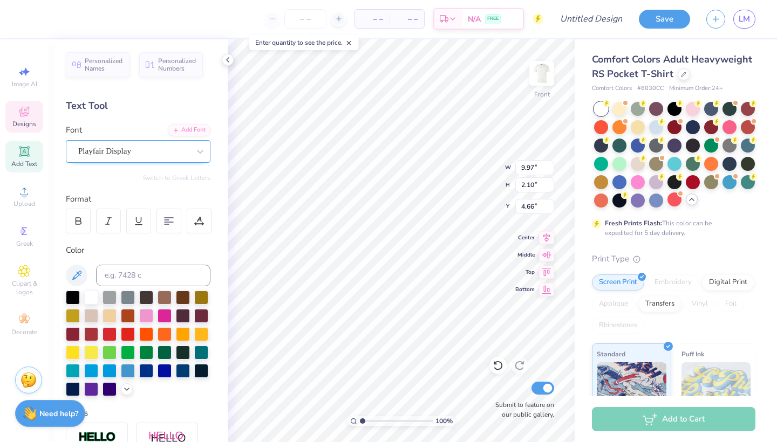
scroll to position [0, 2]
click at [73, 229] on div at bounding box center [78, 221] width 25 height 25
click at [27, 13] on div at bounding box center [29, 17] width 15 height 15
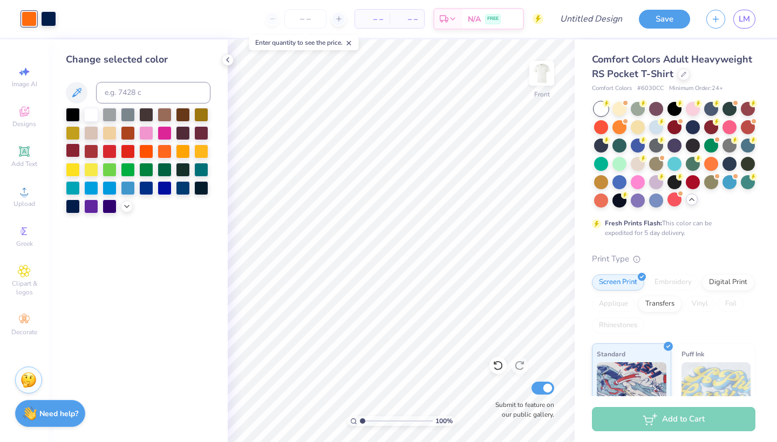
click at [76, 152] on div at bounding box center [73, 151] width 14 height 14
click at [53, 24] on div at bounding box center [48, 17] width 15 height 15
click at [74, 114] on div at bounding box center [73, 114] width 14 height 14
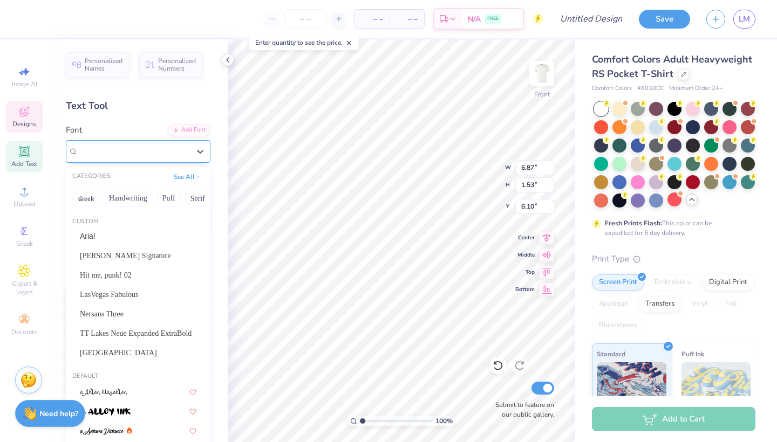
click at [161, 153] on div "Alex Brush" at bounding box center [133, 151] width 113 height 17
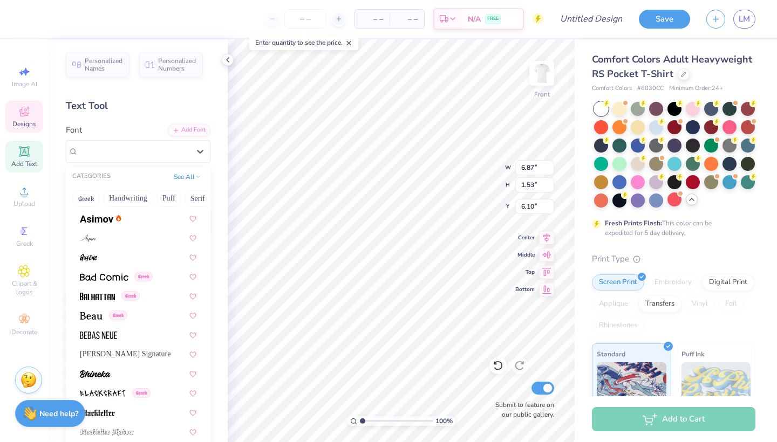
scroll to position [565, 0]
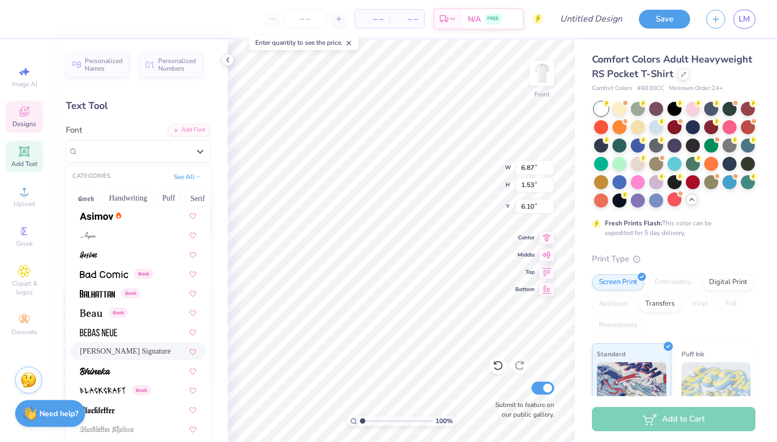
click at [140, 349] on span "Bettina Signature" at bounding box center [125, 351] width 91 height 11
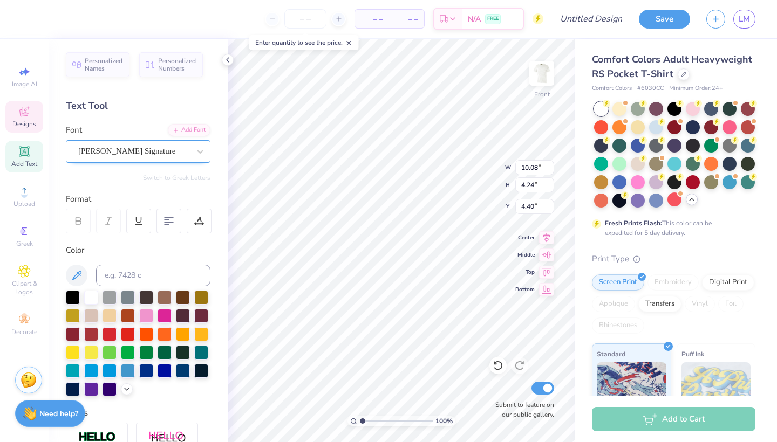
click at [186, 154] on div "Bettina Signature" at bounding box center [133, 151] width 113 height 17
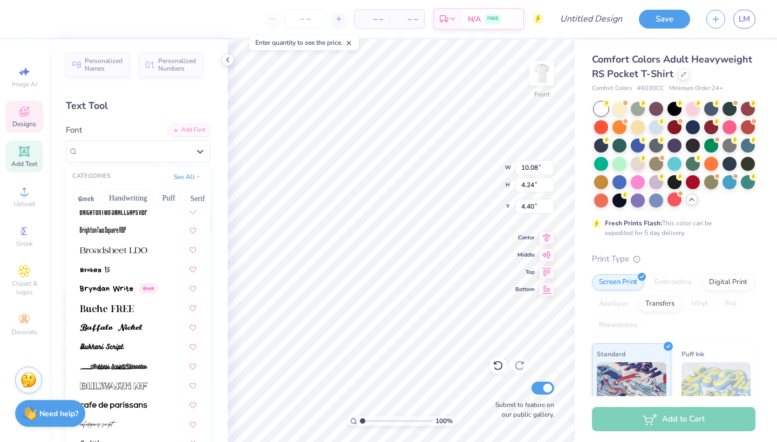
scroll to position [1058, 0]
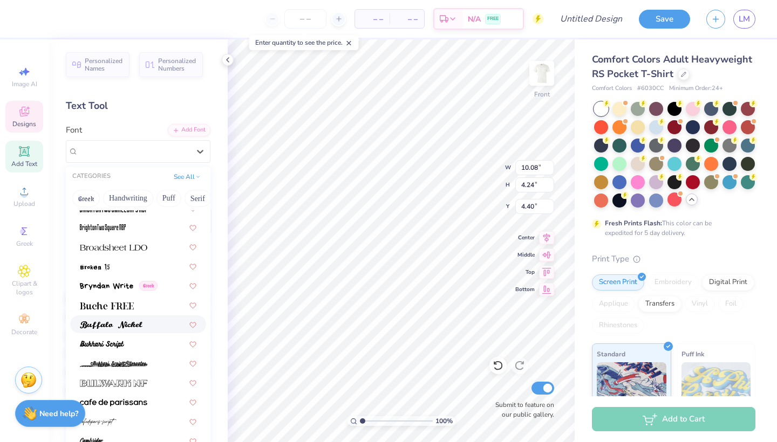
click at [137, 332] on div at bounding box center [138, 325] width 136 height 18
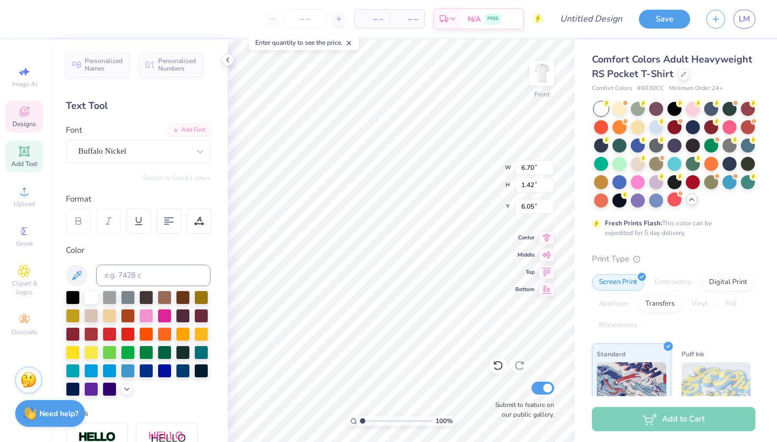
click at [134, 165] on div "Personalized Names Personalized Numbers Text Tool Add Font Font Buffalo Nickel …" at bounding box center [138, 240] width 179 height 403
click at [133, 161] on div "Buffalo Nickel" at bounding box center [138, 151] width 145 height 23
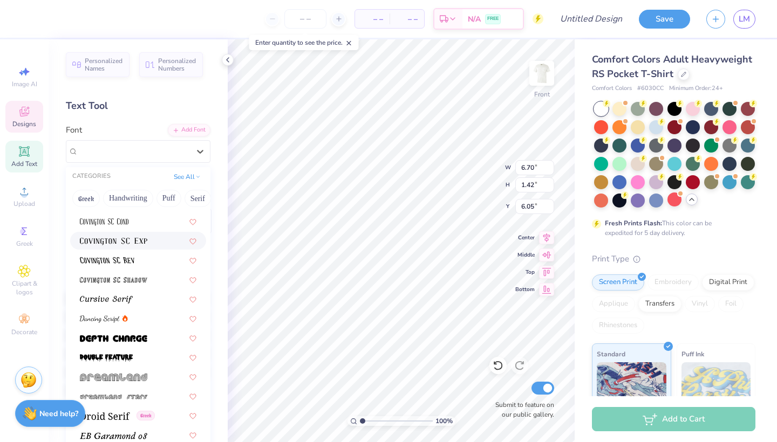
scroll to position [1906, 0]
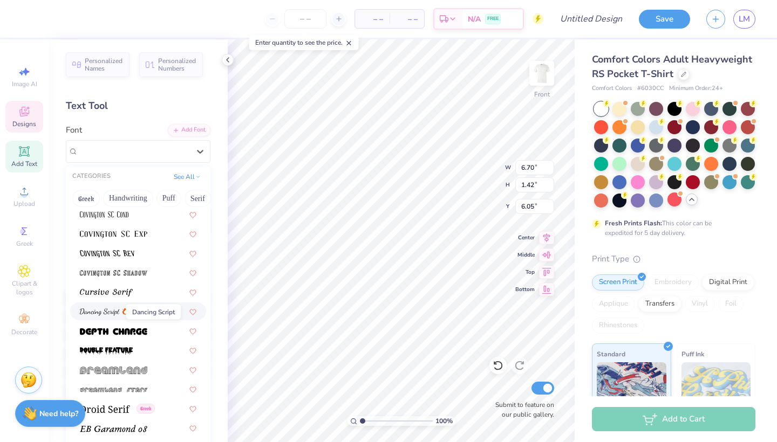
click at [91, 309] on img at bounding box center [100, 313] width 40 height 8
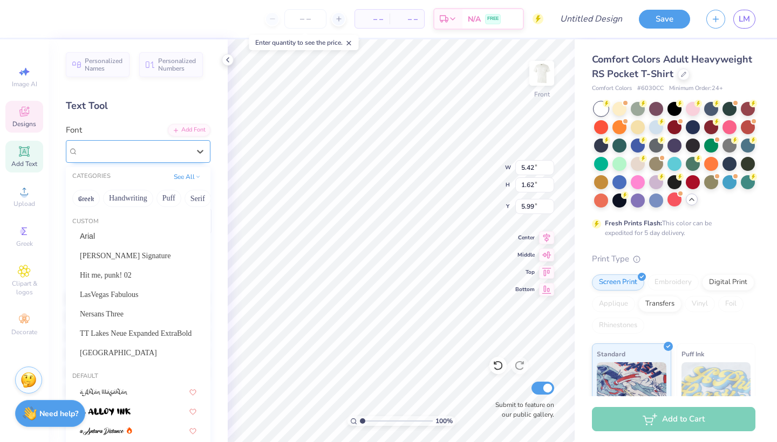
click at [151, 159] on div "Dancing Script" at bounding box center [133, 151] width 113 height 17
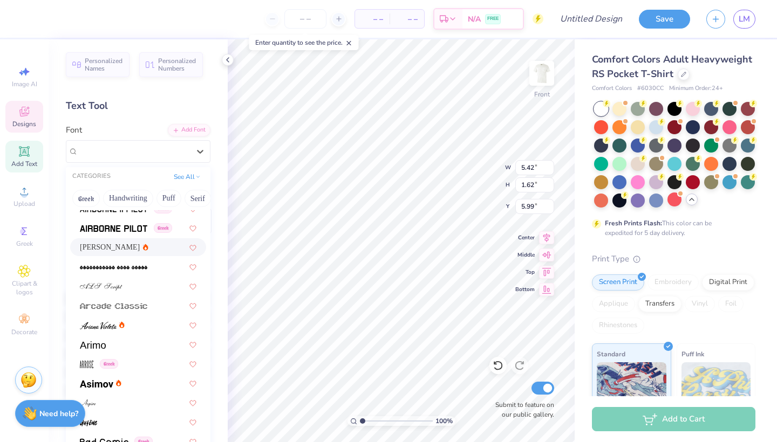
scroll to position [398, 0]
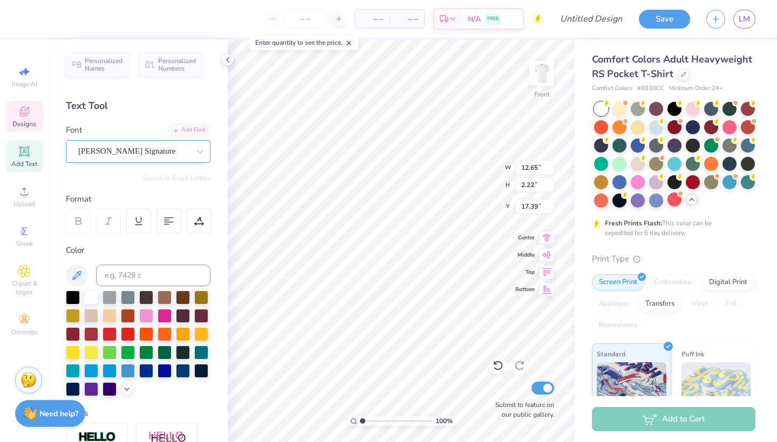
click at [156, 151] on span "Bettina Signature" at bounding box center [126, 151] width 97 height 12
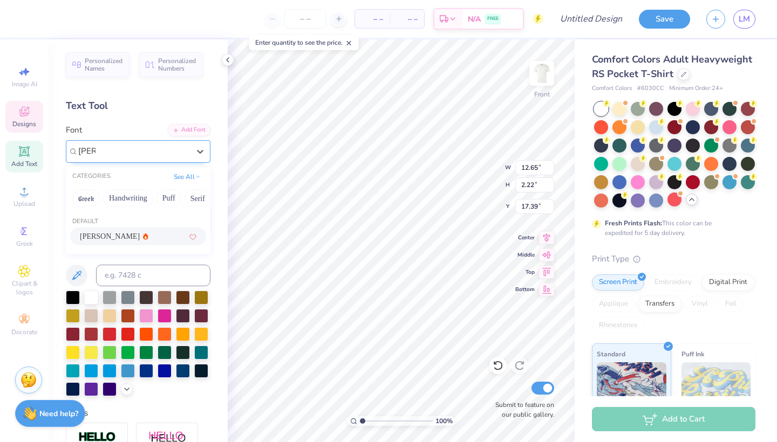
click at [136, 233] on div "Alex Brush" at bounding box center [138, 236] width 117 height 11
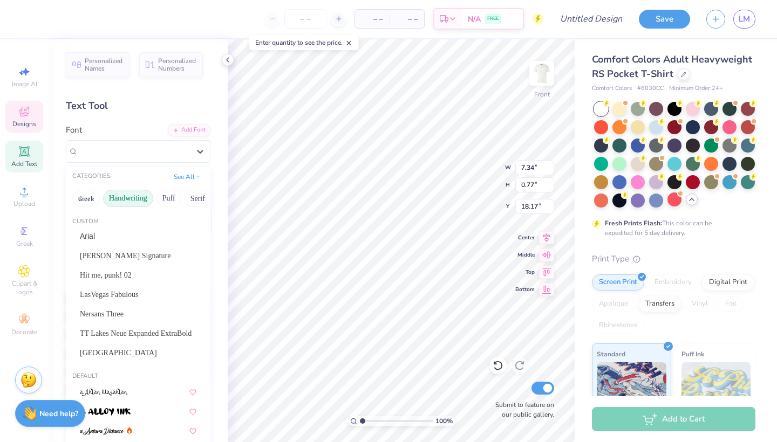
drag, startPoint x: 140, startPoint y: 160, endPoint x: 127, endPoint y: 196, distance: 38.6
click at [140, 160] on div "Alex Brush" at bounding box center [138, 151] width 145 height 23
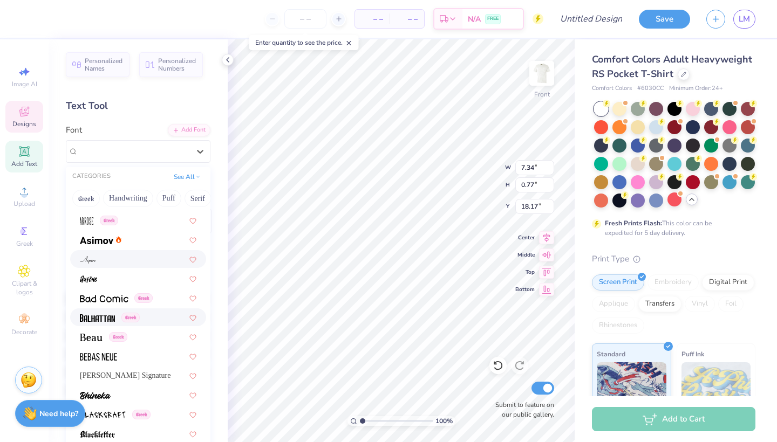
scroll to position [542, 0]
click at [147, 374] on span "Bettina Signature" at bounding box center [125, 374] width 91 height 11
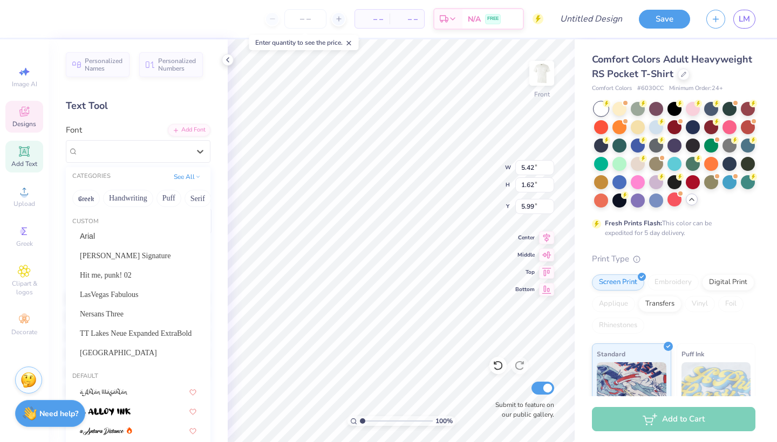
click at [186, 155] on div "Dancing Script" at bounding box center [133, 151] width 113 height 17
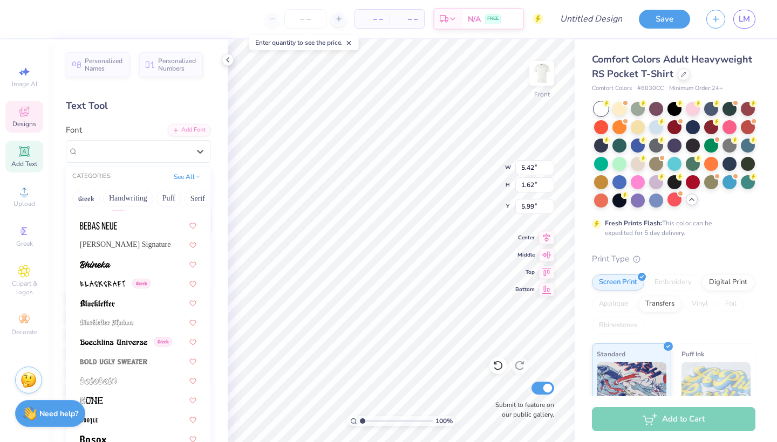
scroll to position [674, 0]
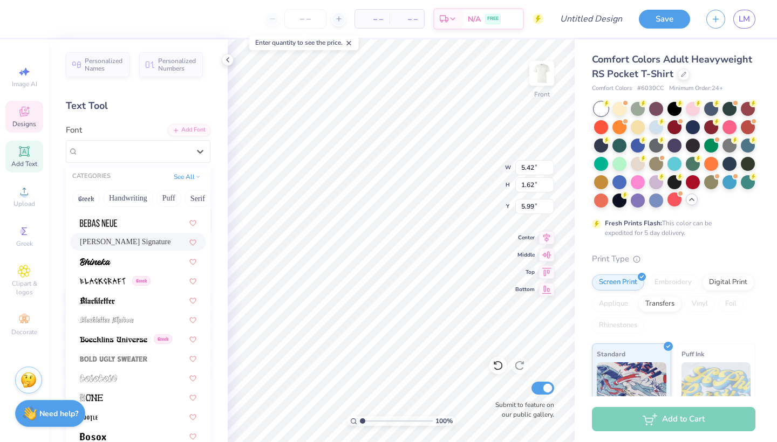
click at [144, 244] on span "Bettina Signature" at bounding box center [125, 241] width 91 height 11
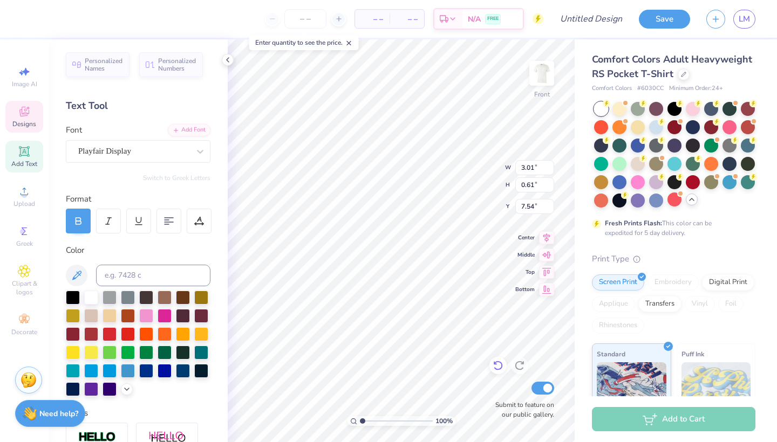
click at [499, 368] on icon at bounding box center [498, 365] width 11 height 11
click at [469, 162] on div "100 % Front W 6.37 6.37 " H 2.68 2.68 " Y 5.40 5.15 " Center Middle Top Bottom …" at bounding box center [401, 240] width 347 height 403
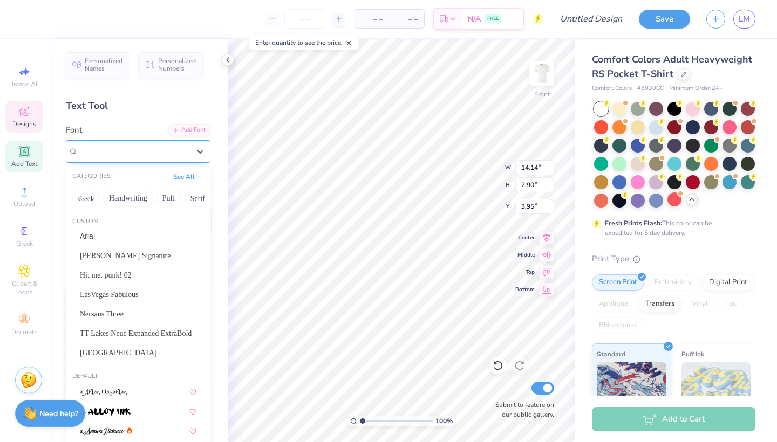
click at [131, 151] on span "Playfair Display" at bounding box center [104, 151] width 53 height 12
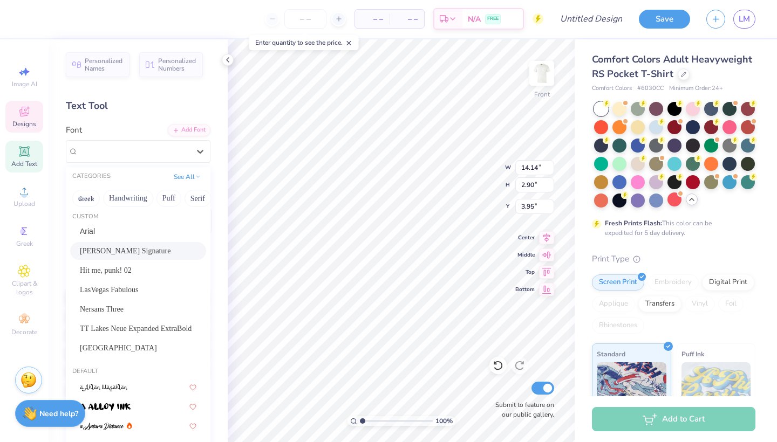
scroll to position [8, 0]
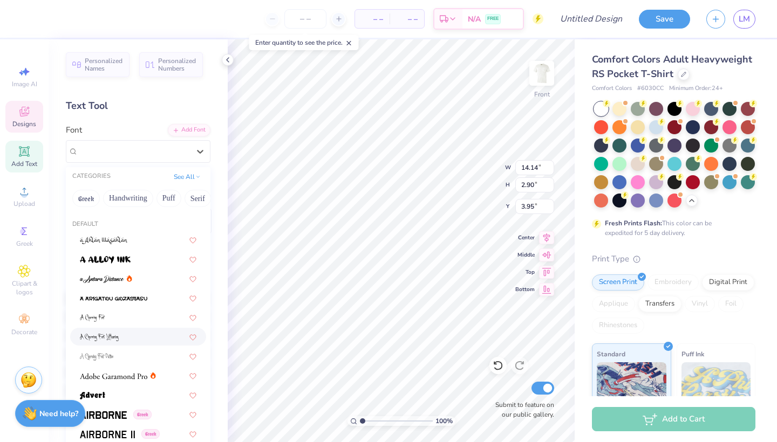
scroll to position [147, 0]
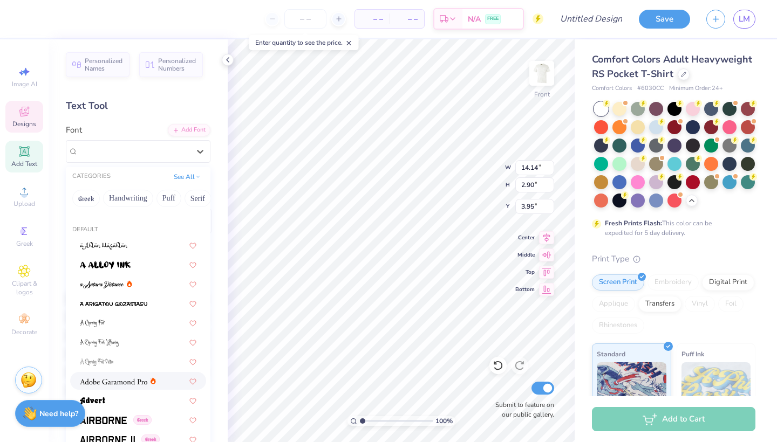
click at [126, 386] on span at bounding box center [113, 381] width 67 height 11
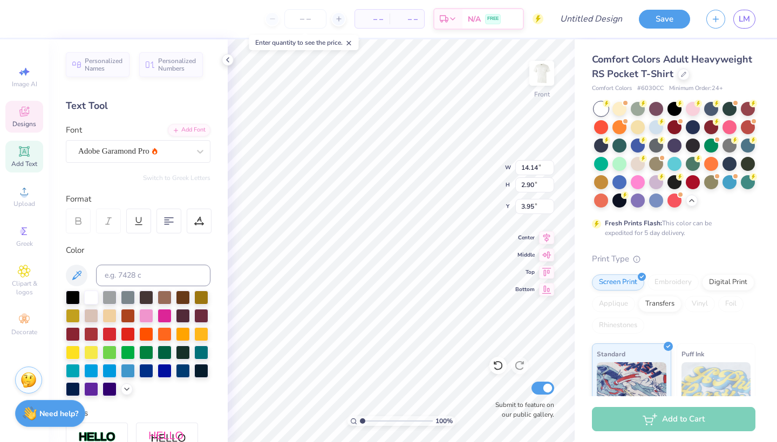
type input "13.61"
type input "2.77"
type input "4.01"
click at [83, 228] on div at bounding box center [78, 221] width 25 height 25
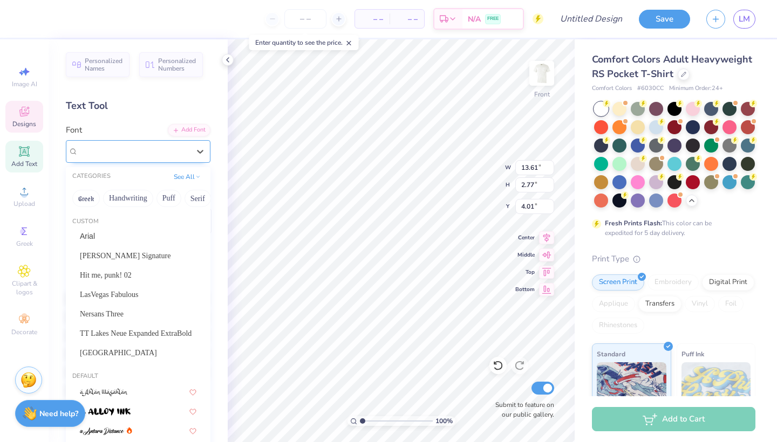
click at [117, 157] on div at bounding box center [133, 151] width 111 height 15
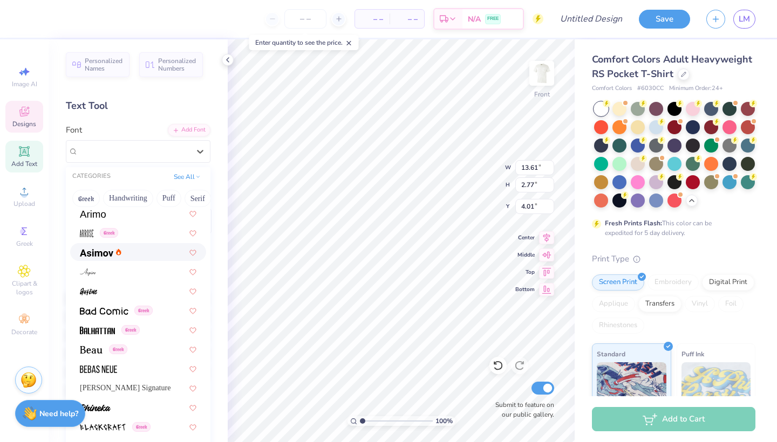
scroll to position [557, 0]
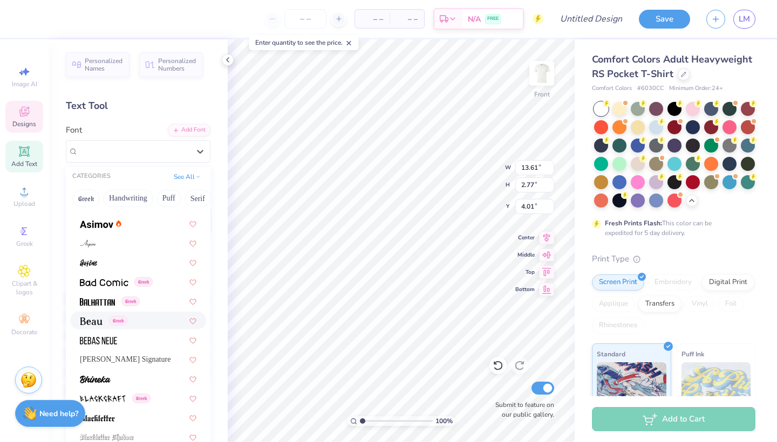
click at [84, 320] on img at bounding box center [91, 322] width 23 height 8
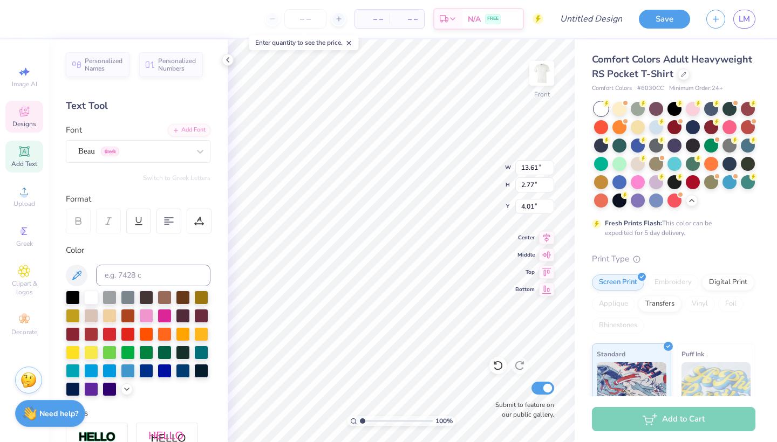
type input "12.91"
type input "2.71"
type input "4.05"
click at [106, 146] on div "Beau Greek" at bounding box center [133, 151] width 113 height 17
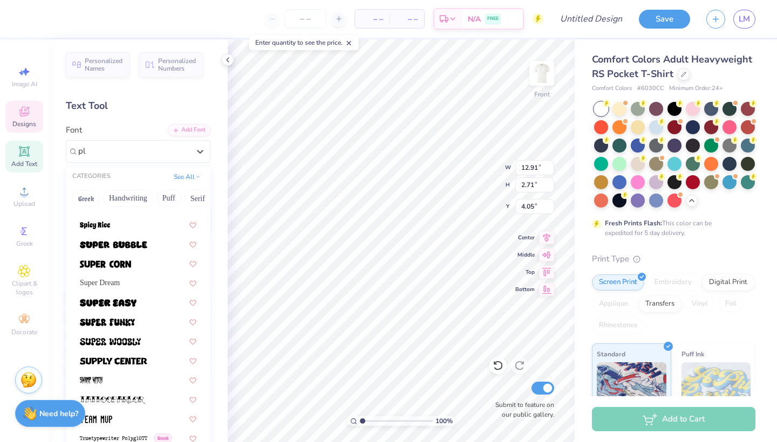
scroll to position [0, 0]
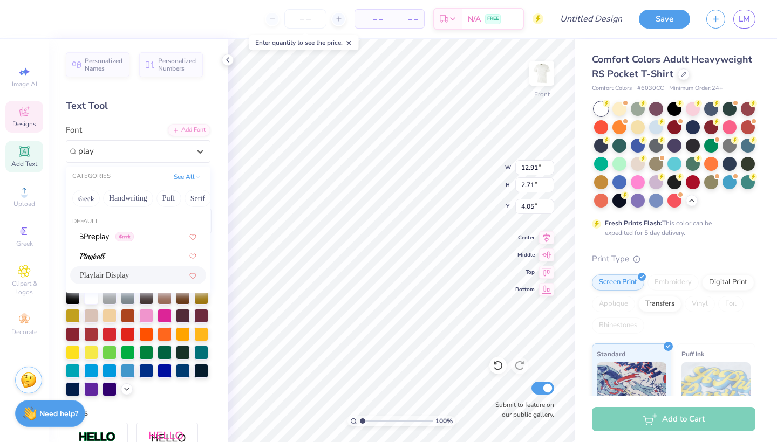
click at [137, 276] on div "Playfair Display" at bounding box center [138, 275] width 117 height 11
type input "play"
type input "13.46"
type input "2.79"
type input "4.00"
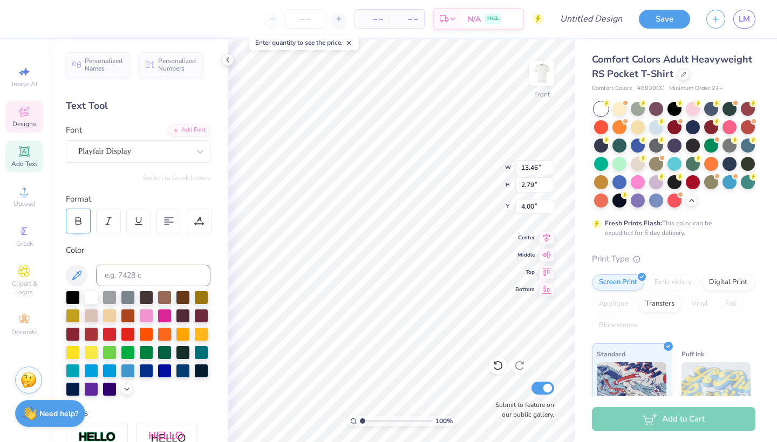
click at [78, 222] on icon at bounding box center [78, 221] width 10 height 10
type input "14.14"
type input "2.90"
type input "3.95"
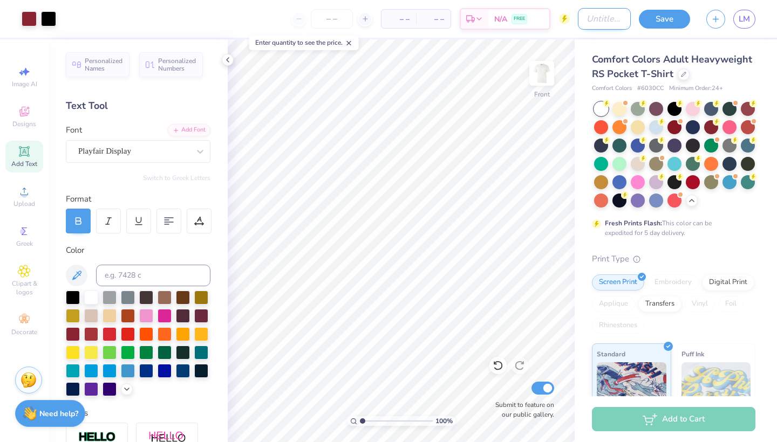
click at [582, 16] on input "Design Title" at bounding box center [604, 19] width 53 height 22
type input "Family Weekend 2"
click at [680, 18] on button "Save" at bounding box center [664, 17] width 51 height 19
click at [35, 18] on div at bounding box center [29, 17] width 15 height 15
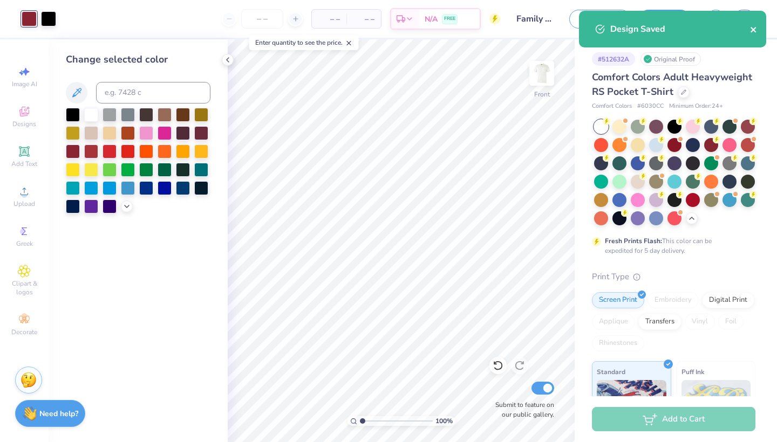
click at [753, 34] on icon "close" at bounding box center [754, 29] width 8 height 9
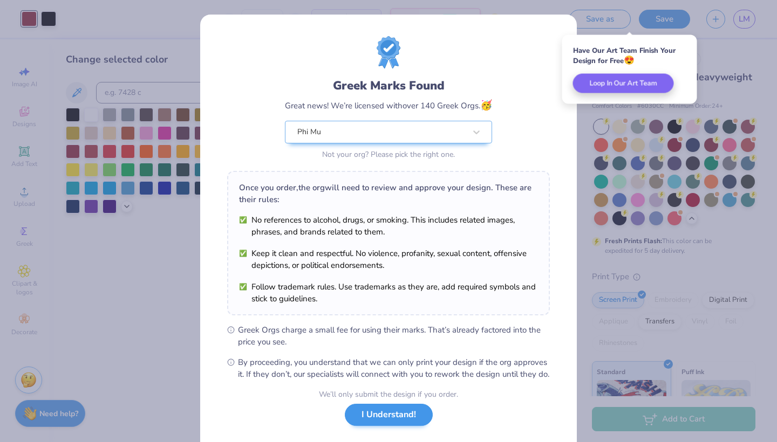
click at [392, 426] on button "I Understand!" at bounding box center [389, 415] width 88 height 22
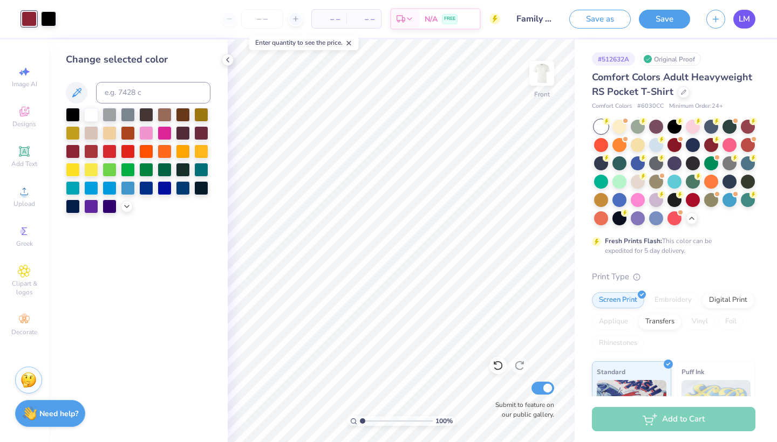
click at [739, 19] on span "LM" at bounding box center [744, 19] width 11 height 12
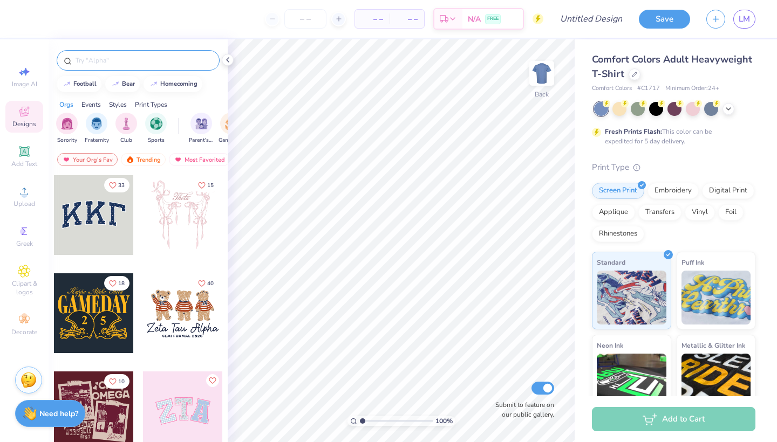
click at [163, 64] on input "text" at bounding box center [143, 60] width 138 height 11
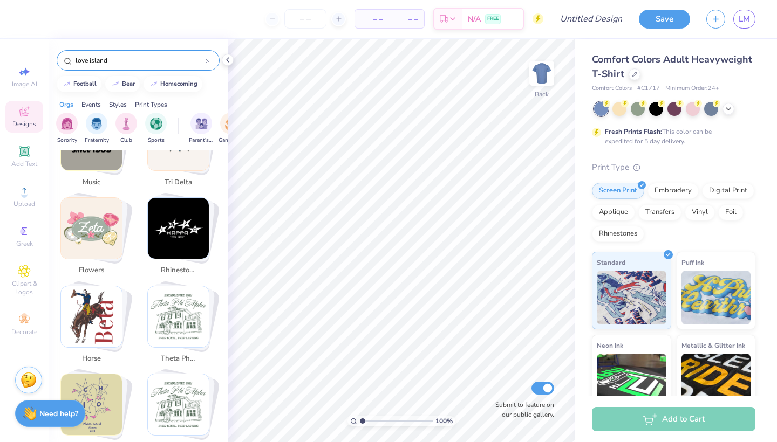
scroll to position [1300, 0]
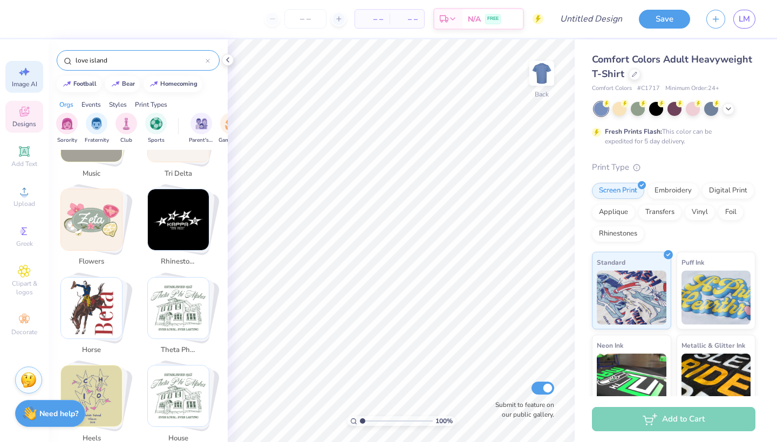
type input "love island"
click at [30, 77] on icon at bounding box center [24, 71] width 13 height 13
select select "4"
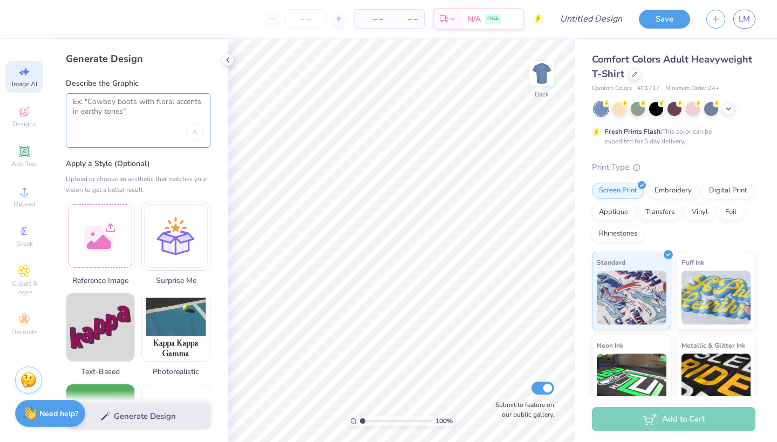
click at [128, 121] on textarea at bounding box center [138, 110] width 131 height 27
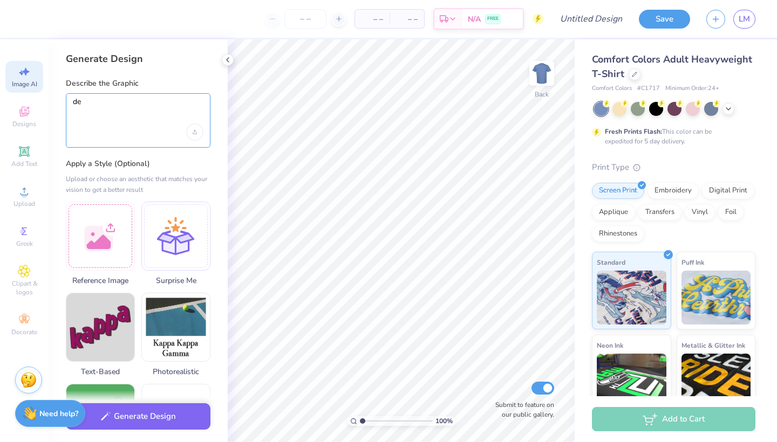
type textarea "d"
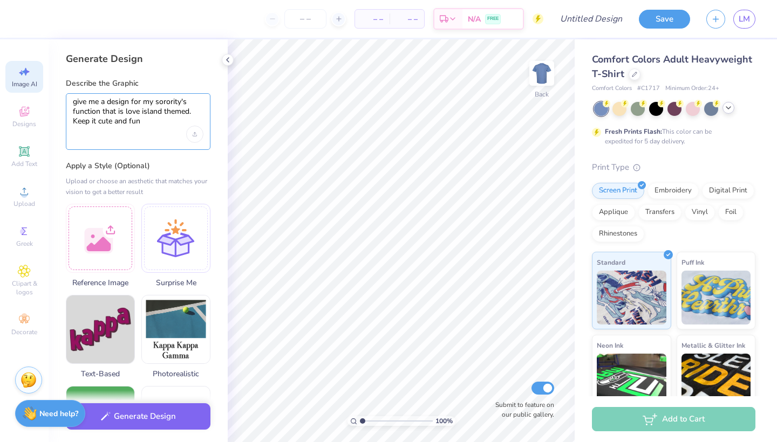
type textarea "give me a design for my sorority's function that is love island themed. Keep it…"
click at [731, 110] on icon at bounding box center [728, 108] width 9 height 9
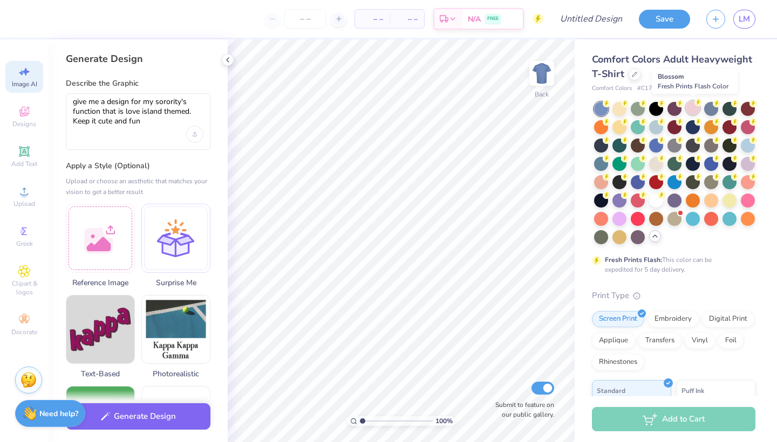
click at [696, 110] on div at bounding box center [693, 108] width 14 height 14
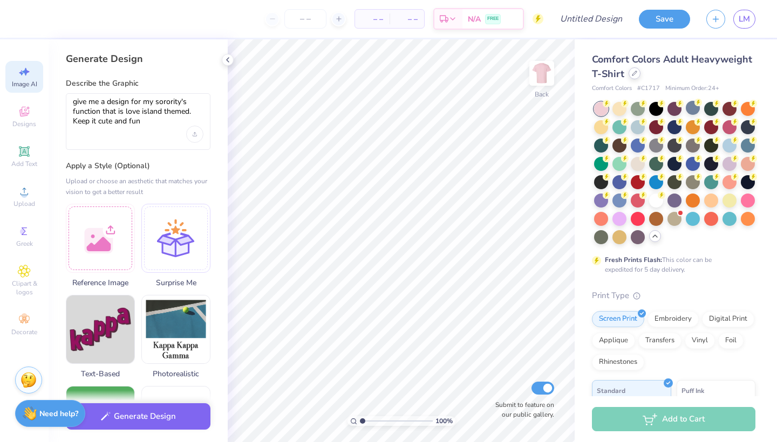
click at [632, 72] on icon at bounding box center [634, 73] width 5 height 5
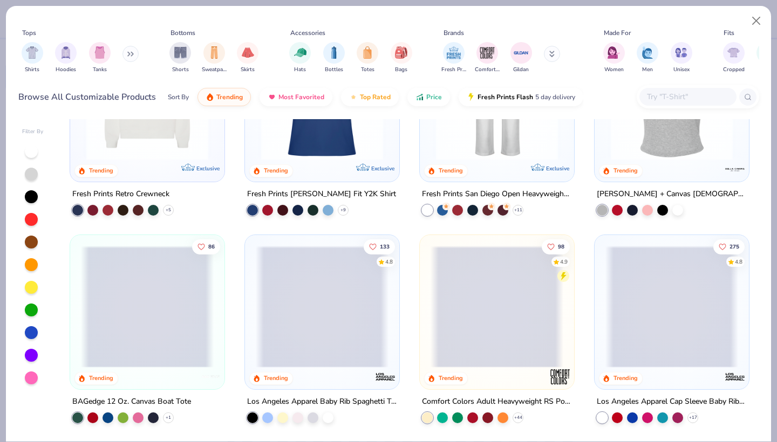
scroll to position [856, 0]
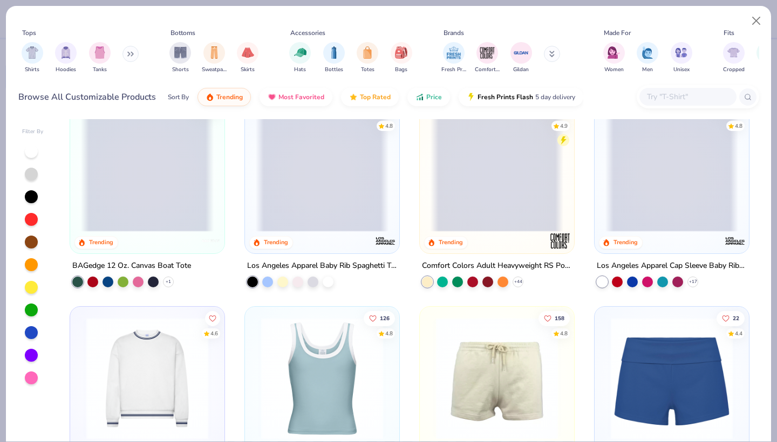
click at [502, 179] on span at bounding box center [497, 171] width 133 height 122
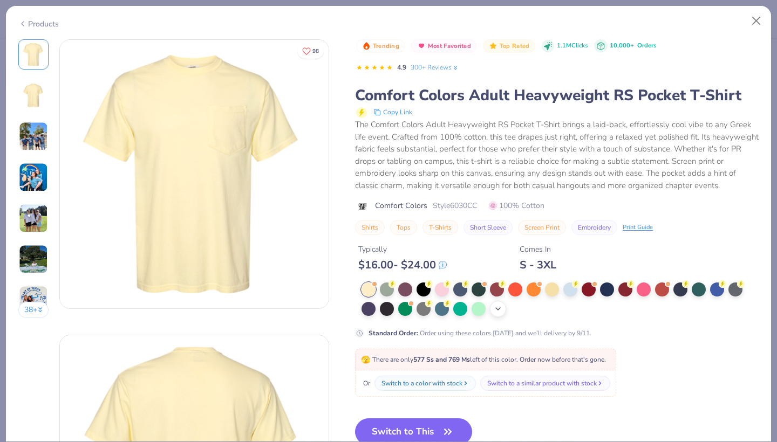
click at [497, 305] on icon at bounding box center [498, 309] width 9 height 9
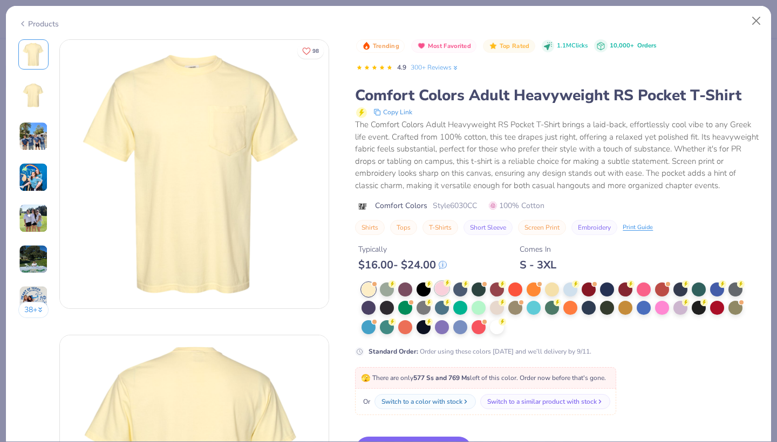
click at [446, 291] on div at bounding box center [442, 289] width 14 height 14
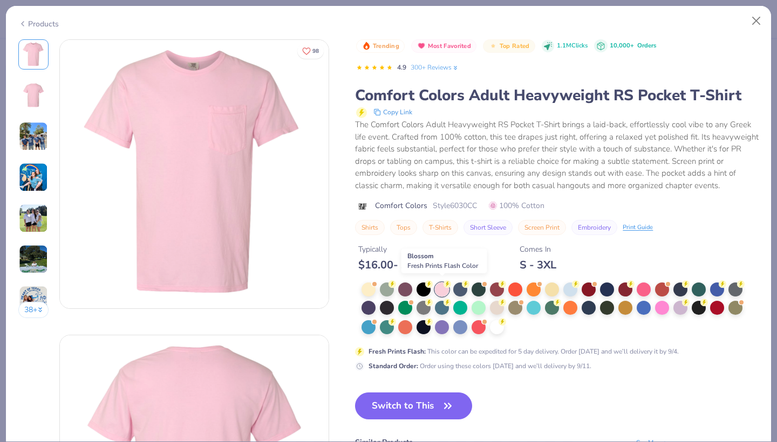
scroll to position [49, 0]
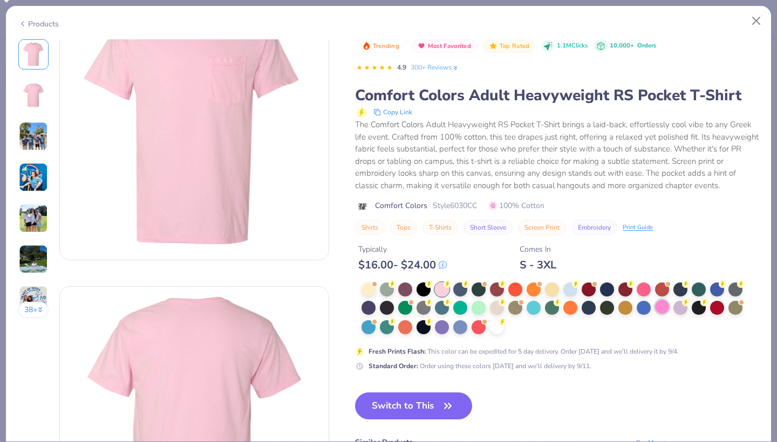
click at [659, 304] on div at bounding box center [662, 307] width 14 height 14
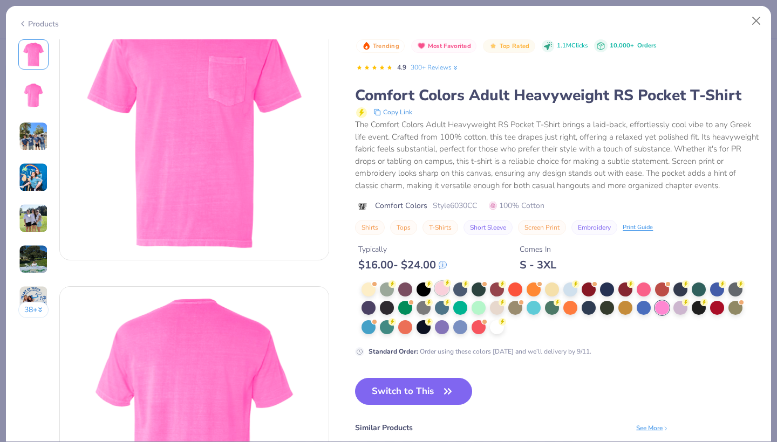
click at [446, 294] on div at bounding box center [442, 289] width 14 height 14
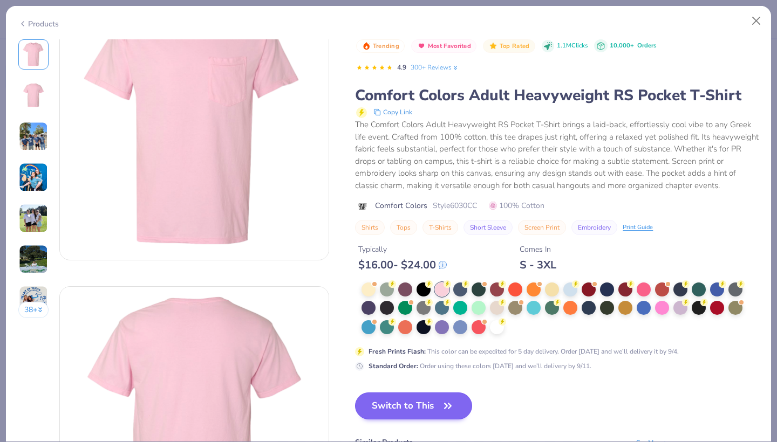
click at [448, 400] on icon "button" at bounding box center [447, 406] width 15 height 15
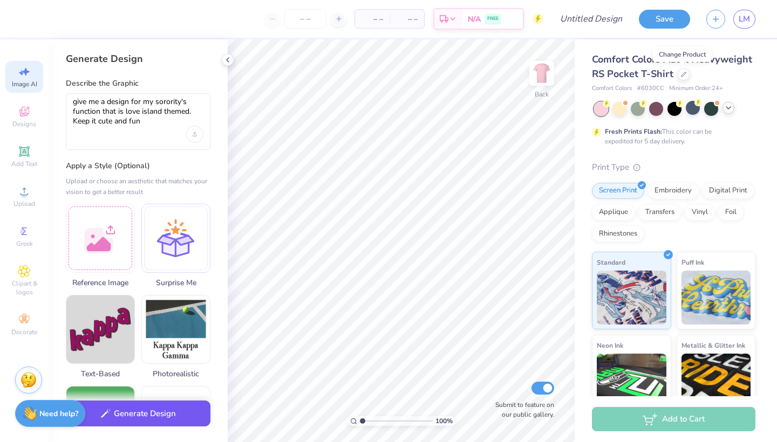
click at [137, 412] on button "Generate Design" at bounding box center [138, 414] width 145 height 26
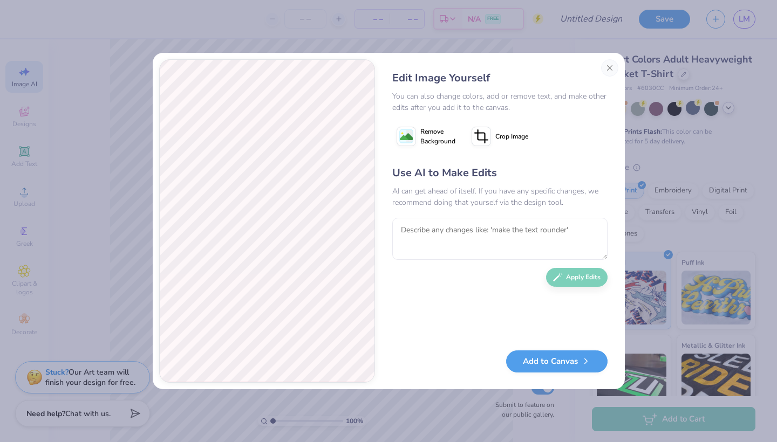
click at [399, 140] on rect at bounding box center [405, 135] width 13 height 13
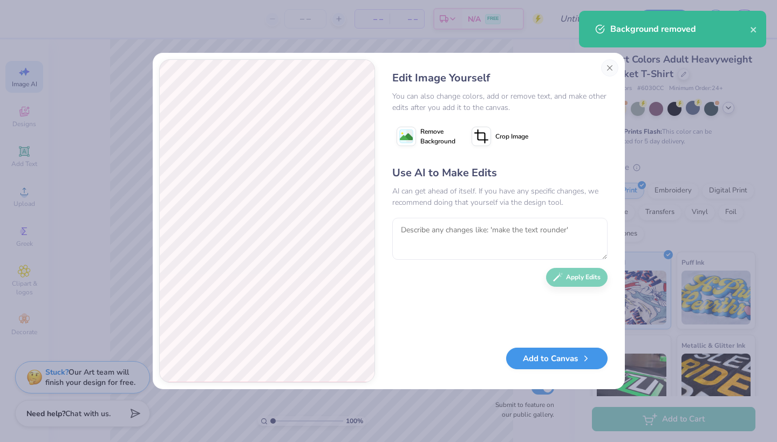
click at [569, 360] on button "Add to Canvas" at bounding box center [556, 359] width 101 height 22
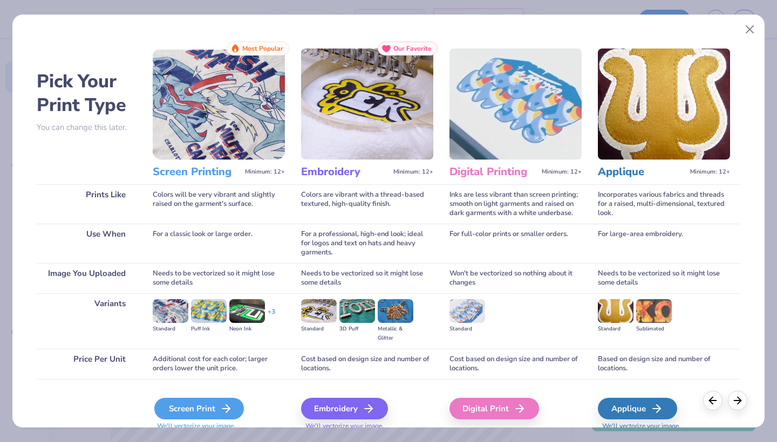
click at [208, 405] on div "Screen Print" at bounding box center [199, 409] width 90 height 22
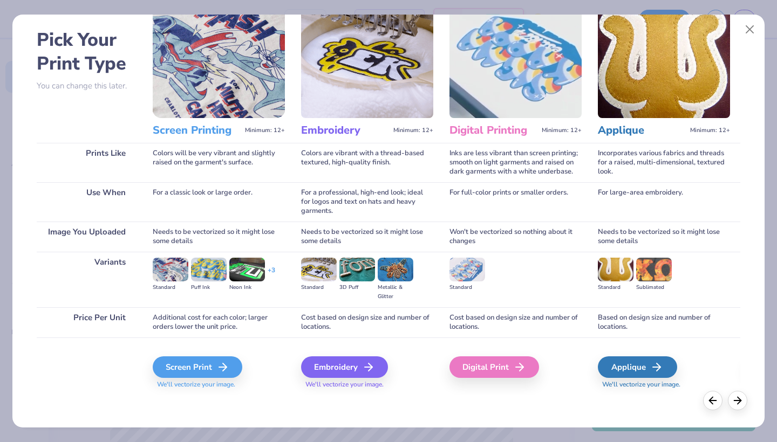
scroll to position [42, 0]
click at [220, 371] on icon at bounding box center [226, 367] width 13 height 13
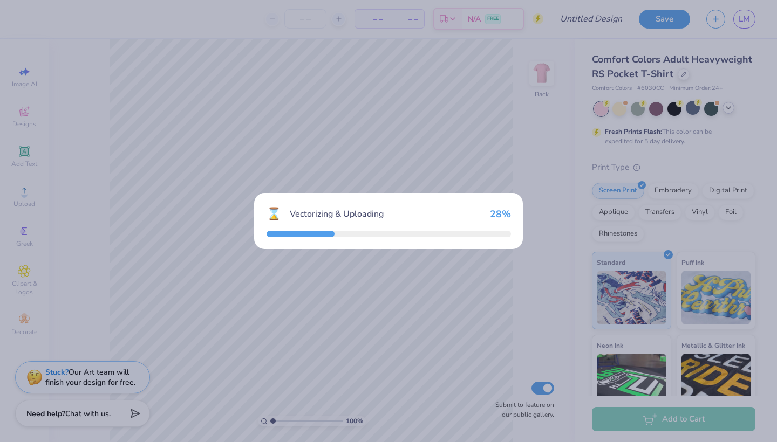
click at [544, 72] on div "⌛ Vectorizing & Uploading 28 %" at bounding box center [388, 221] width 777 height 442
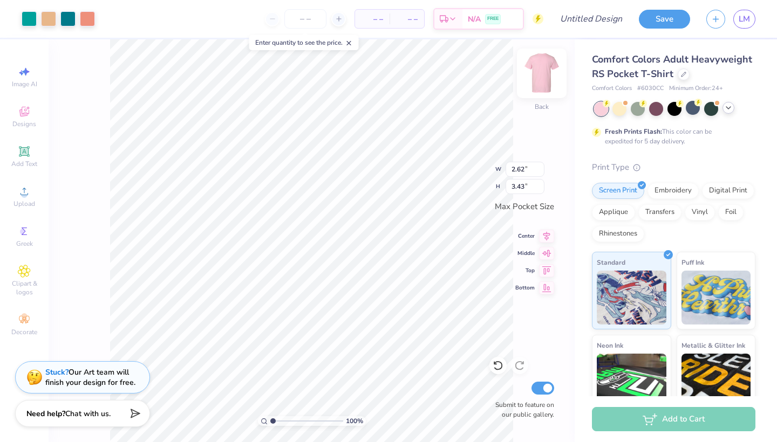
click at [538, 83] on img at bounding box center [541, 73] width 43 height 43
type input "8.66"
type input "7.16"
type input "9.37"
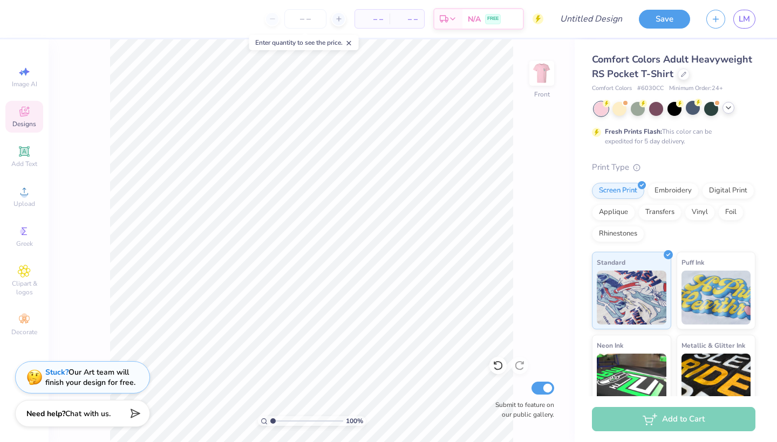
click at [29, 129] on div "Designs" at bounding box center [24, 117] width 38 height 32
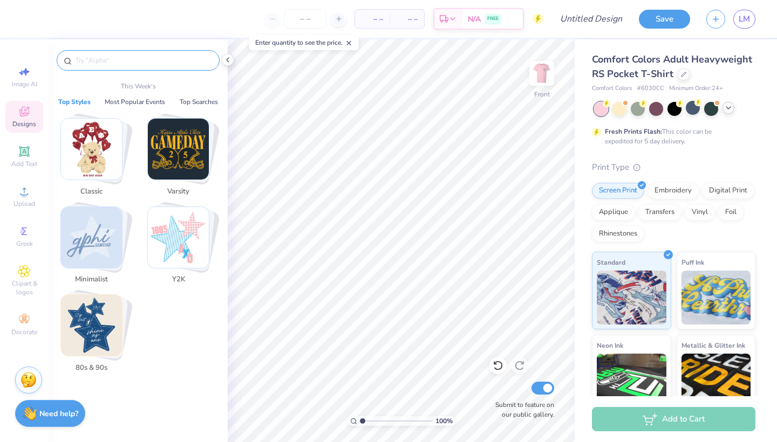
click at [152, 65] on input "text" at bounding box center [143, 60] width 138 height 11
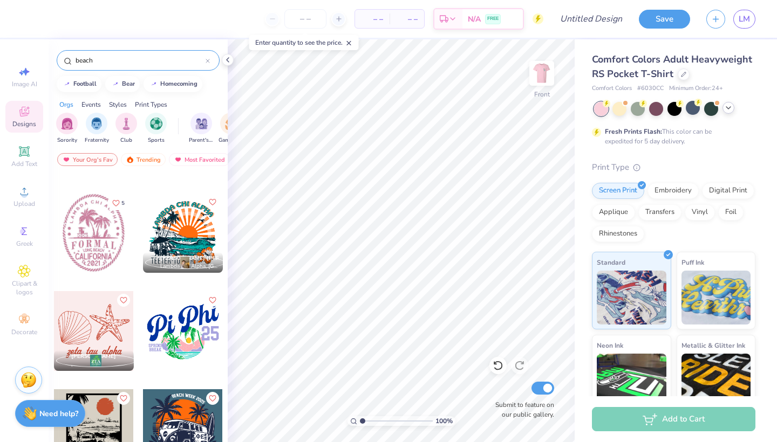
scroll to position [81, 0]
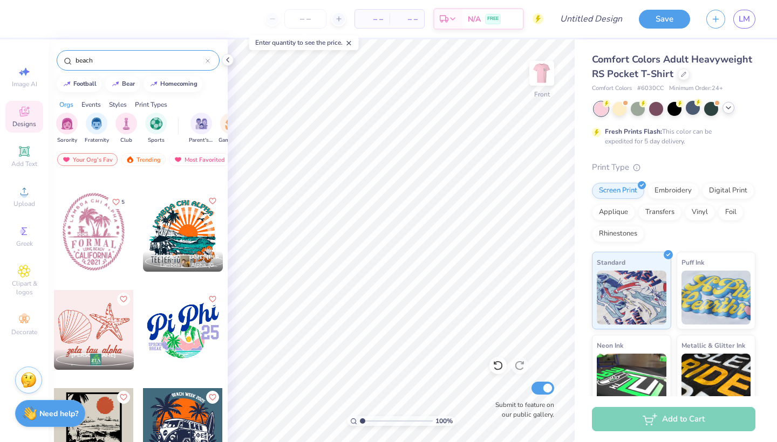
type input "beach"
click at [92, 216] on div at bounding box center [94, 232] width 80 height 80
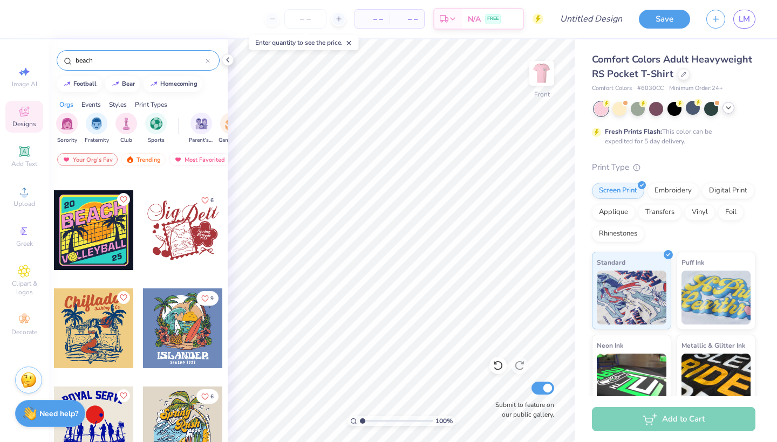
scroll to position [3128, 0]
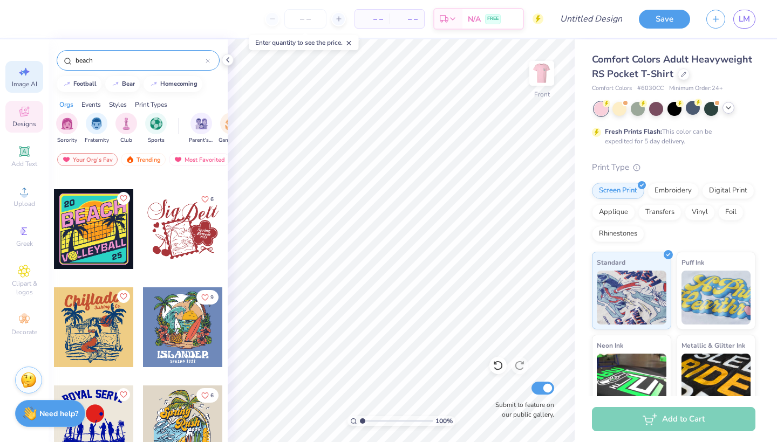
click at [21, 70] on icon at bounding box center [24, 71] width 13 height 13
select select "4"
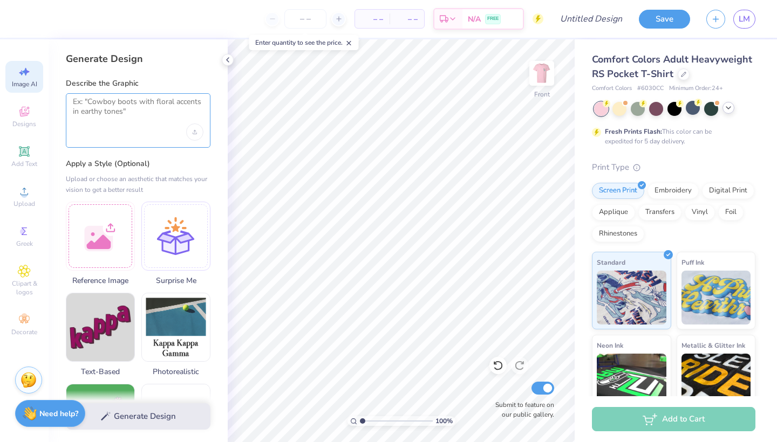
click at [160, 116] on textarea at bounding box center [138, 110] width 131 height 27
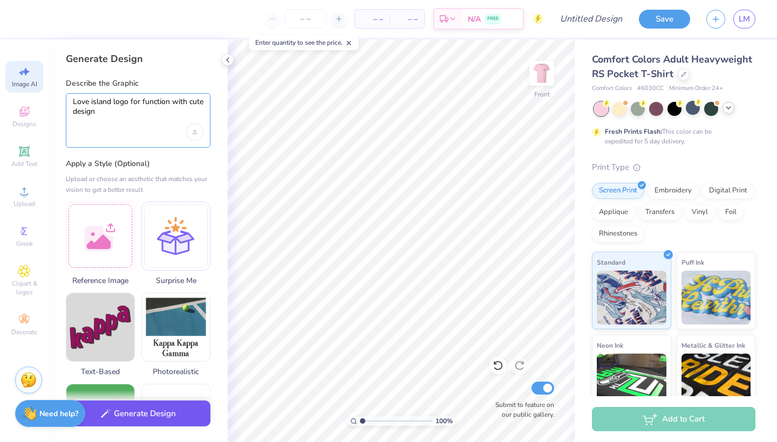
type textarea "Love island logo for function with cute design"
click at [169, 408] on button "Generate Design" at bounding box center [138, 414] width 145 height 26
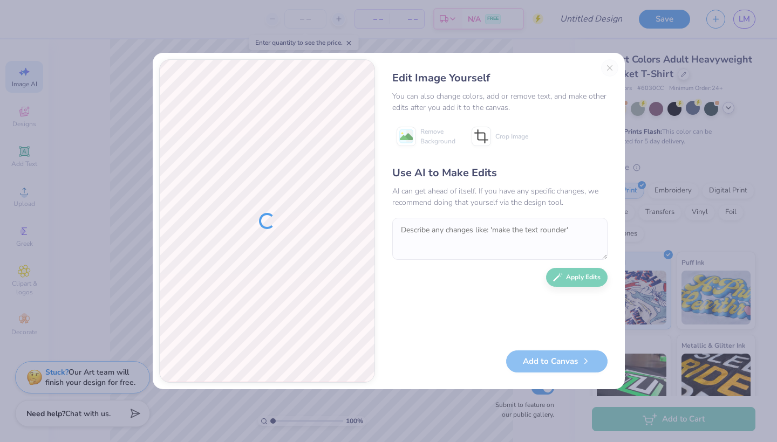
click at [612, 64] on div "Edit Image Yourself You can also change colors, add or remove text, and make ot…" at bounding box center [499, 221] width 237 height 324
click at [609, 66] on div "Edit Image Yourself You can also change colors, add or remove text, and make ot…" at bounding box center [499, 221] width 237 height 324
click at [613, 67] on div "Edit Image Yourself You can also change colors, add or remove text, and make ot…" at bounding box center [499, 221] width 237 height 324
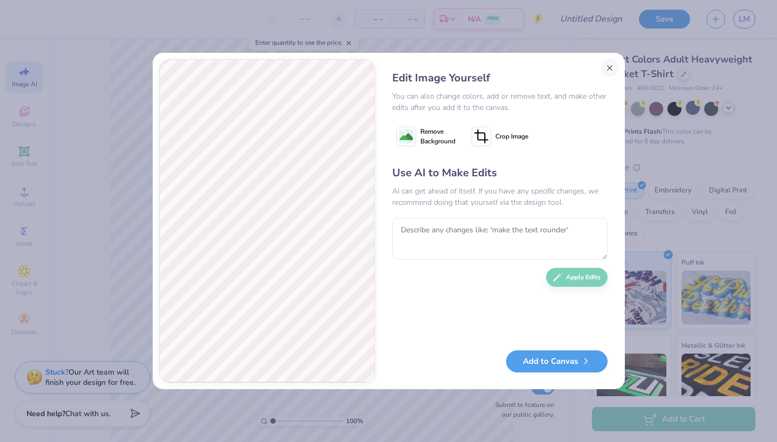
click at [606, 72] on button "Close" at bounding box center [609, 67] width 17 height 17
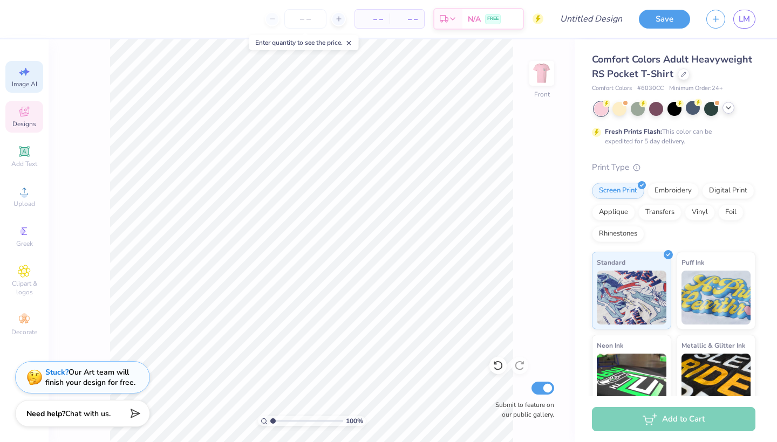
click at [22, 123] on span "Designs" at bounding box center [24, 124] width 24 height 9
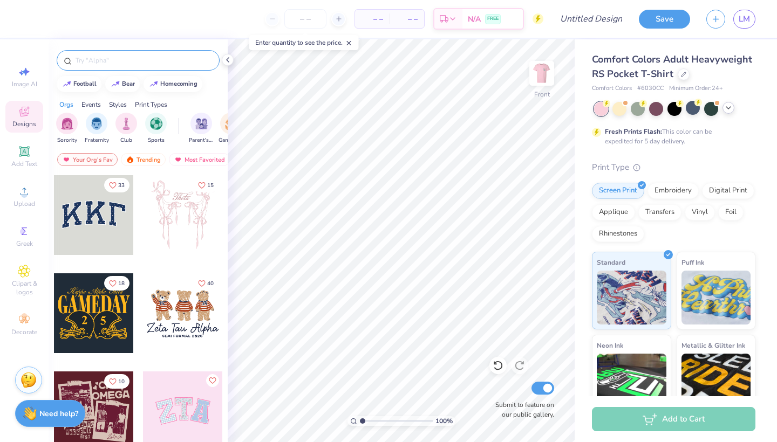
click at [132, 63] on input "text" at bounding box center [143, 60] width 138 height 11
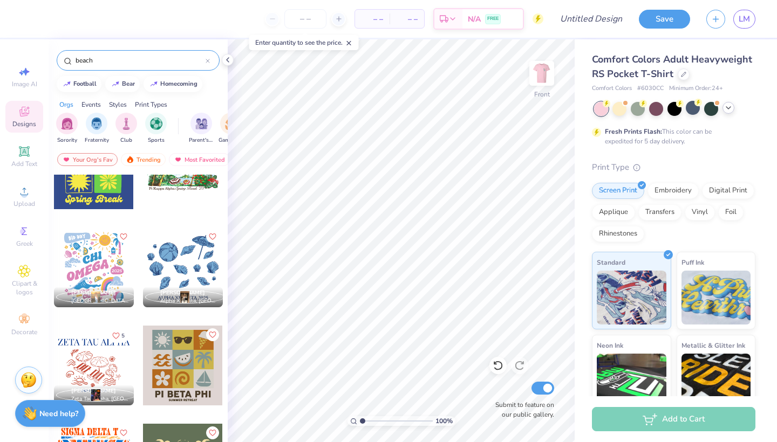
scroll to position [1245, 0]
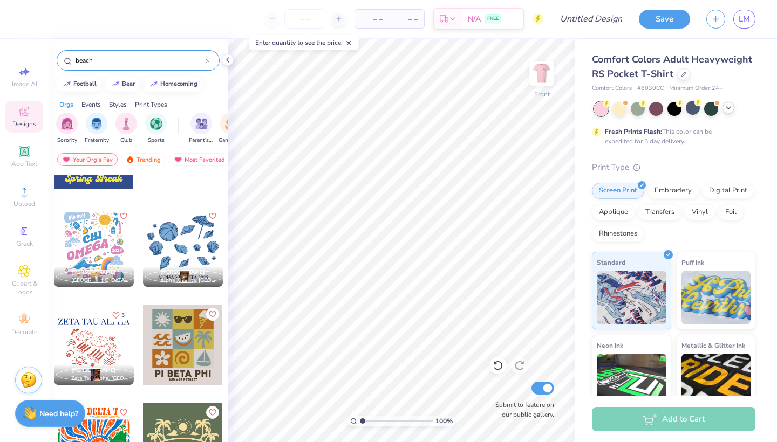
type input "beach"
click at [113, 257] on div at bounding box center [94, 247] width 80 height 80
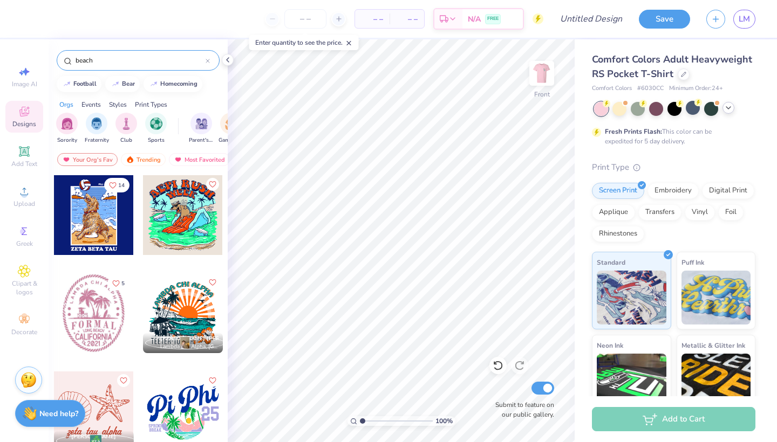
scroll to position [0, 0]
click at [76, 159] on div "Your Org's Fav" at bounding box center [87, 159] width 60 height 13
click at [103, 155] on div "Your Org's Fav" at bounding box center [87, 159] width 60 height 13
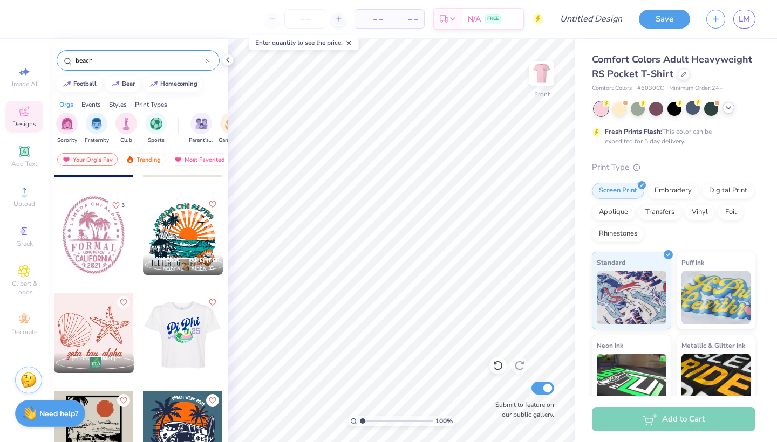
scroll to position [79, 0]
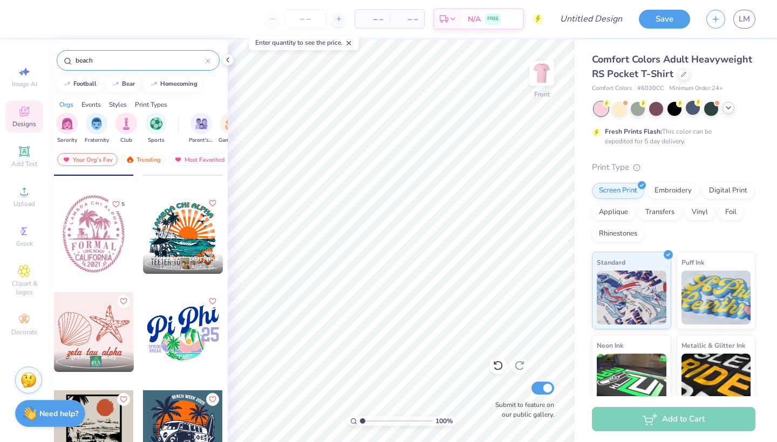
click at [187, 336] on div at bounding box center [183, 332] width 80 height 80
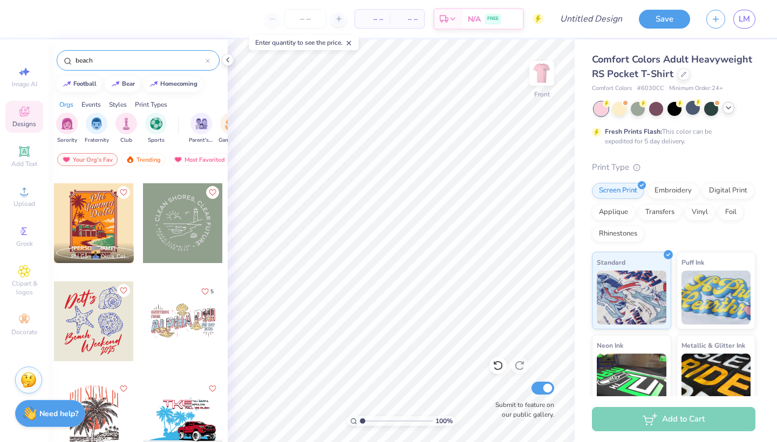
scroll to position [483, 0]
click at [114, 336] on div at bounding box center [94, 321] width 80 height 80
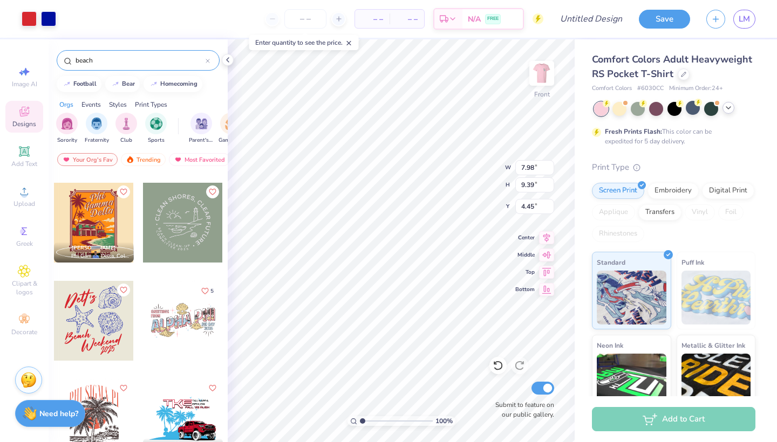
type input "4.86"
type input "10.59"
type input "12.46"
type input "12.83"
type input "15.10"
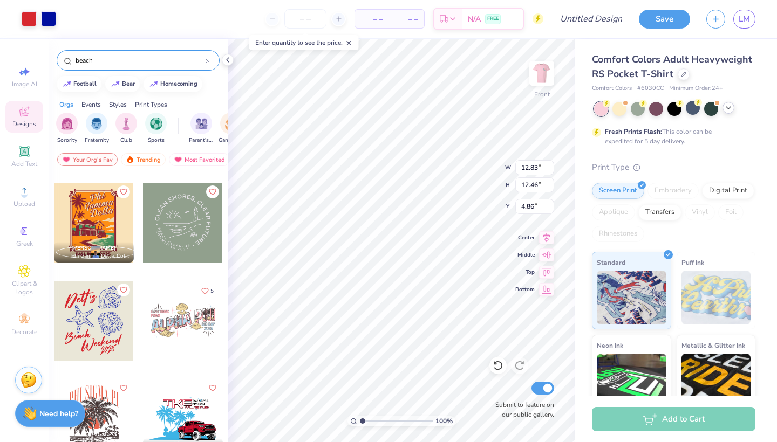
type input "2.23"
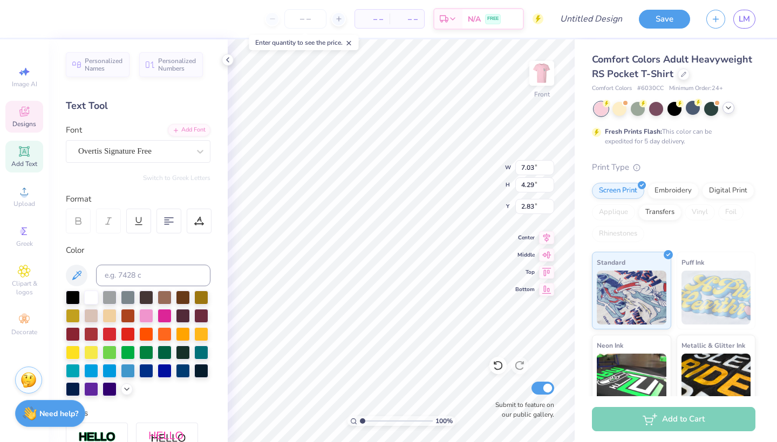
scroll to position [0, 0]
type textarea "D"
type textarea "Phi Mu"
type input "5.96"
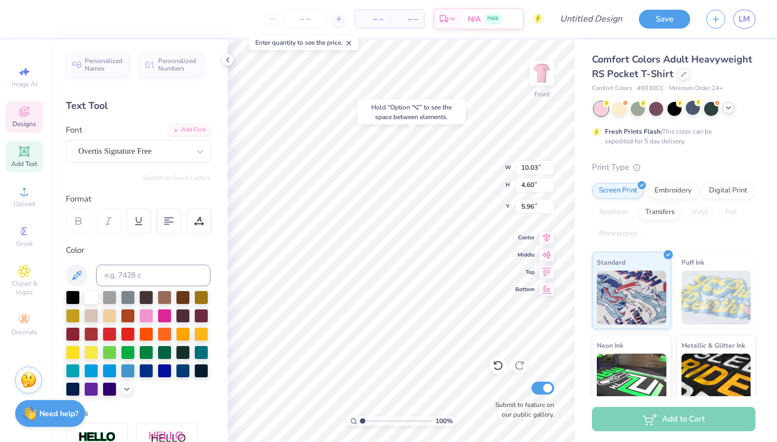
click at [391, 124] on div "Hold “Option ⌥” to see the space between elements." at bounding box center [412, 112] width 108 height 25
type input "0.32"
type input "0.73"
type input "4.25"
type input "3.00"
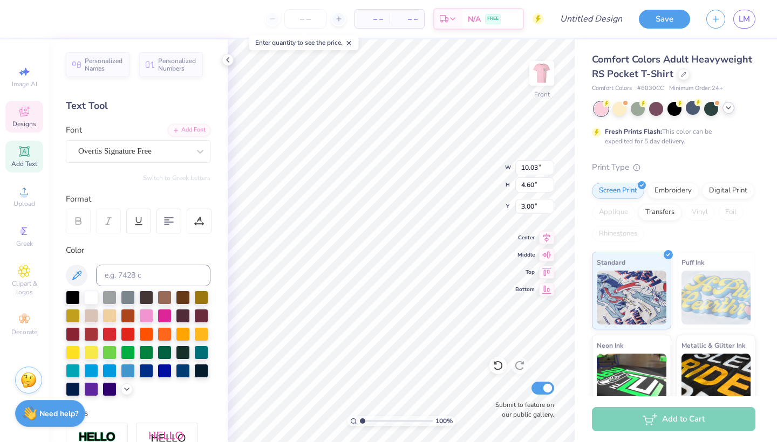
type input "8.34"
type input "3.82"
type input "3.23"
type input "8.87"
type input "3.99"
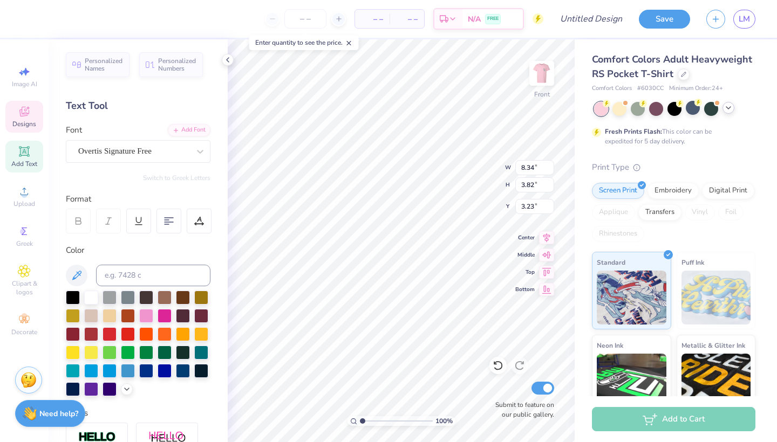
type input "12.70"
type textarea "W"
type textarea "F"
type textarea "I"
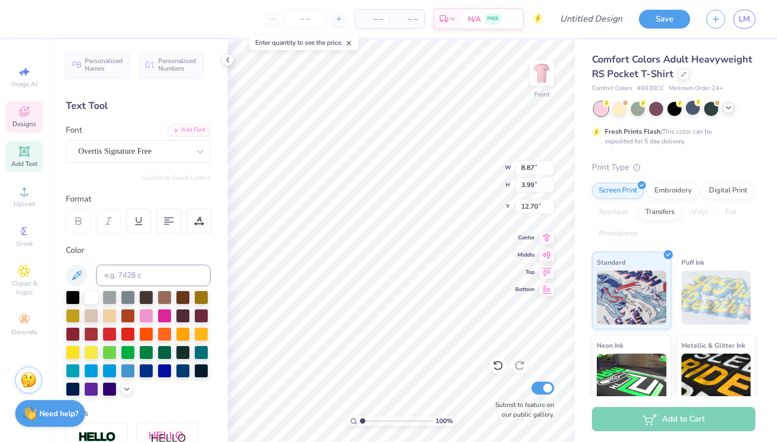
type textarea "Island"
type textarea "B"
type textarea "Love"
type input "12.32"
type input "6.46"
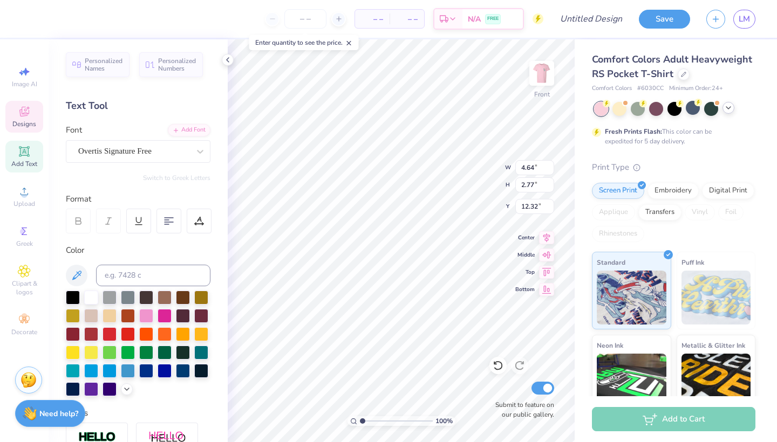
type input "3.52"
type input "12.95"
type input "3.52"
type input "2.23"
type input "15.09"
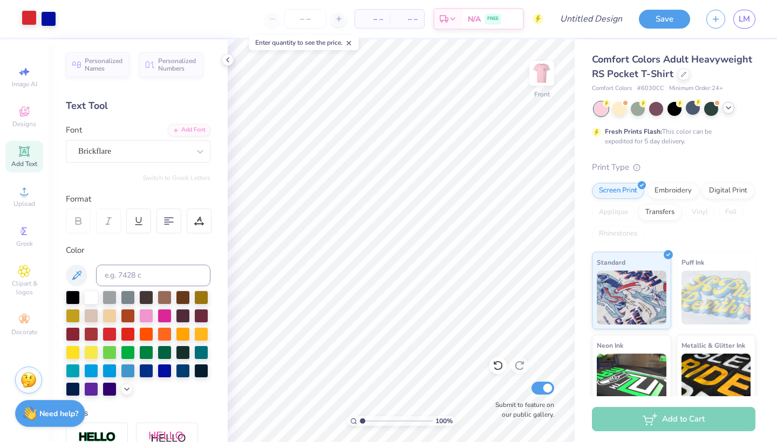
click at [27, 17] on div at bounding box center [29, 17] width 15 height 15
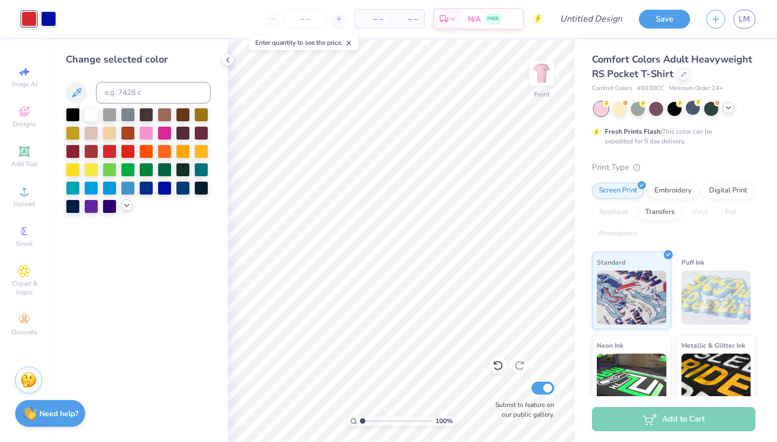
click at [125, 212] on div at bounding box center [127, 206] width 12 height 12
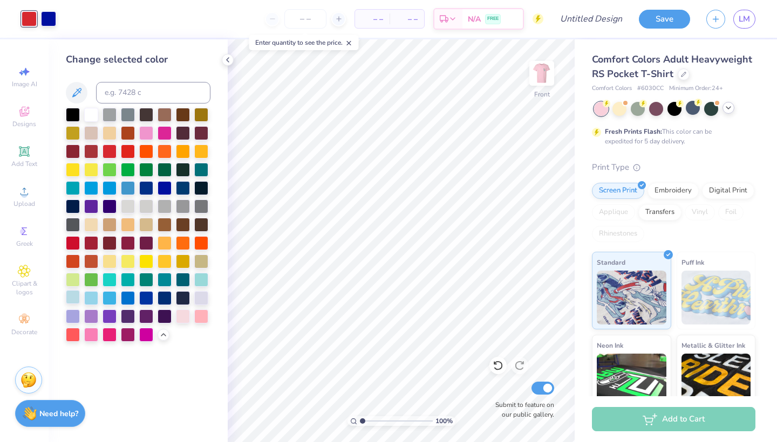
click at [74, 301] on div at bounding box center [73, 297] width 14 height 14
click at [89, 115] on div at bounding box center [91, 114] width 14 height 14
click at [47, 17] on div at bounding box center [48, 17] width 15 height 15
click at [72, 296] on div at bounding box center [73, 297] width 14 height 14
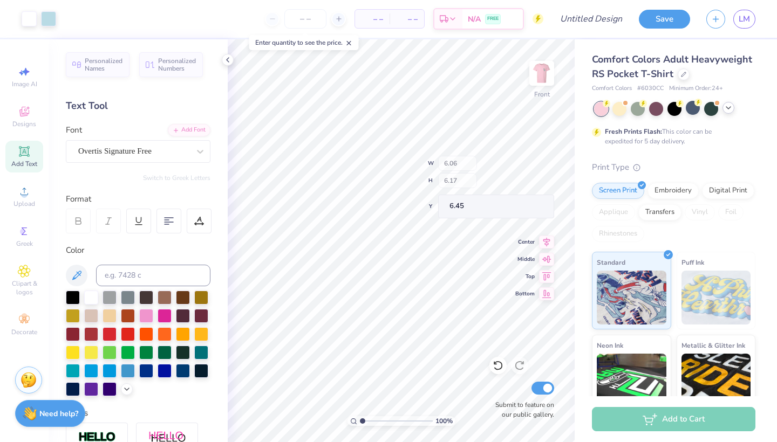
type input "6.06"
type input "6.17"
type input "6.45"
type input "5.04"
type input "4.92"
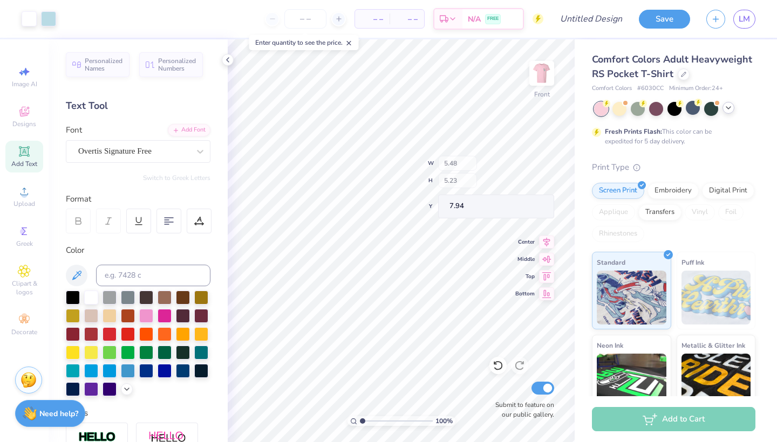
type input "2.23"
type input "6.46"
type input "3.52"
type input "12.95"
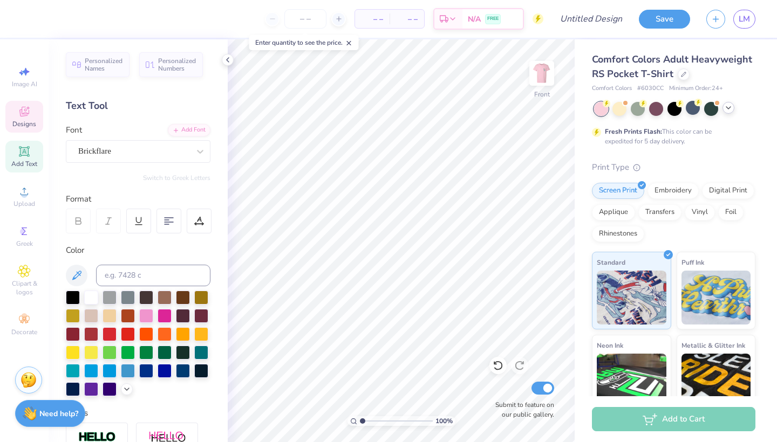
click at [23, 127] on span "Designs" at bounding box center [24, 124] width 24 height 9
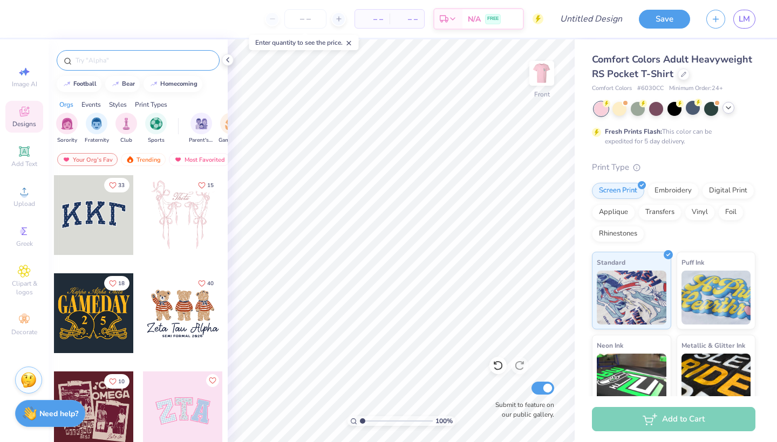
click at [118, 64] on input "text" at bounding box center [143, 60] width 138 height 11
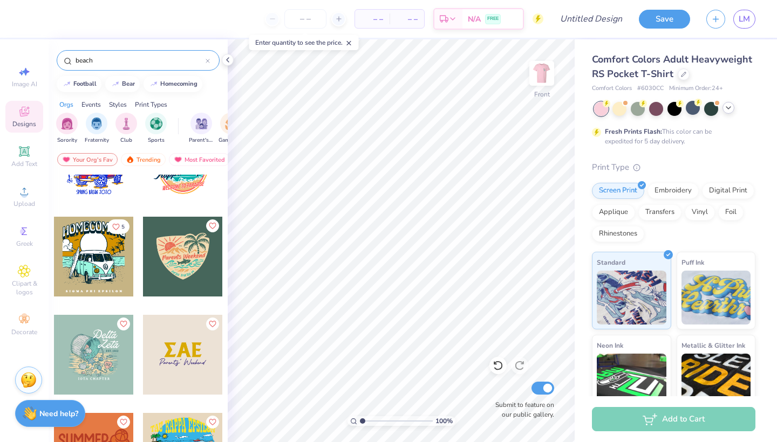
scroll to position [5269, 0]
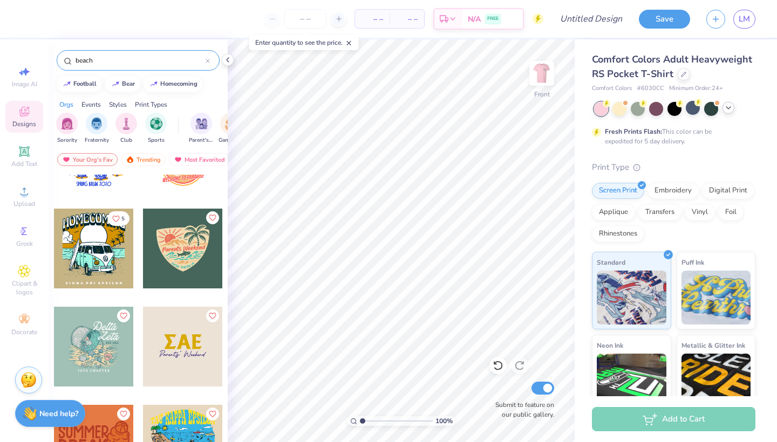
type input "beach"
click at [105, 333] on div at bounding box center [94, 347] width 80 height 80
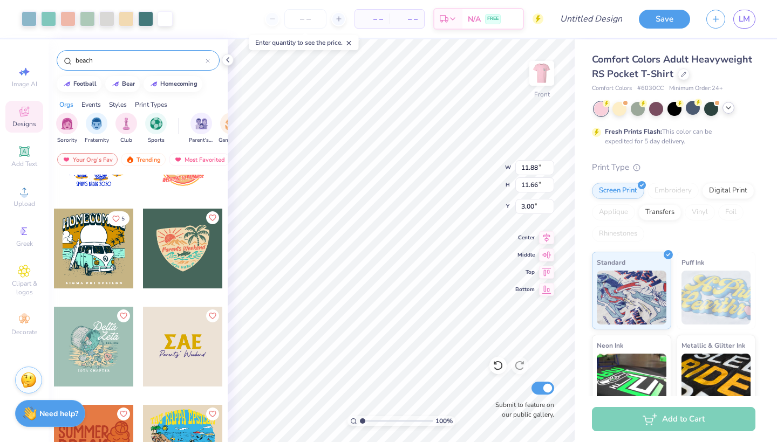
type input "12.56"
type input "12.33"
type input "13.64"
type input "13.39"
type input "3.30"
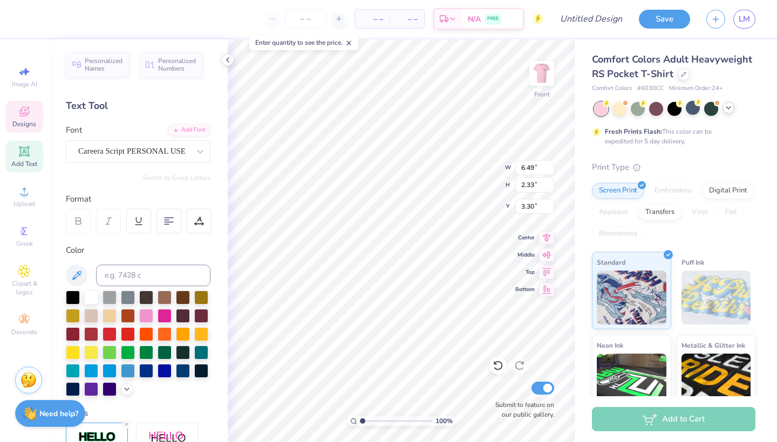
type textarea "Phi"
type textarea "Mu"
type input "5.64"
type textarea "EST. 1852"
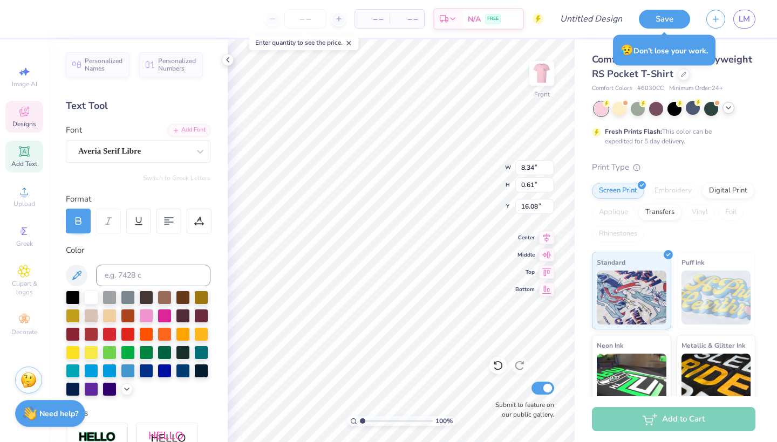
type textarea "I"
type textarea "LOVE ISLAND FUNCTION 2025"
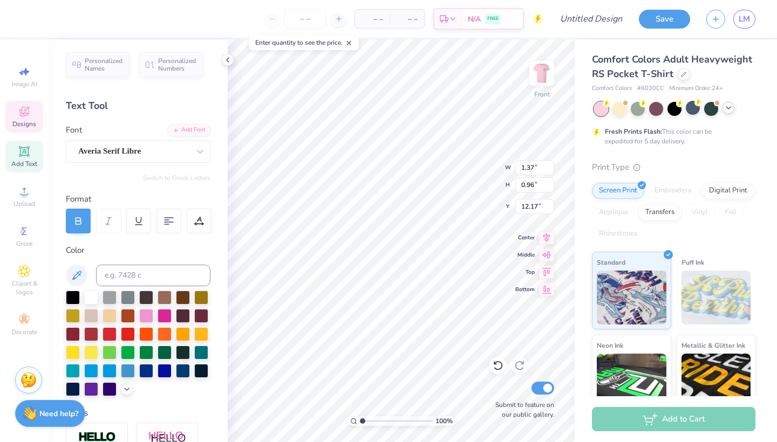
type textarea "D"
type input "8.47"
type input "7.78"
type input "7.30"
click at [500, 368] on icon at bounding box center [498, 365] width 11 height 11
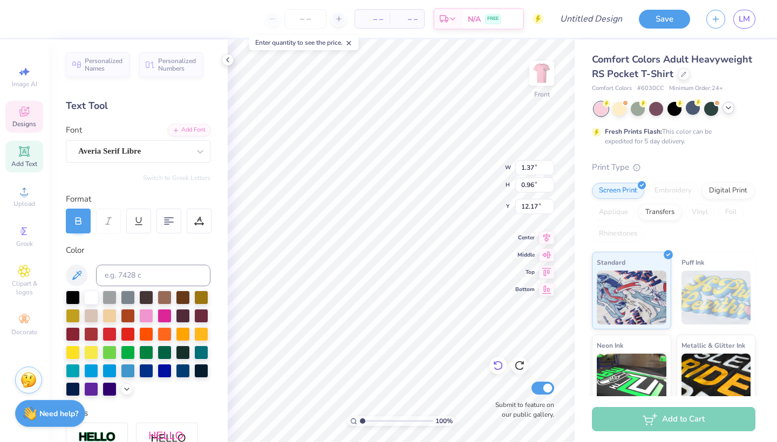
type textarea "D"
click at [168, 154] on div "Averia Serif Libre" at bounding box center [133, 151] width 113 height 17
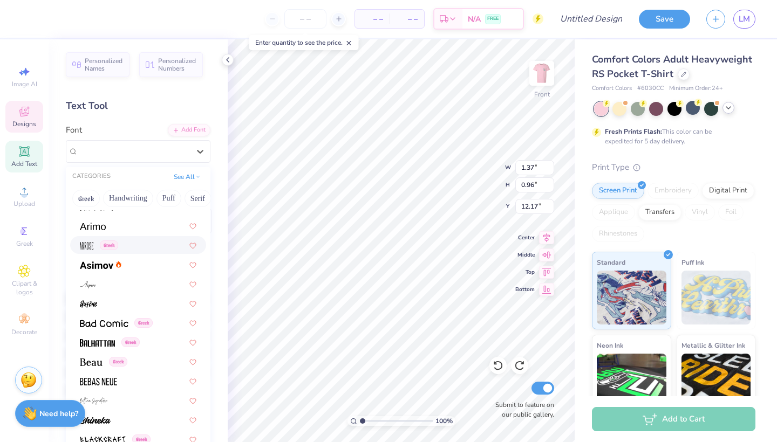
scroll to position [603, 0]
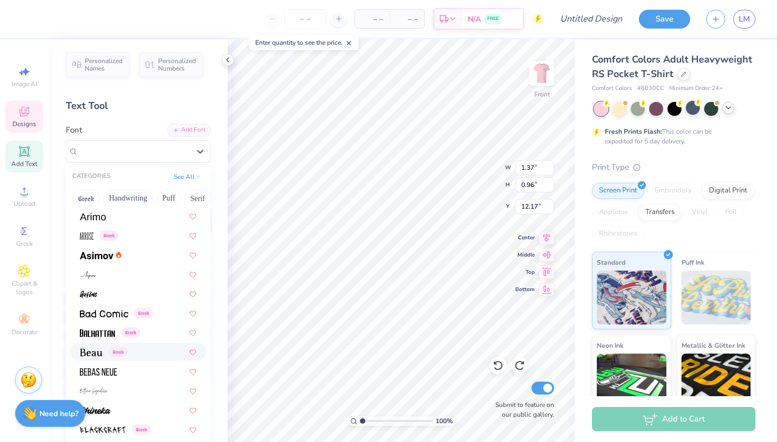
click at [98, 354] on img at bounding box center [91, 353] width 23 height 8
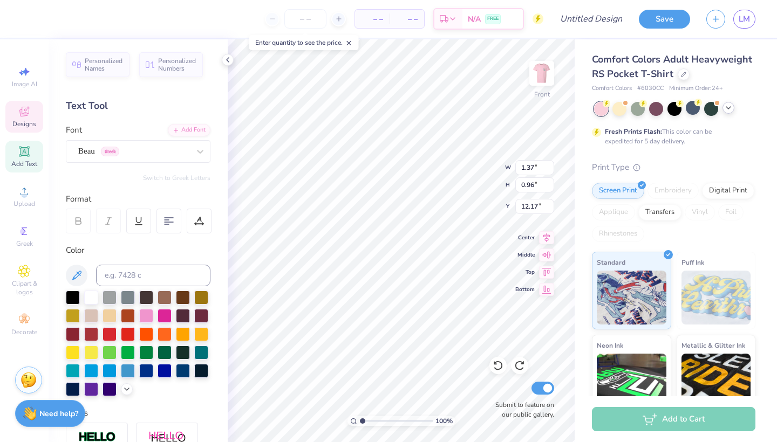
paste textarea "F"
type textarea "F"
paste textarea "F"
type textarea "F"
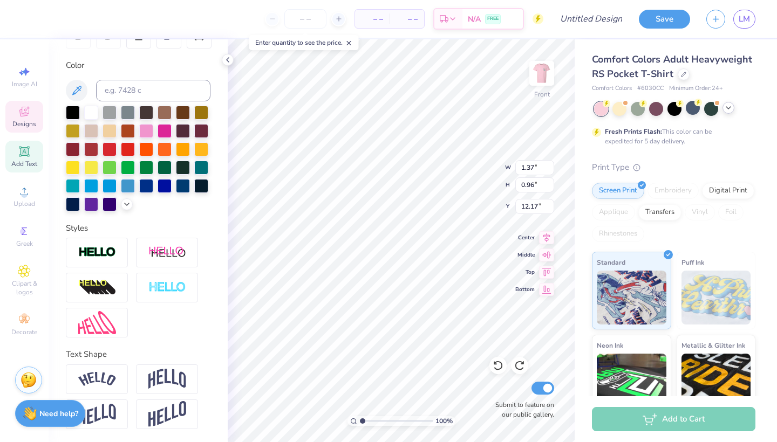
scroll to position [185, 0]
click at [21, 244] on span "Greek" at bounding box center [24, 244] width 17 height 9
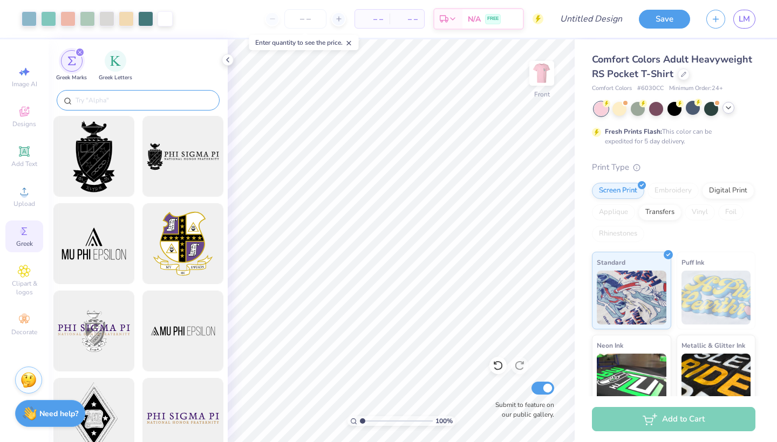
click at [144, 107] on div at bounding box center [138, 100] width 163 height 21
click at [108, 60] on div "filter for Greek Letters" at bounding box center [116, 60] width 22 height 22
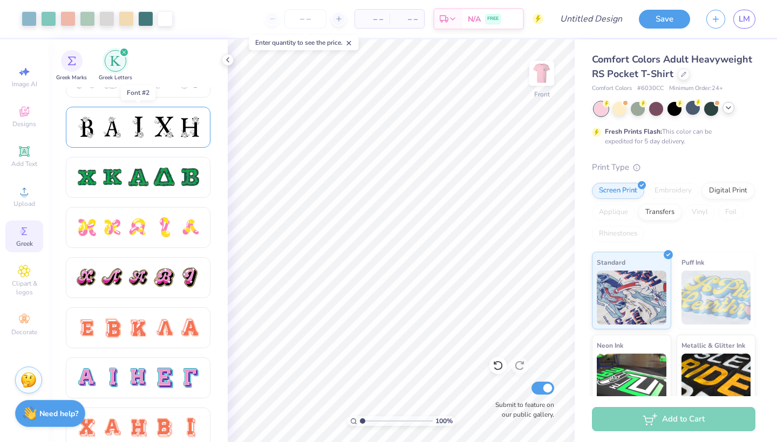
scroll to position [483, 0]
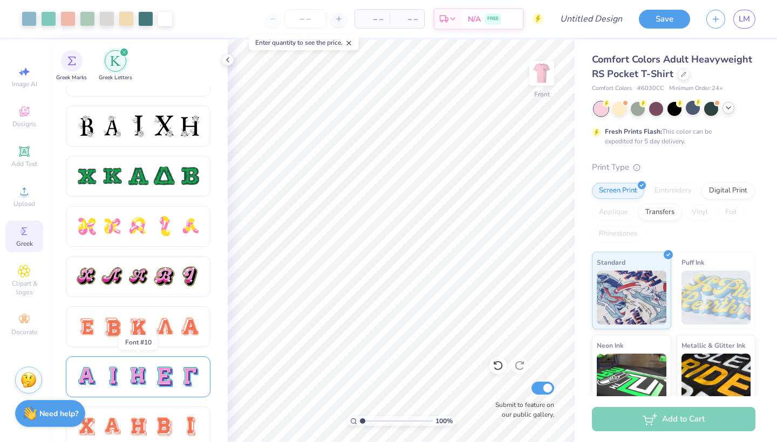
click at [153, 373] on div at bounding box center [164, 377] width 23 height 23
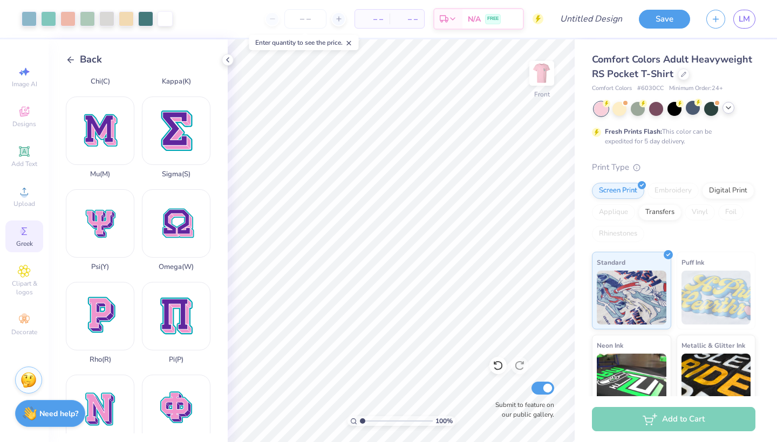
scroll to position [443, 0]
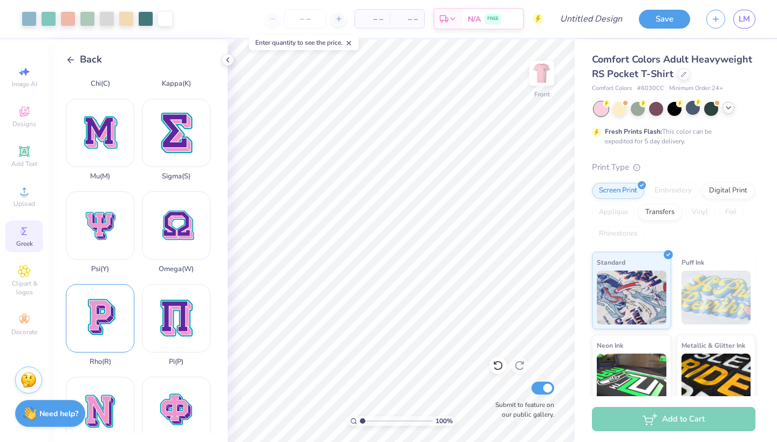
click at [101, 331] on div "Rho ( R )" at bounding box center [100, 325] width 69 height 82
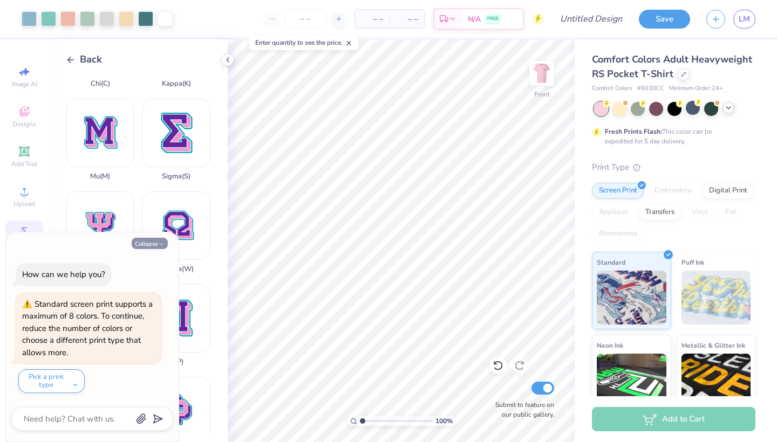
click at [148, 247] on button "Collapse" at bounding box center [150, 243] width 36 height 11
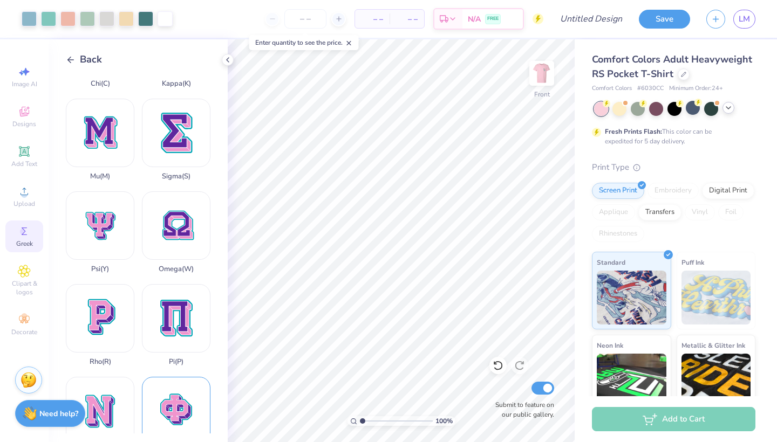
click at [169, 400] on div "Phi ( F )" at bounding box center [176, 418] width 69 height 82
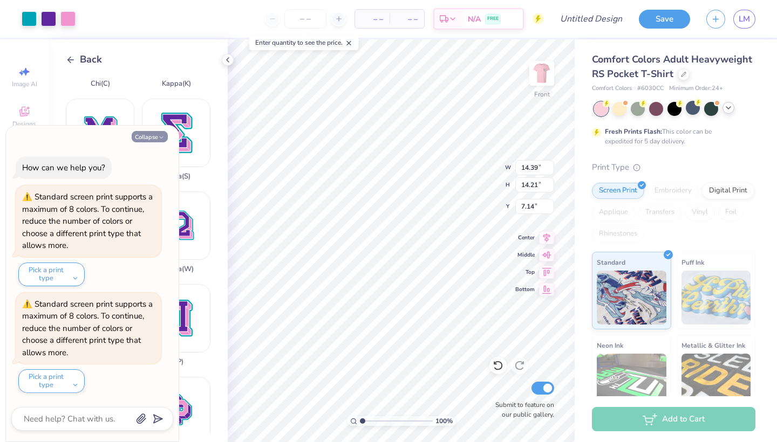
type textarea "x"
type input "5.33"
type input "5.26"
click at [148, 139] on button "Collapse" at bounding box center [150, 136] width 36 height 11
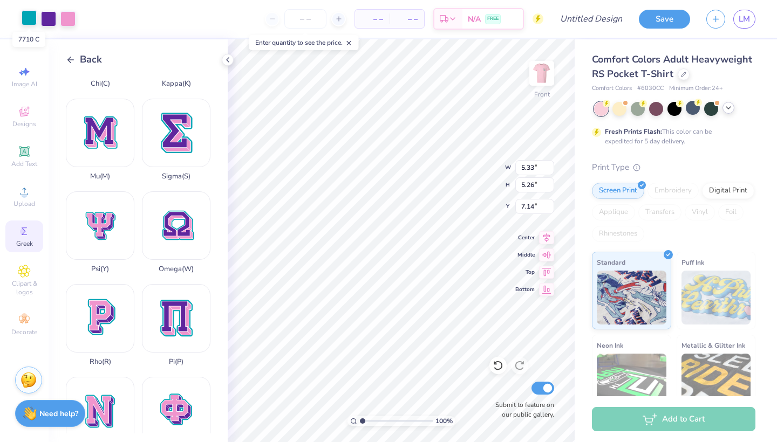
click at [29, 21] on div at bounding box center [29, 17] width 15 height 15
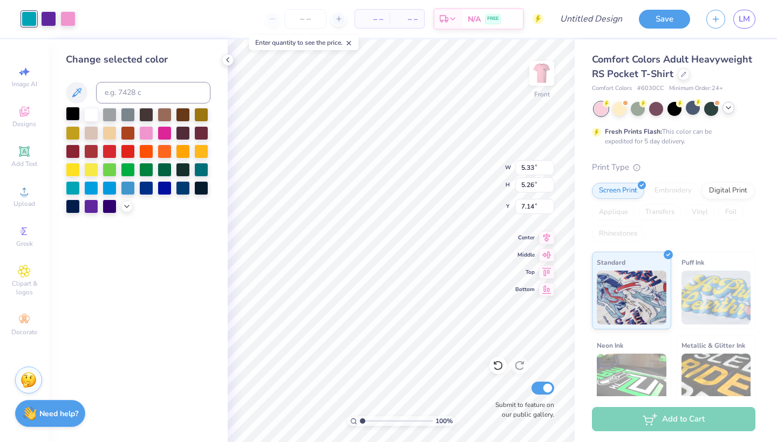
click at [69, 112] on div at bounding box center [73, 114] width 14 height 14
click at [46, 17] on div at bounding box center [48, 17] width 15 height 15
click at [78, 114] on div at bounding box center [73, 114] width 14 height 14
click at [68, 22] on div "– – Per Item – – Total Est. Delivery N/A FREE" at bounding box center [303, 19] width 479 height 38
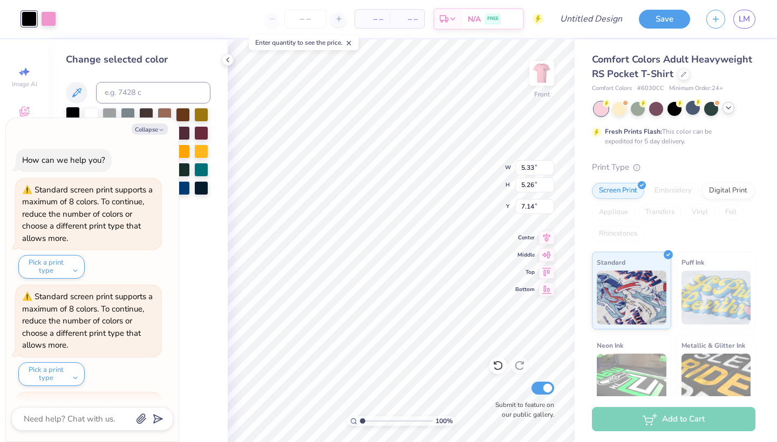
click at [73, 113] on div at bounding box center [73, 114] width 14 height 14
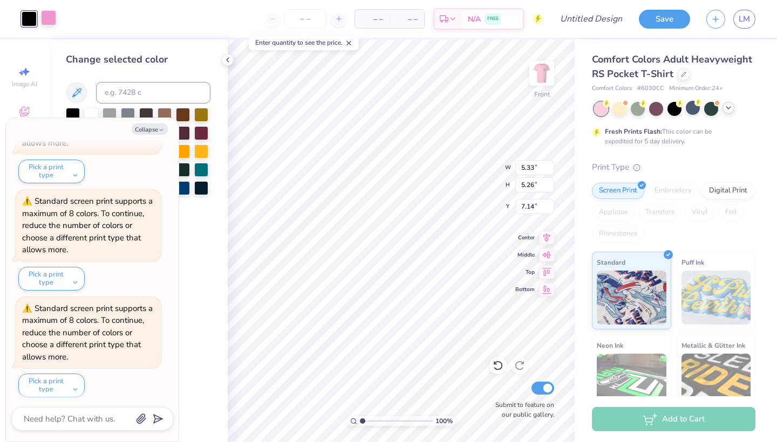
click at [51, 17] on div at bounding box center [48, 17] width 15 height 15
click at [159, 130] on icon "button" at bounding box center [161, 130] width 6 height 6
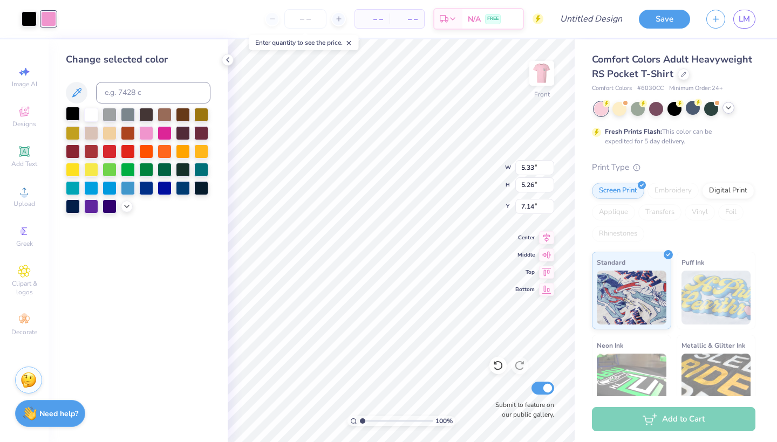
click at [74, 115] on div at bounding box center [73, 114] width 14 height 14
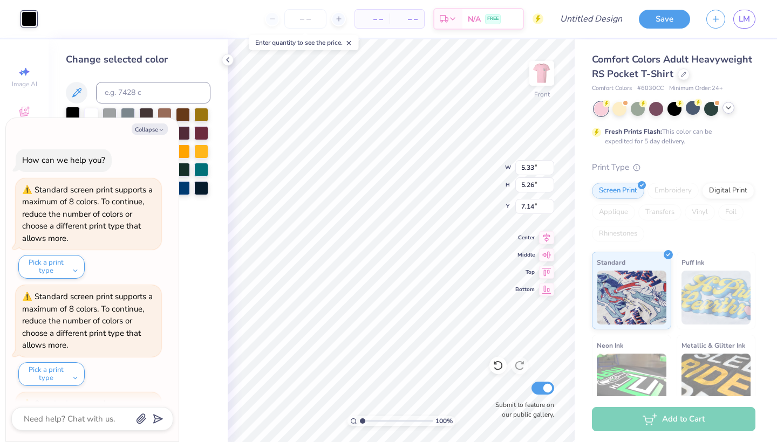
scroll to position [201, 0]
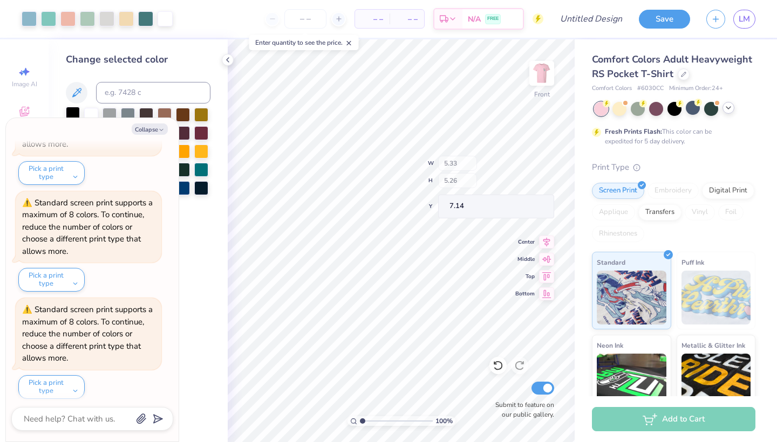
type textarea "x"
type input "1.62"
type input "1.60"
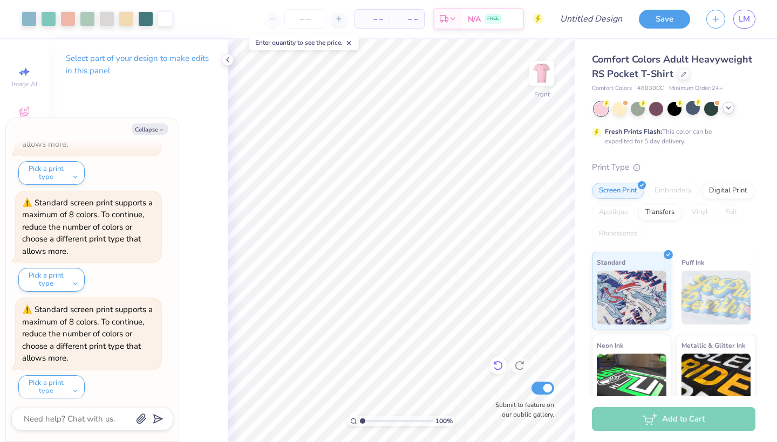
click at [502, 371] on icon at bounding box center [498, 365] width 11 height 11
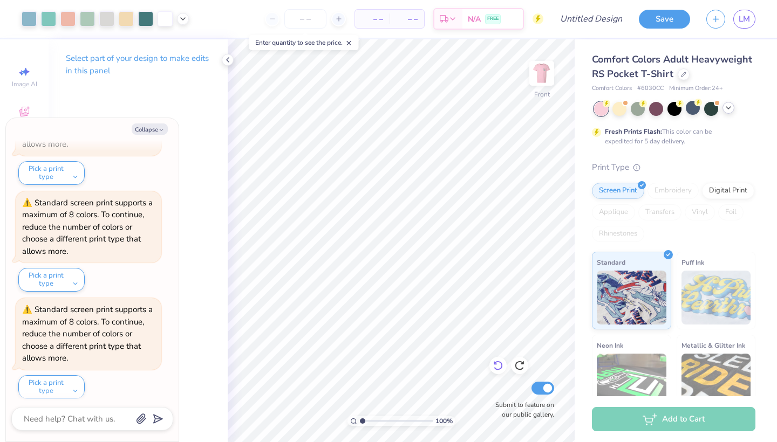
scroll to position [307, 0]
click at [501, 370] on icon at bounding box center [498, 365] width 11 height 11
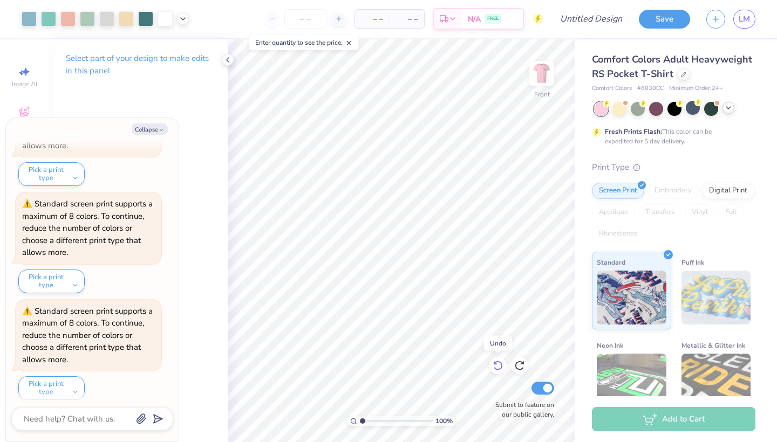
click at [501, 370] on icon at bounding box center [498, 365] width 11 height 11
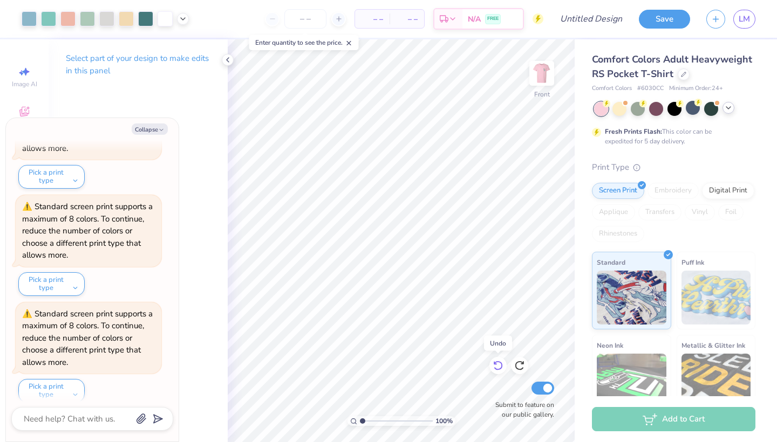
click at [501, 370] on icon at bounding box center [498, 365] width 11 height 11
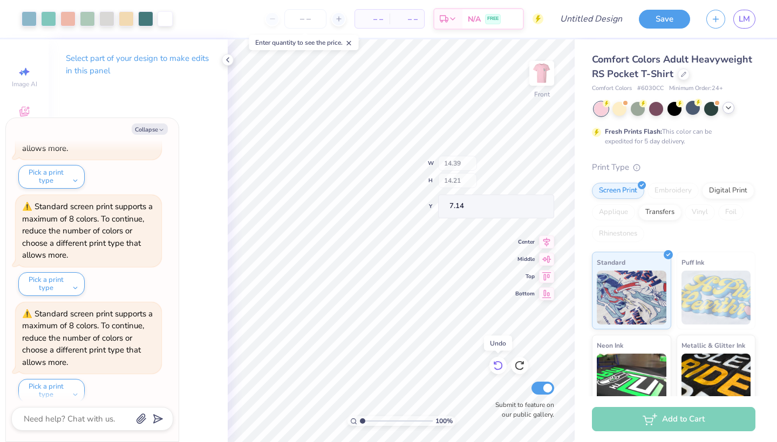
click at [501, 370] on icon at bounding box center [498, 365] width 11 height 11
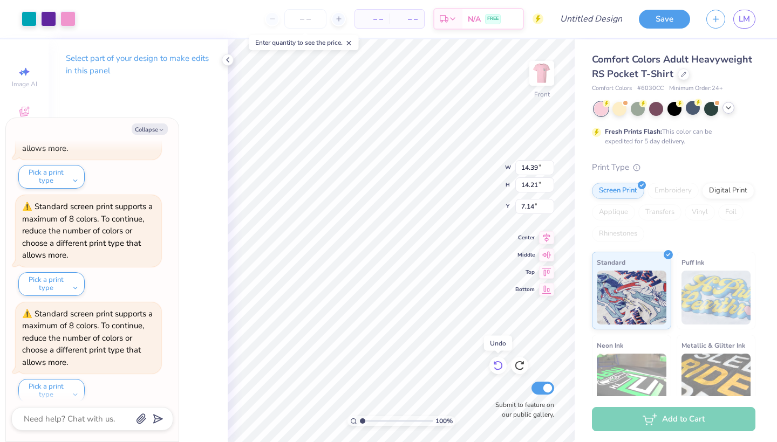
click at [501, 370] on icon at bounding box center [498, 365] width 11 height 11
type textarea "x"
type input "13.78"
type input "18.00"
type input "5.25"
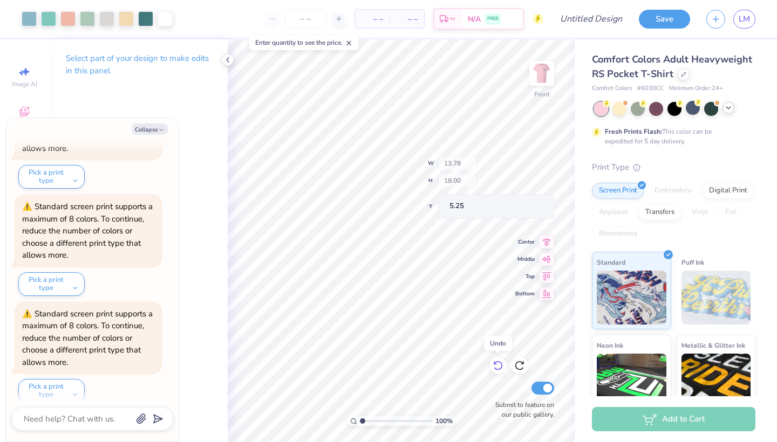
click at [501, 370] on icon at bounding box center [498, 365] width 11 height 11
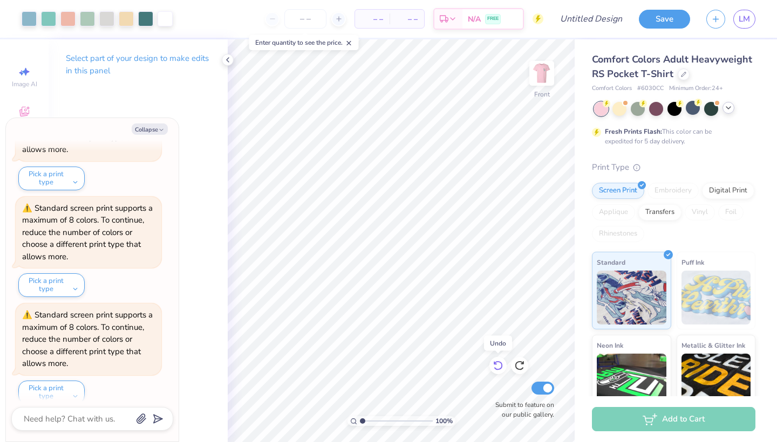
click at [501, 370] on icon at bounding box center [498, 365] width 11 height 11
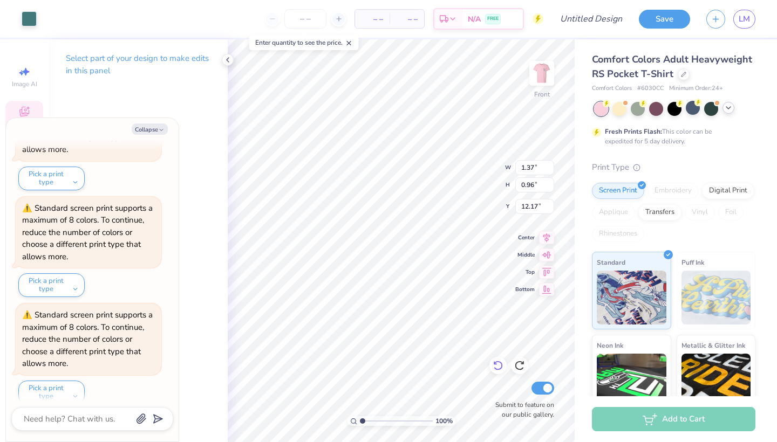
type textarea "x"
type input "8.34"
type input "0.61"
type input "16.08"
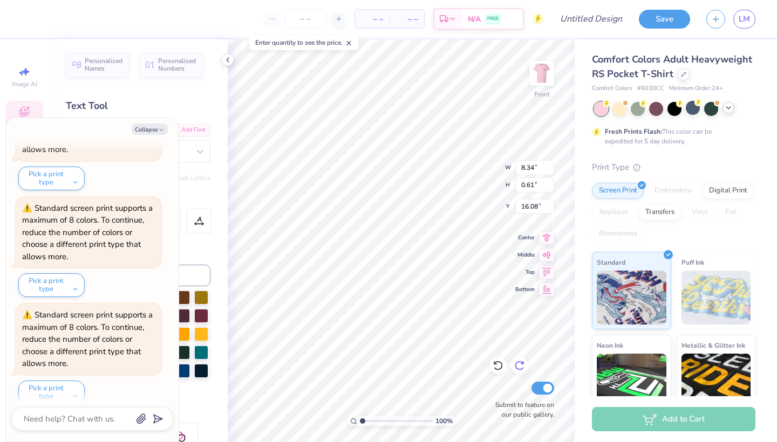
click at [514, 367] on div at bounding box center [519, 365] width 17 height 17
click at [516, 364] on icon at bounding box center [519, 366] width 9 height 10
type textarea "x"
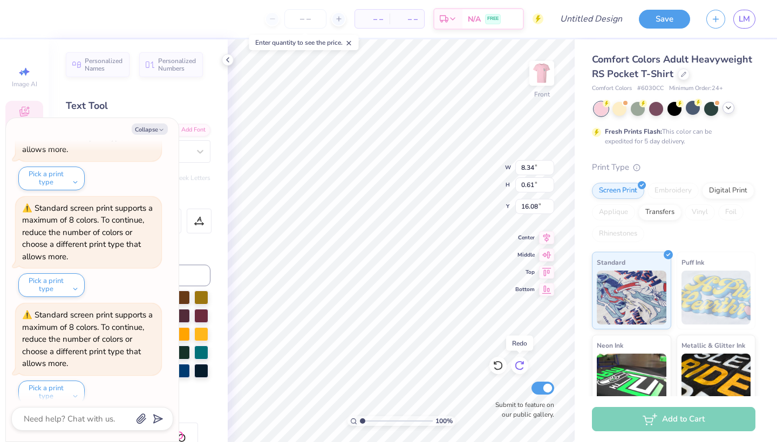
type input "14.32"
type input "0.53"
type input "16.12"
type textarea "x"
type textarea "LOVE ISLAND FUNCTION 2025"
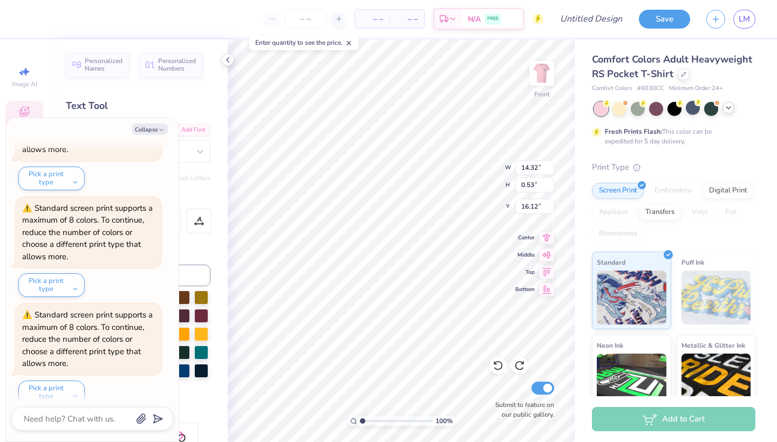
scroll to position [1, 0]
click at [144, 133] on button "Collapse" at bounding box center [150, 129] width 36 height 11
type textarea "x"
click at [144, 129] on button "Collapse" at bounding box center [150, 129] width 36 height 11
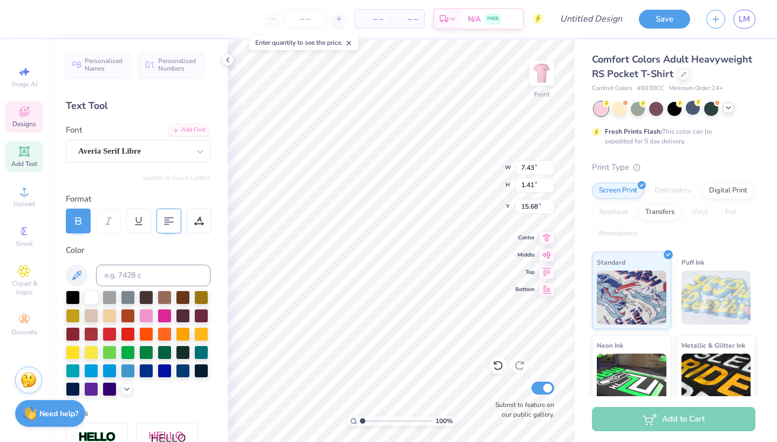
click at [162, 226] on div at bounding box center [168, 221] width 25 height 25
type input "15.80"
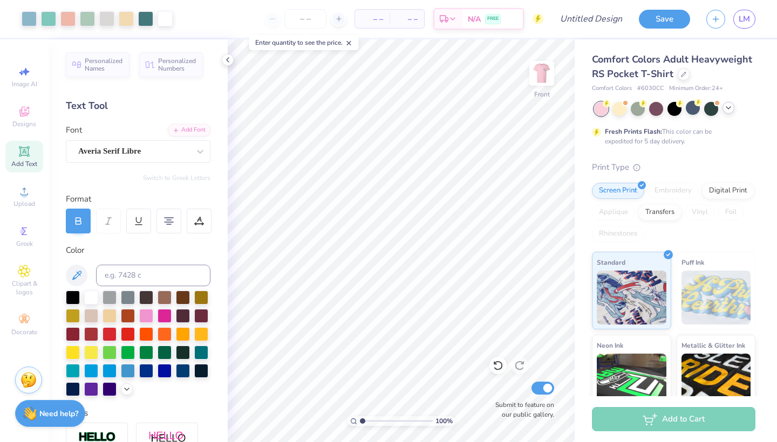
click at [731, 108] on icon at bounding box center [728, 108] width 9 height 9
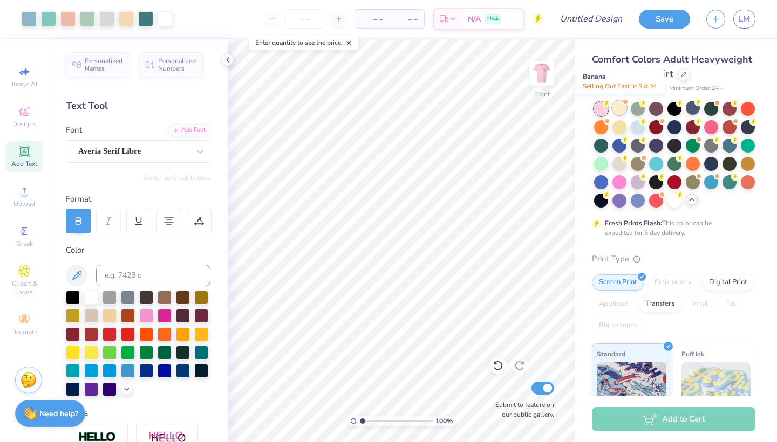
click at [623, 107] on div at bounding box center [619, 108] width 14 height 14
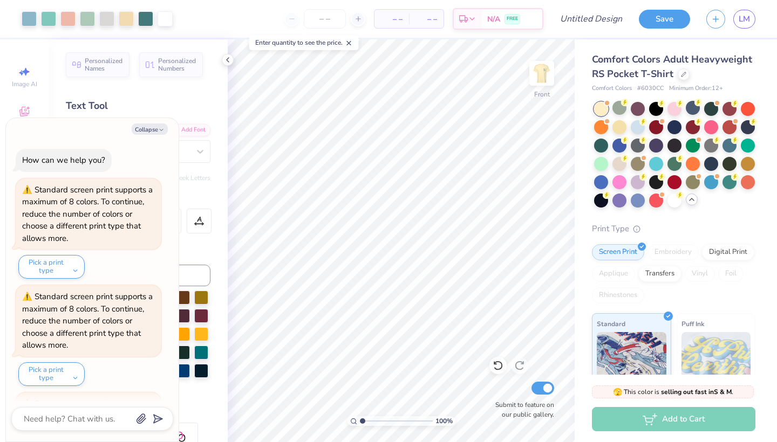
scroll to position [903, 0]
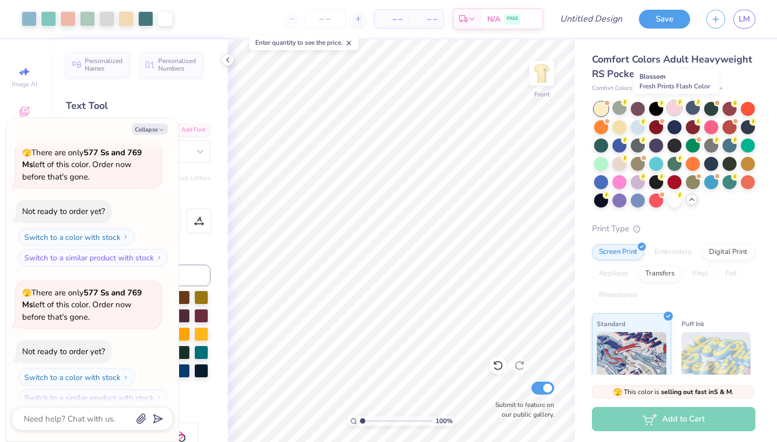
click at [676, 113] on div at bounding box center [674, 108] width 14 height 14
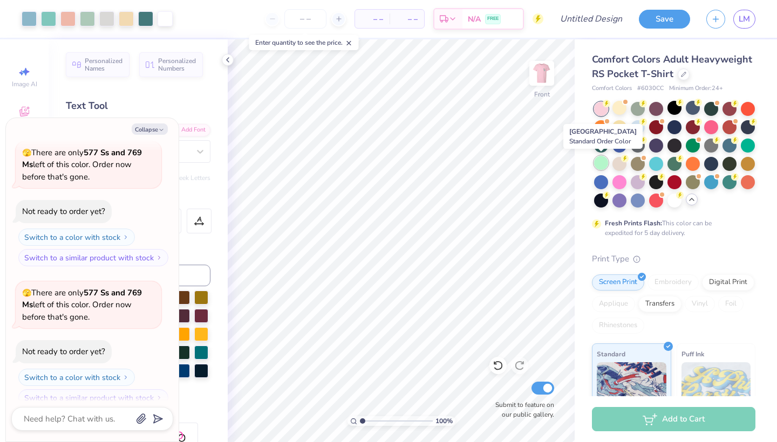
click at [602, 160] on div at bounding box center [601, 163] width 14 height 14
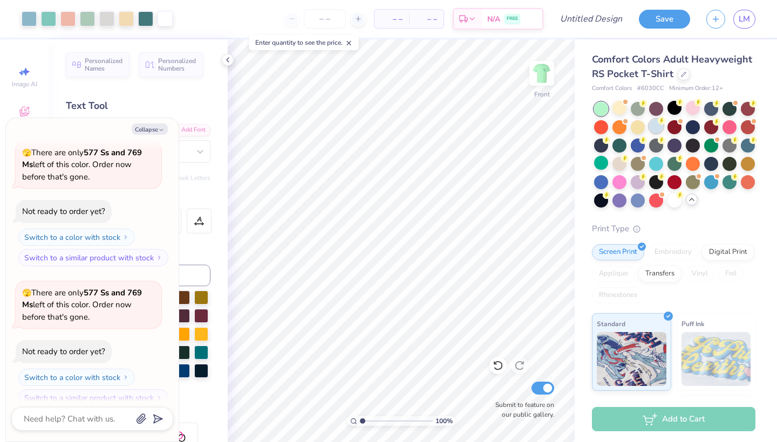
click at [652, 129] on div at bounding box center [656, 126] width 14 height 14
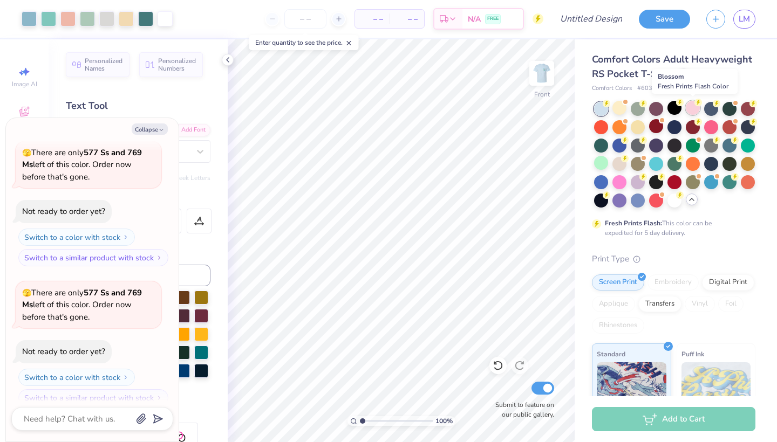
click at [693, 108] on div at bounding box center [693, 108] width 14 height 14
type textarea "x"
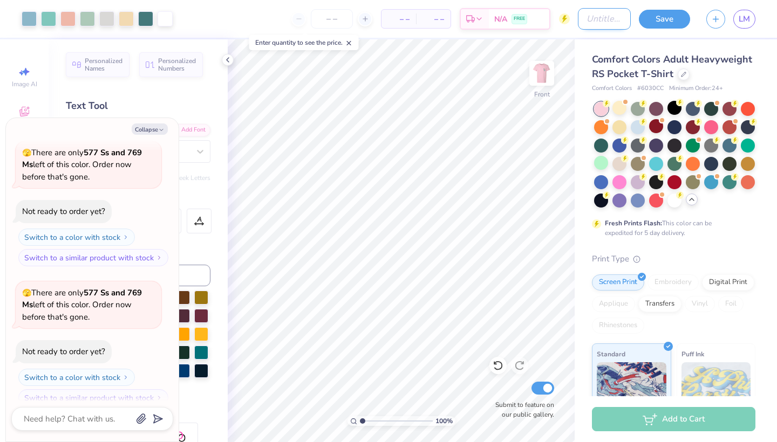
click at [585, 15] on input "Design Title" at bounding box center [604, 19] width 53 height 22
type input "L"
type textarea "x"
type input "Lo"
type textarea "x"
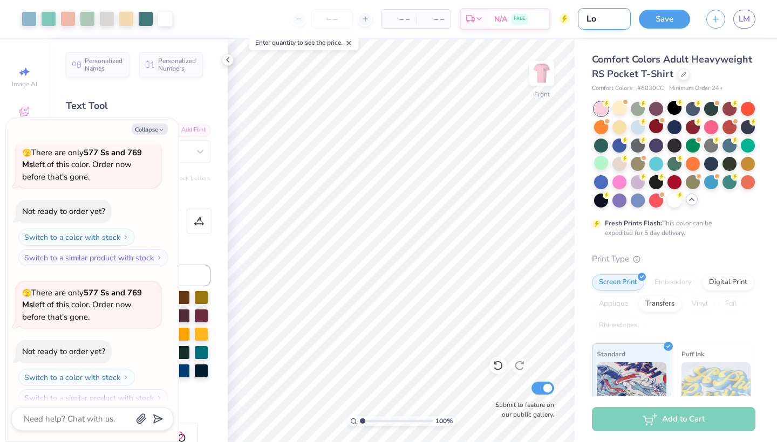
type input "Lov"
type textarea "x"
type input "Love"
type textarea "x"
type input "Love"
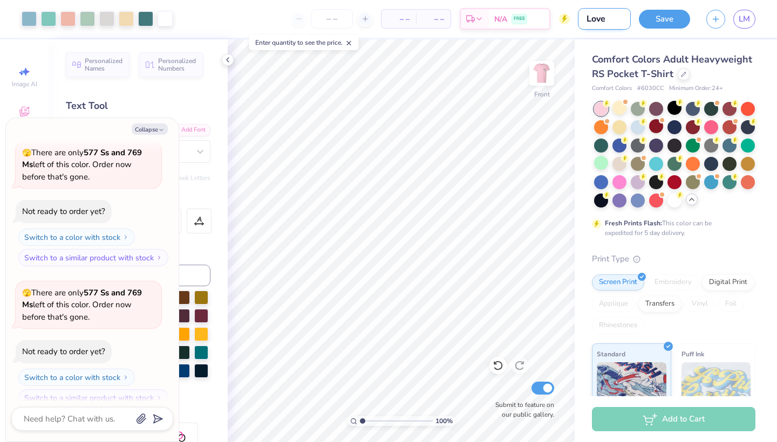
type textarea "x"
type input "Love I"
type textarea "x"
type input "Love Is"
type textarea "x"
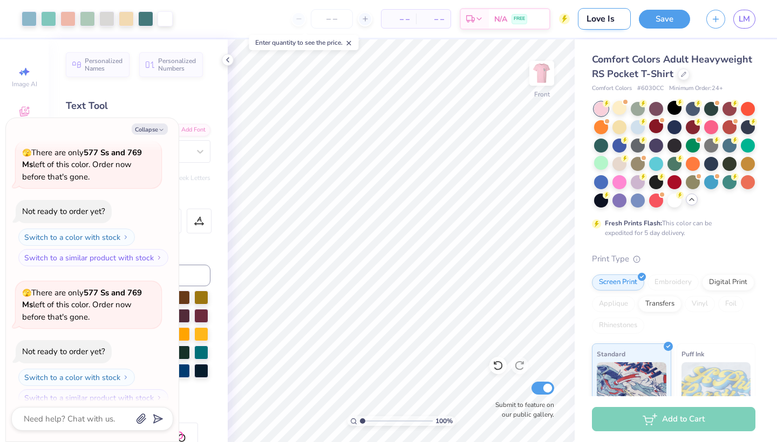
type input "Love Isl"
type textarea "x"
type input "Love Isln"
type textarea "x"
type input "Love Isl"
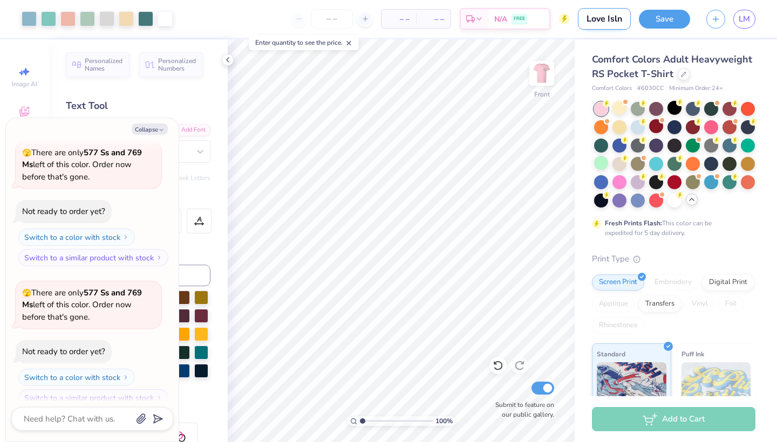
type textarea "x"
type input "Love Is"
type textarea "x"
type input "Love Isl"
type textarea "x"
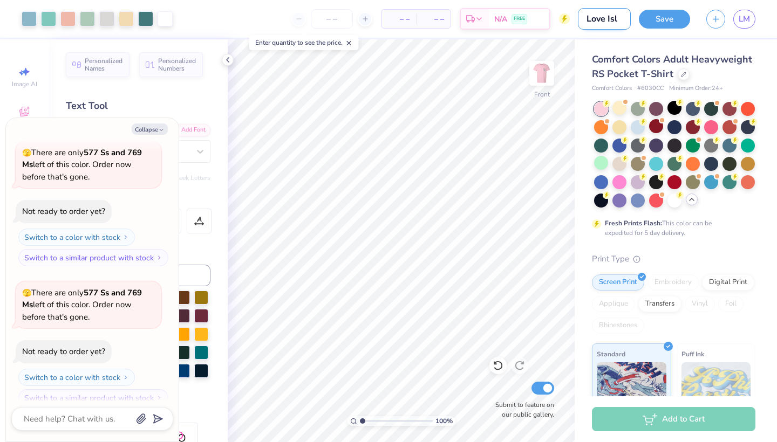
type input "Love Isla"
type textarea "x"
type input "Love Islan"
type textarea "x"
type input "Love Island"
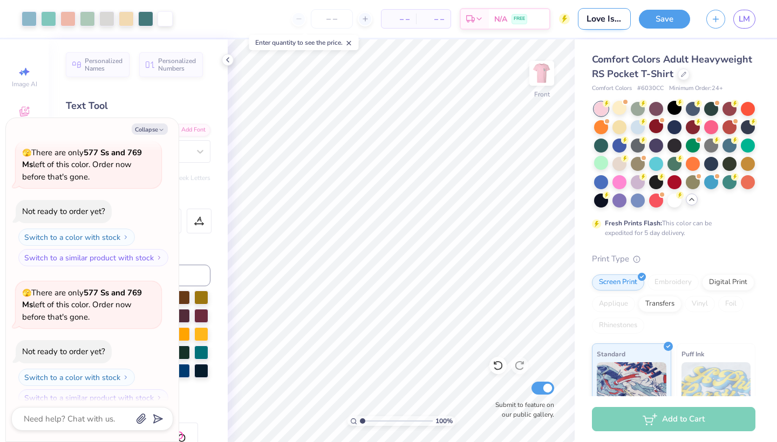
type textarea "x"
type input "Love Island"
type textarea "x"
type input "Love Island 1"
type textarea "x"
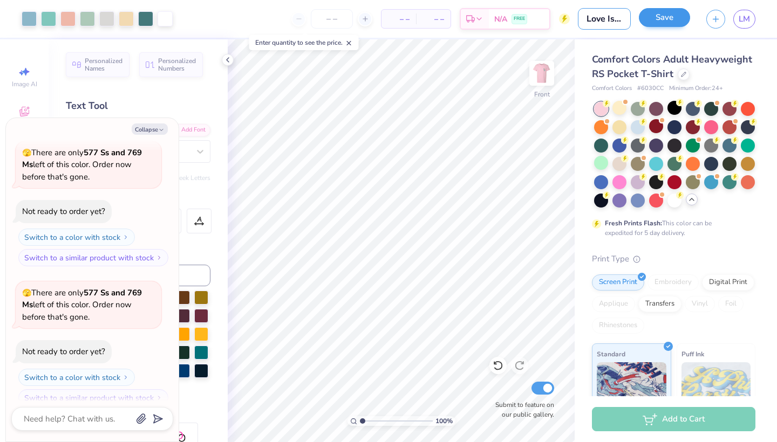
type input "Love Island 1"
click at [661, 18] on button "Save" at bounding box center [664, 17] width 51 height 19
click at [159, 131] on icon "button" at bounding box center [161, 130] width 6 height 6
type textarea "x"
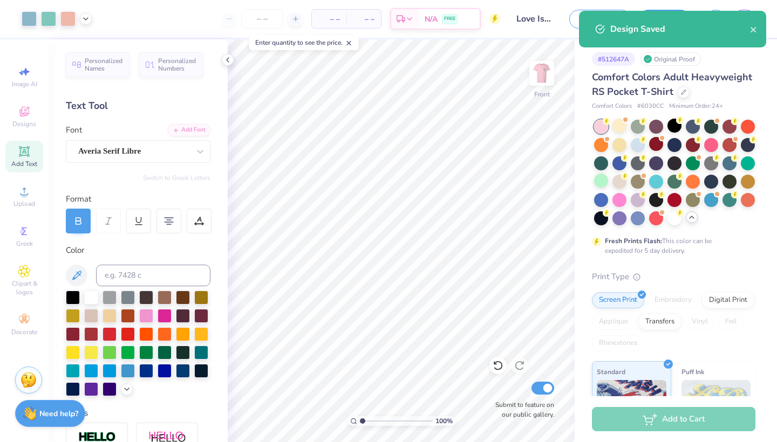
click at [761, 29] on div "Design Saved" at bounding box center [672, 29] width 187 height 37
click at [755, 29] on icon "close" at bounding box center [754, 29] width 8 height 9
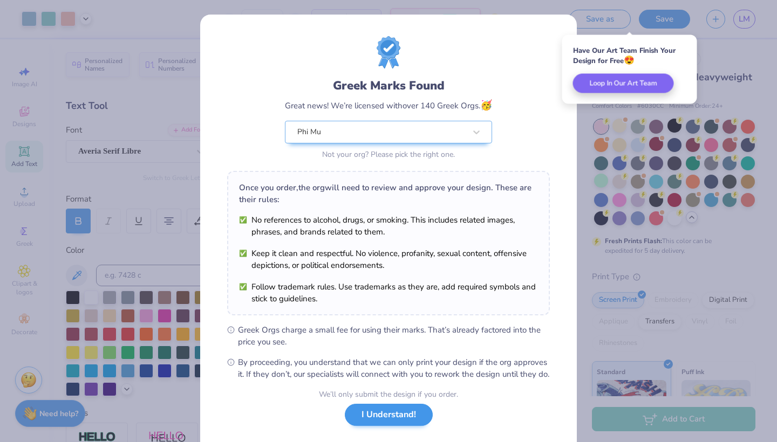
click at [405, 426] on button "I Understand!" at bounding box center [389, 415] width 88 height 22
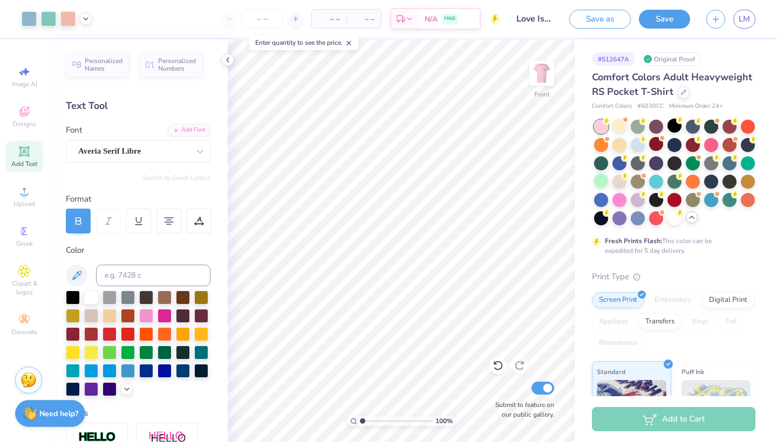
click at [642, 77] on span "Comfort Colors Adult Heavyweight RS Pocket T-Shirt" at bounding box center [672, 85] width 160 height 28
click at [712, 22] on icon "button" at bounding box center [715, 17] width 9 height 9
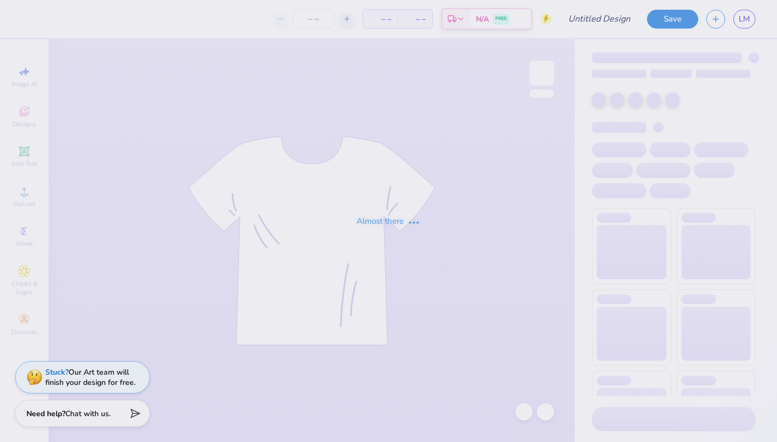
type input "Love Island 1"
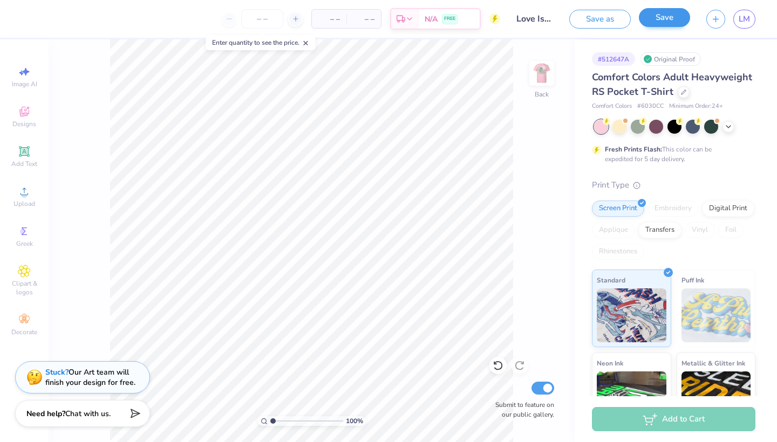
click at [651, 25] on button "Save" at bounding box center [664, 17] width 51 height 19
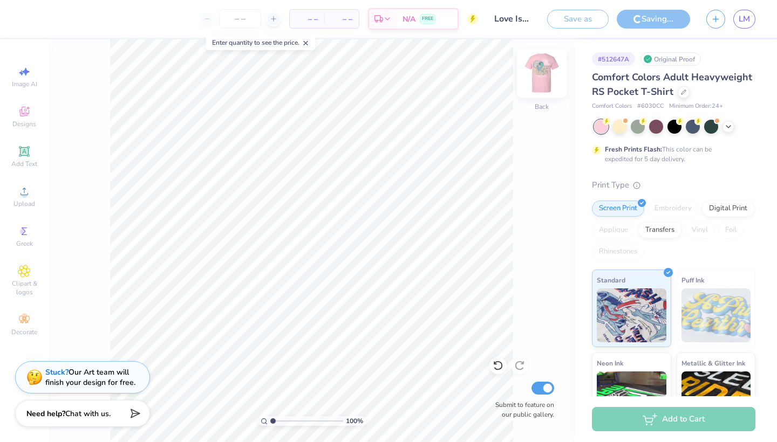
click at [542, 80] on img at bounding box center [541, 73] width 43 height 43
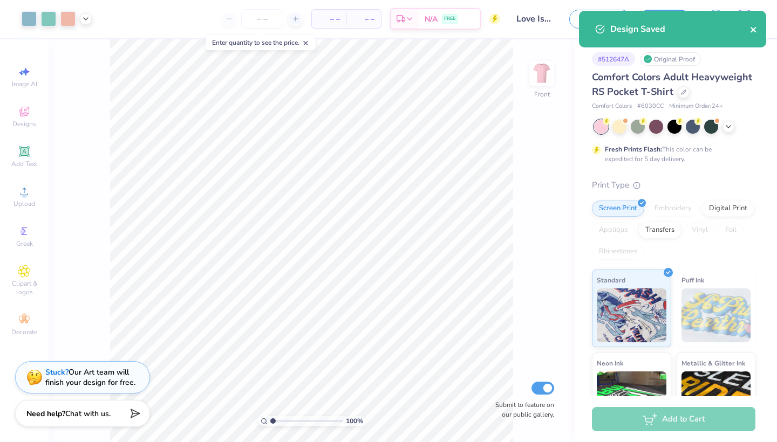
click at [754, 31] on icon "close" at bounding box center [753, 29] width 5 height 5
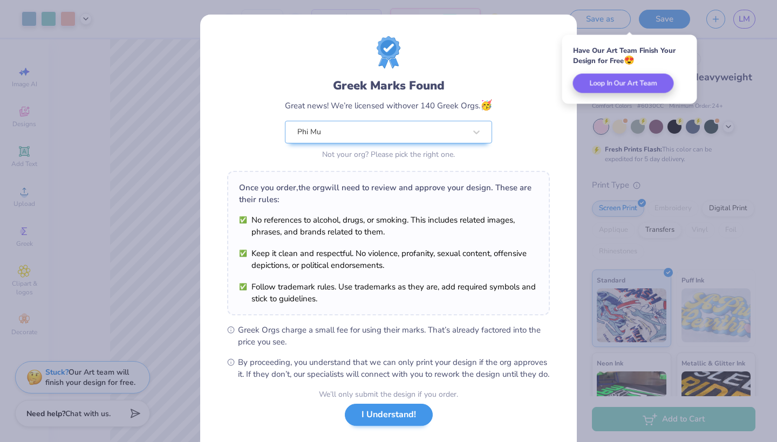
click at [400, 420] on button "I Understand!" at bounding box center [389, 415] width 88 height 22
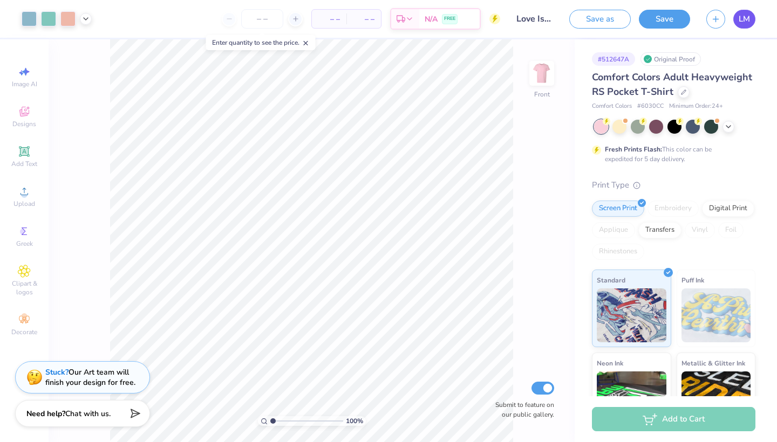
click at [745, 26] on link "LM" at bounding box center [744, 19] width 22 height 19
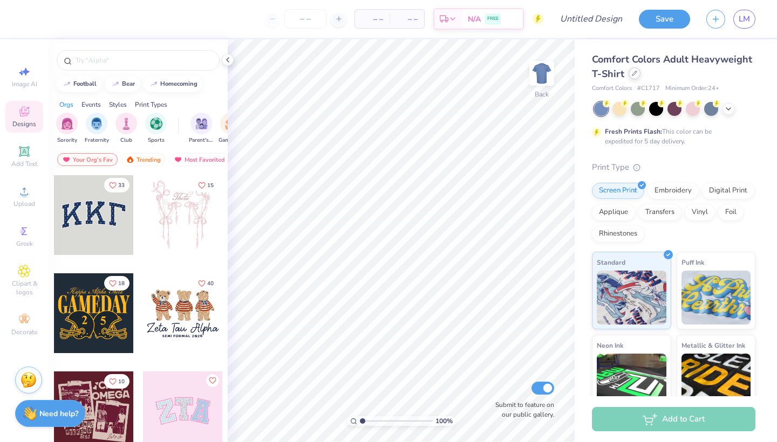
click at [634, 79] on div "Comfort Colors Adult Heavyweight T-Shirt" at bounding box center [673, 66] width 163 height 29
click at [634, 74] on icon at bounding box center [634, 73] width 5 height 5
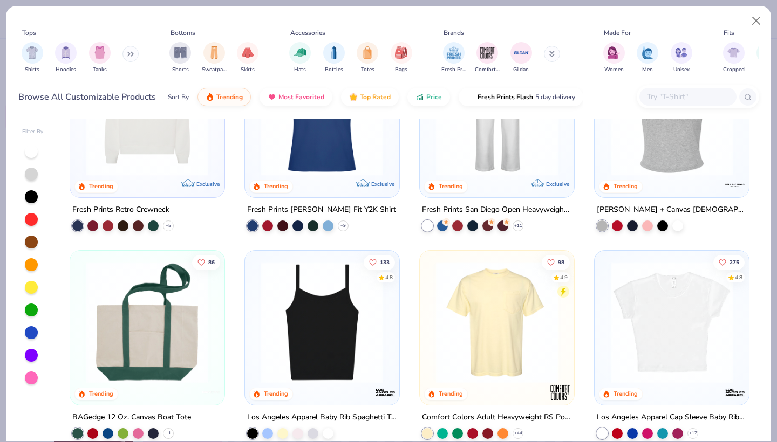
scroll to position [733, 0]
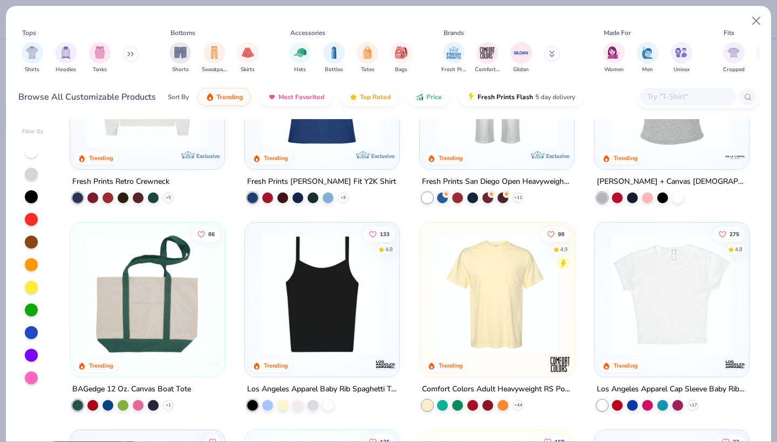
click at [524, 315] on img at bounding box center [497, 295] width 133 height 122
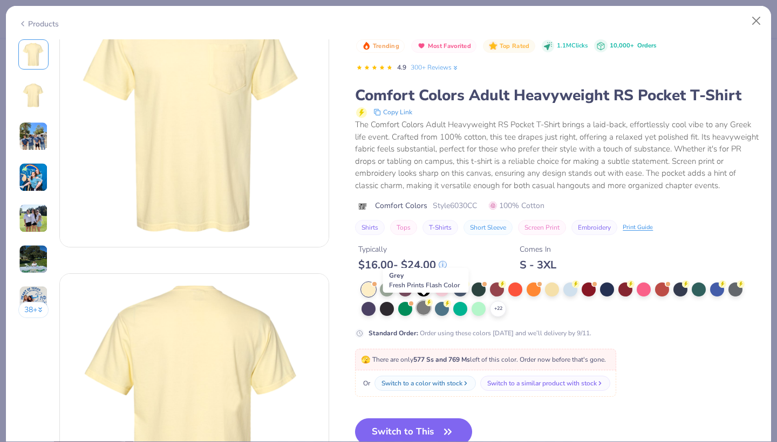
scroll to position [62, 0]
click at [437, 426] on button "Switch to This" at bounding box center [413, 432] width 117 height 27
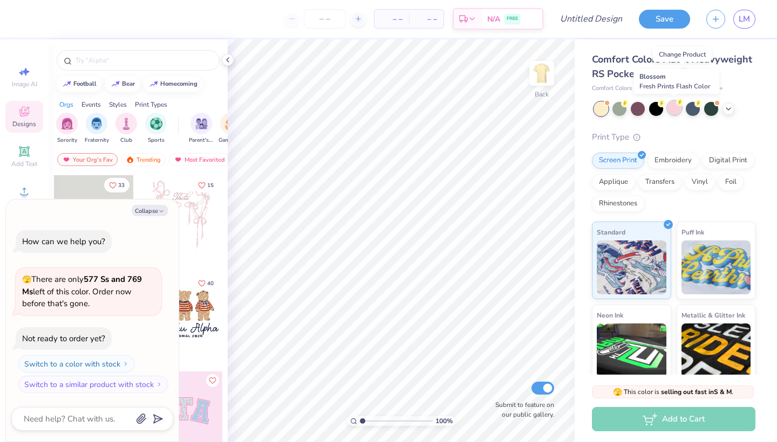
click at [629, 104] on circle at bounding box center [625, 104] width 8 height 8
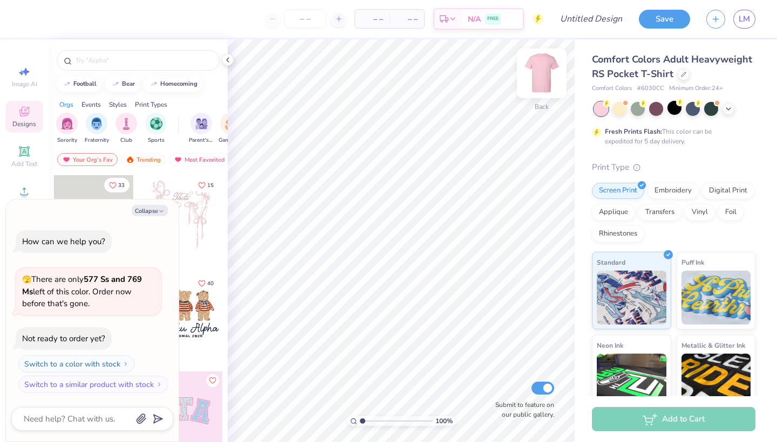
click at [534, 80] on img at bounding box center [541, 73] width 43 height 43
click at [144, 208] on button "Collapse" at bounding box center [150, 210] width 36 height 11
type textarea "x"
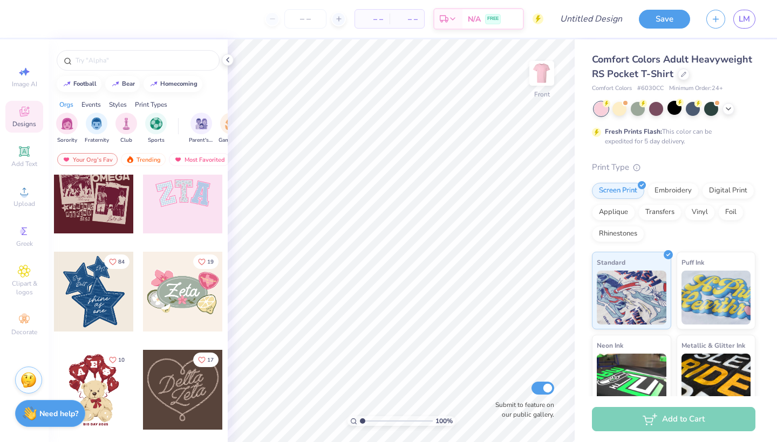
scroll to position [257, 0]
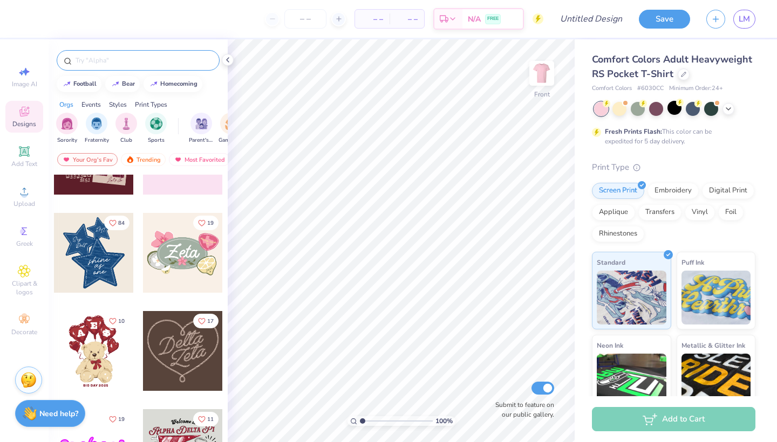
click at [126, 60] on input "text" at bounding box center [143, 60] width 138 height 11
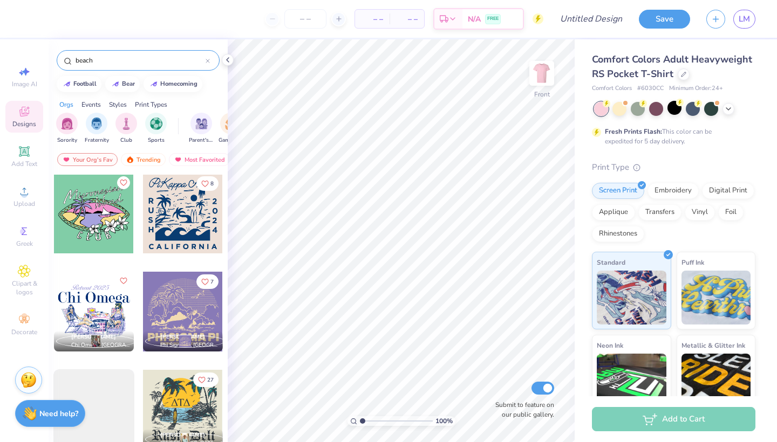
scroll to position [3555, 0]
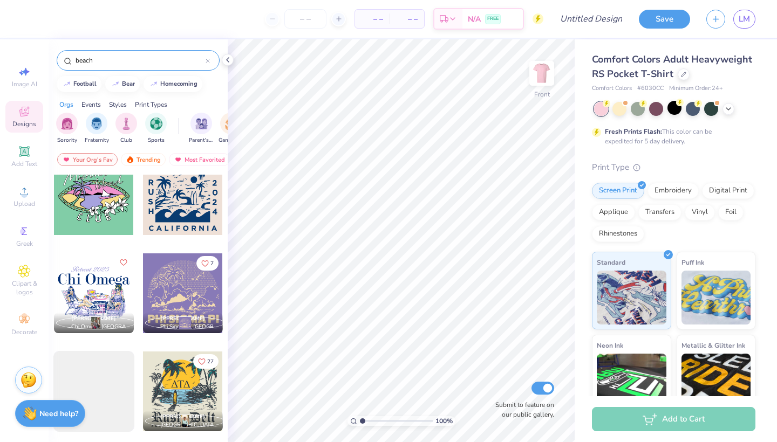
type input "beach"
click at [126, 294] on div at bounding box center [94, 294] width 80 height 80
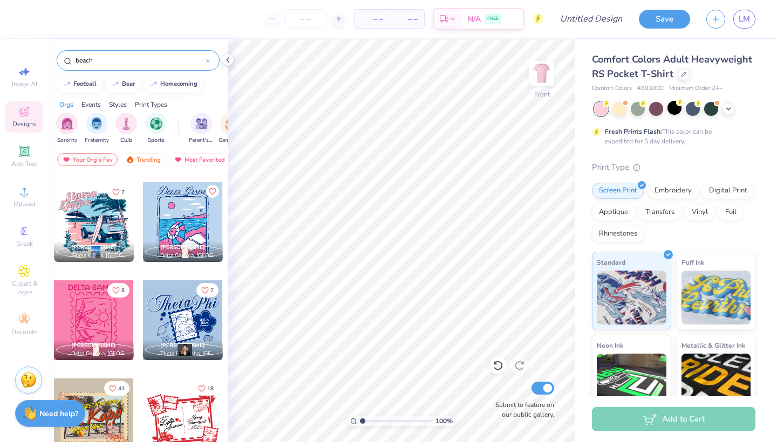
scroll to position [2731, 0]
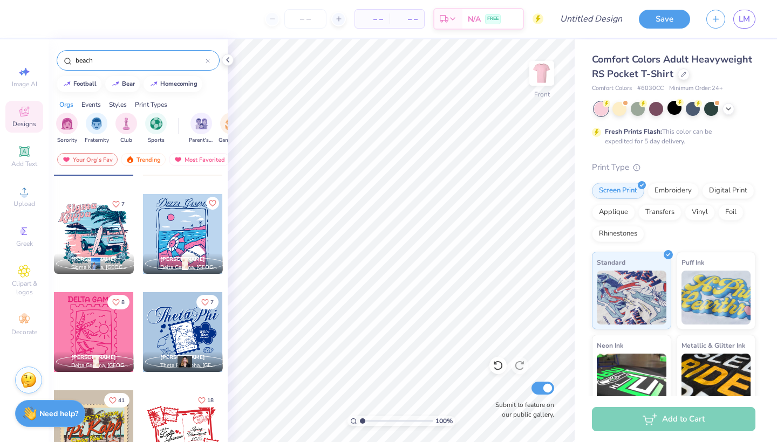
click at [197, 235] on div at bounding box center [182, 234] width 80 height 80
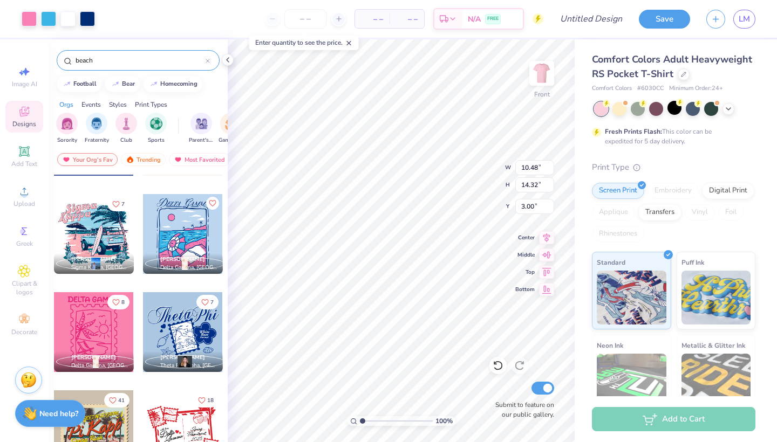
type input "12.37"
type input "16.91"
type input "11.86"
type input "16.22"
type input "3.30"
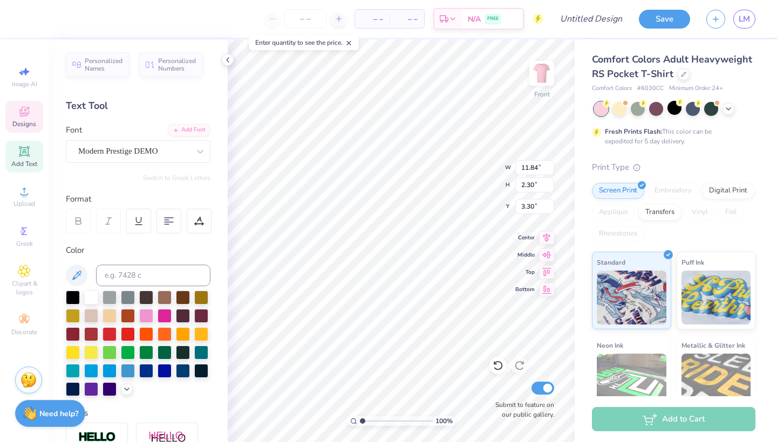
scroll to position [0, 0]
type textarea "D"
type textarea "Phi Mu"
click at [31, 19] on div at bounding box center [29, 17] width 15 height 15
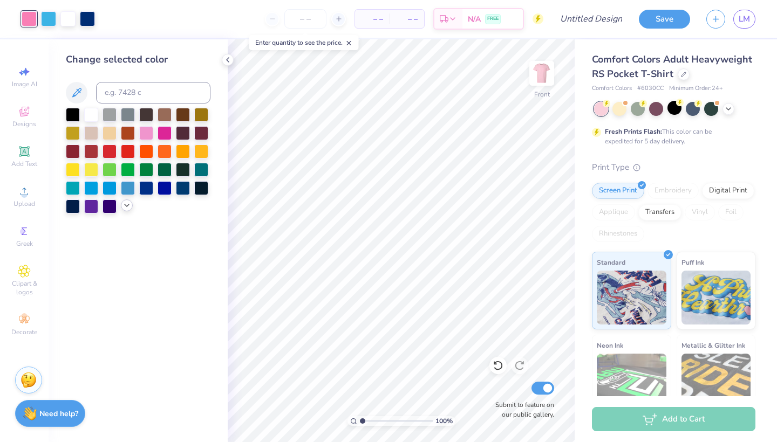
click at [125, 212] on div at bounding box center [127, 206] width 12 height 12
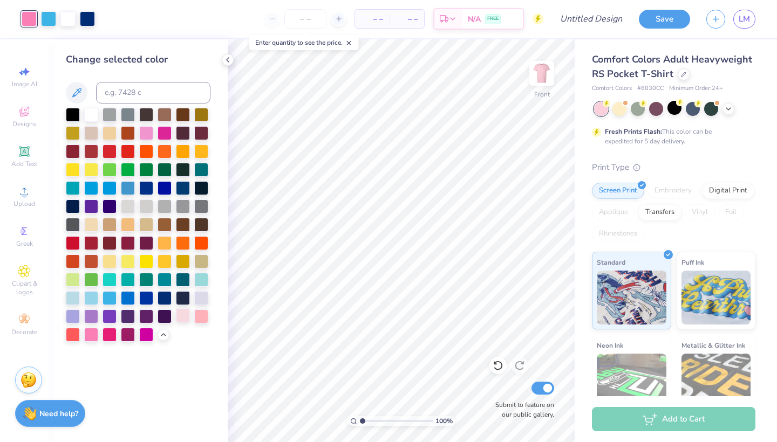
click at [181, 316] on div at bounding box center [183, 316] width 14 height 14
click at [42, 21] on div at bounding box center [48, 17] width 15 height 15
click at [70, 303] on div at bounding box center [73, 297] width 14 height 14
click at [80, 21] on div at bounding box center [87, 17] width 15 height 15
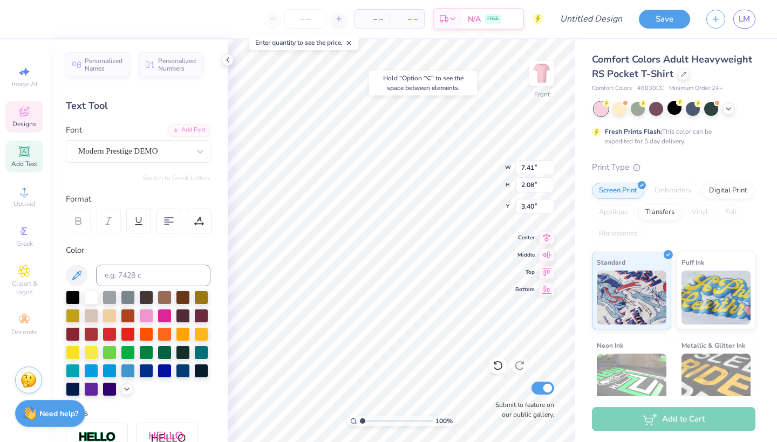
type input "3.44"
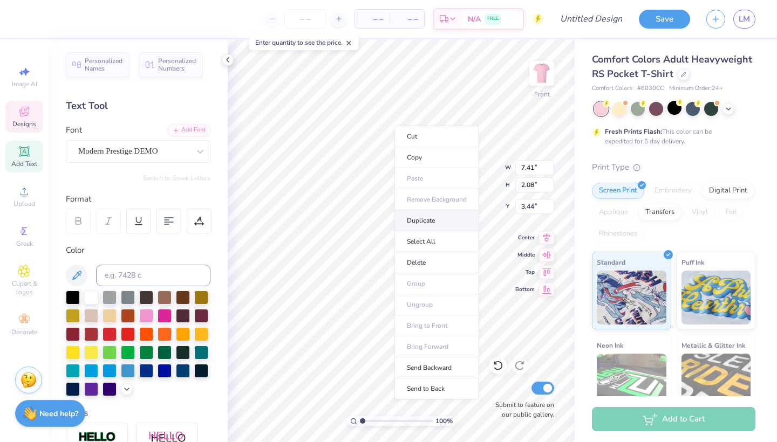
click at [420, 219] on li "Duplicate" at bounding box center [436, 220] width 85 height 21
type input "4.44"
type textarea "P"
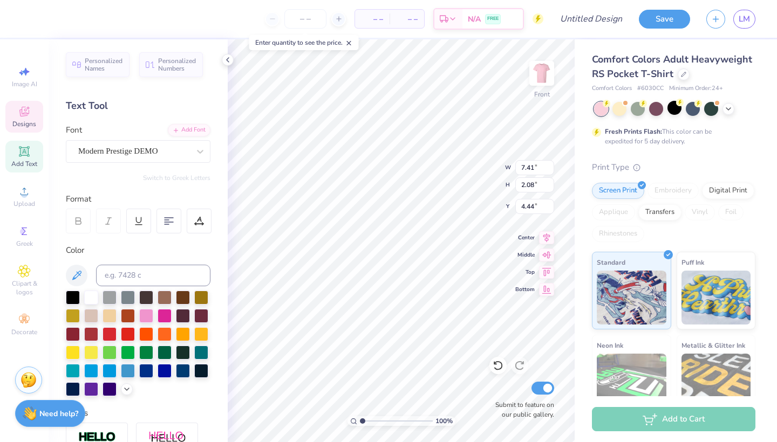
type textarea "Love Island Function 2025"
type input "19.51"
